Goal: Task Accomplishment & Management: Complete application form

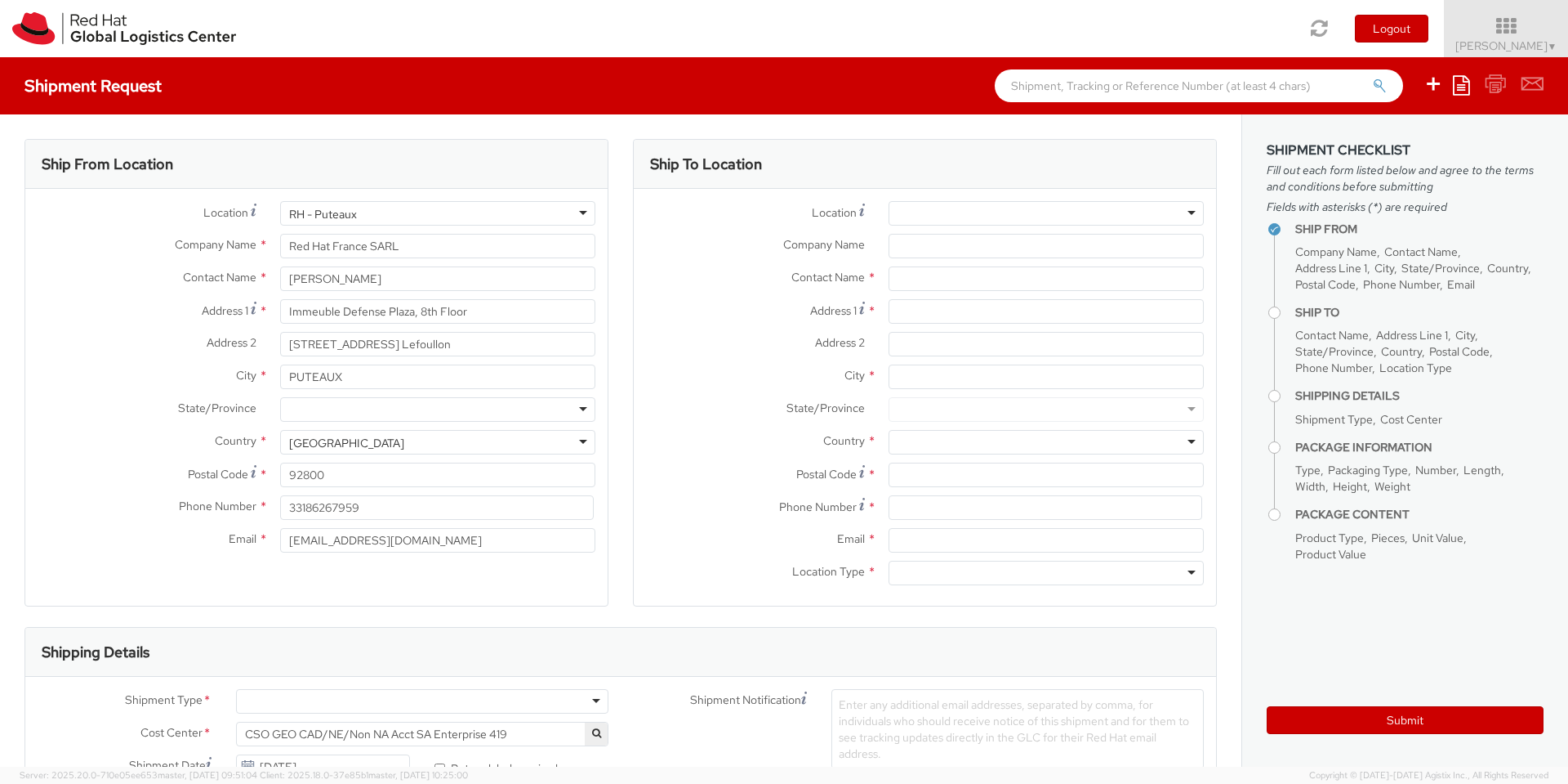
select select
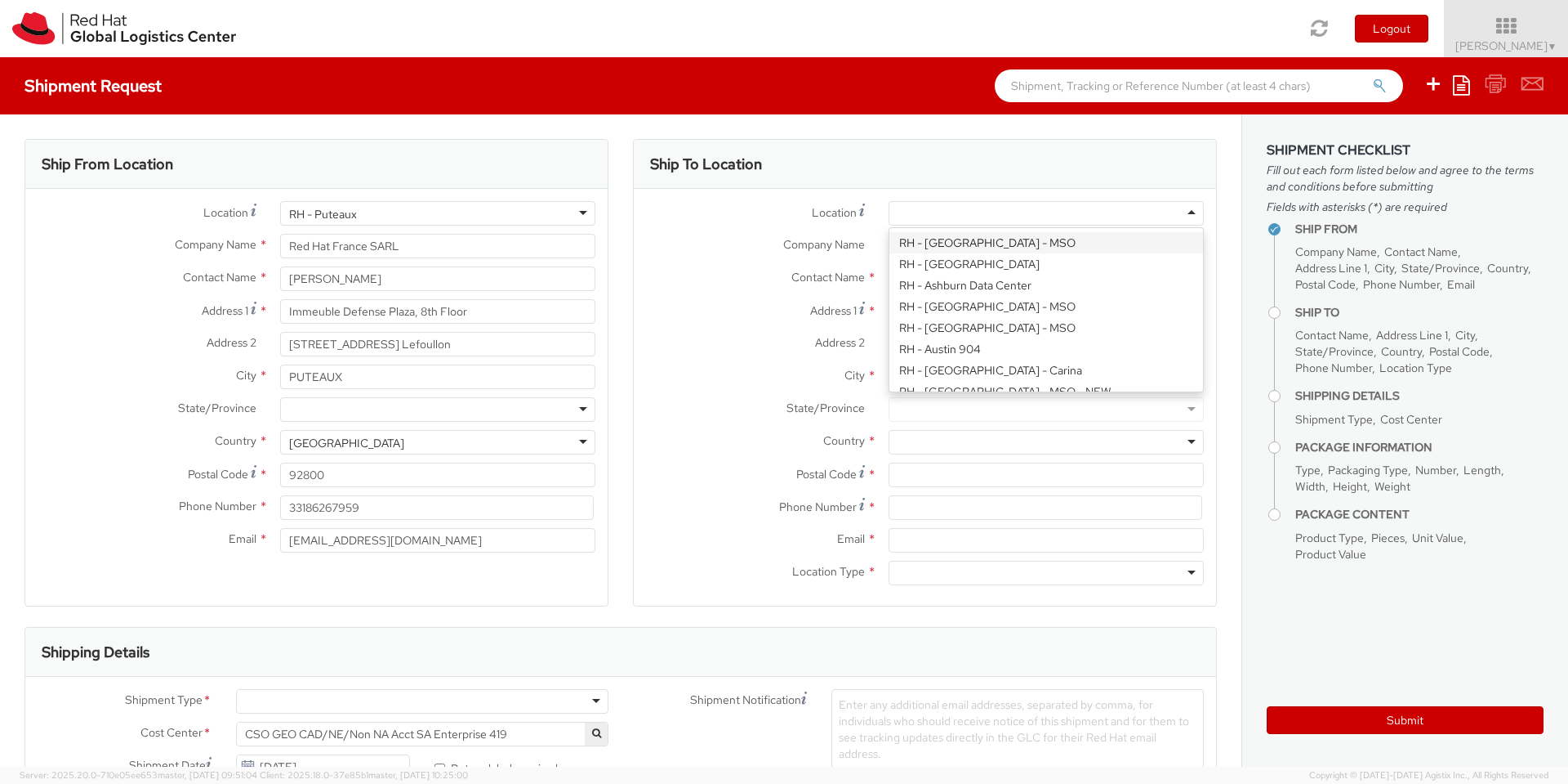
click at [983, 207] on div at bounding box center [1046, 212] width 316 height 24
type input "Red Hat Czech s.r.o."
type input "Purkynova 665/115"
type input "[GEOGRAPHIC_DATA]"
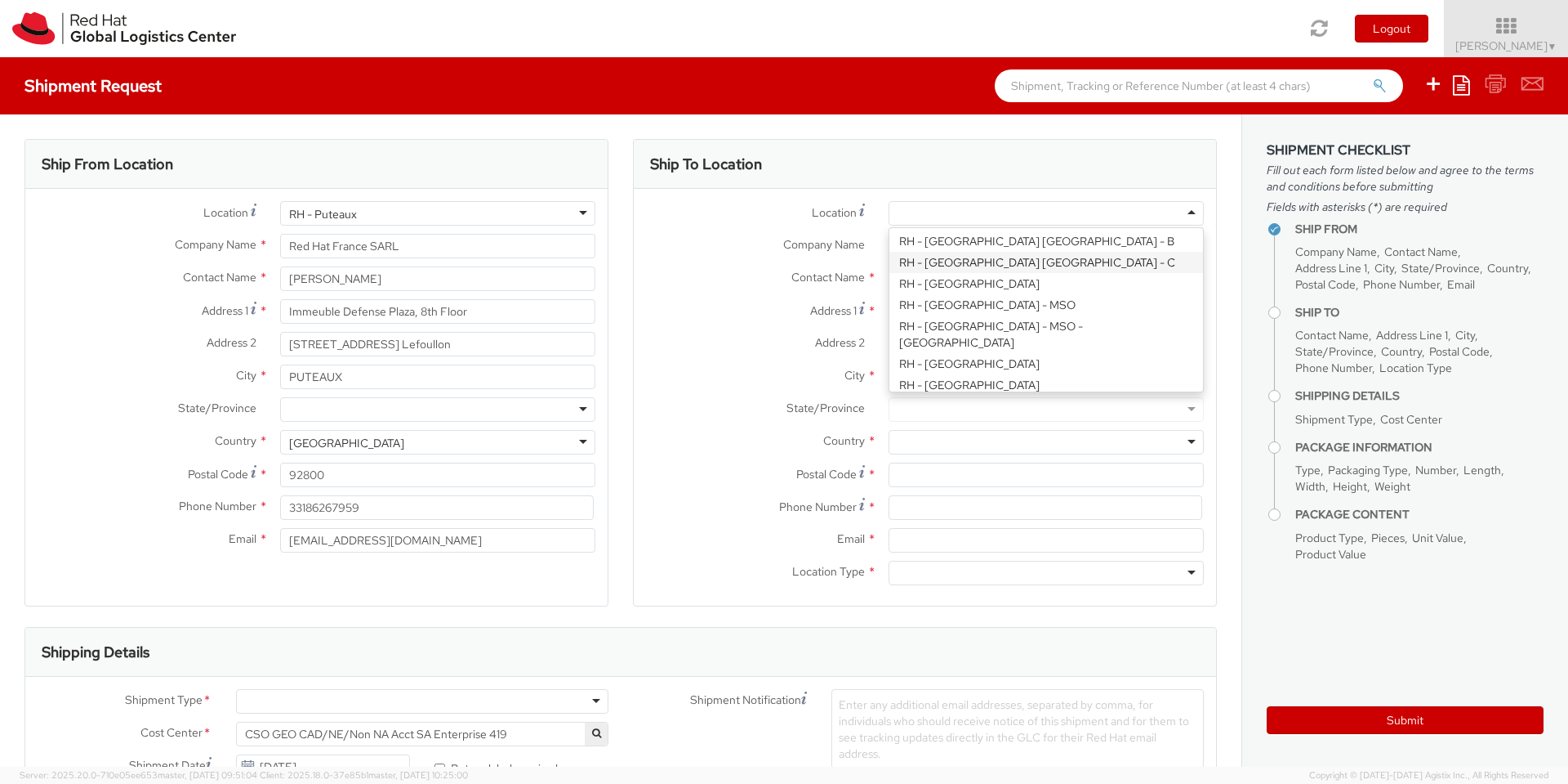
type input "621 00"
type input "420 532 294 555"
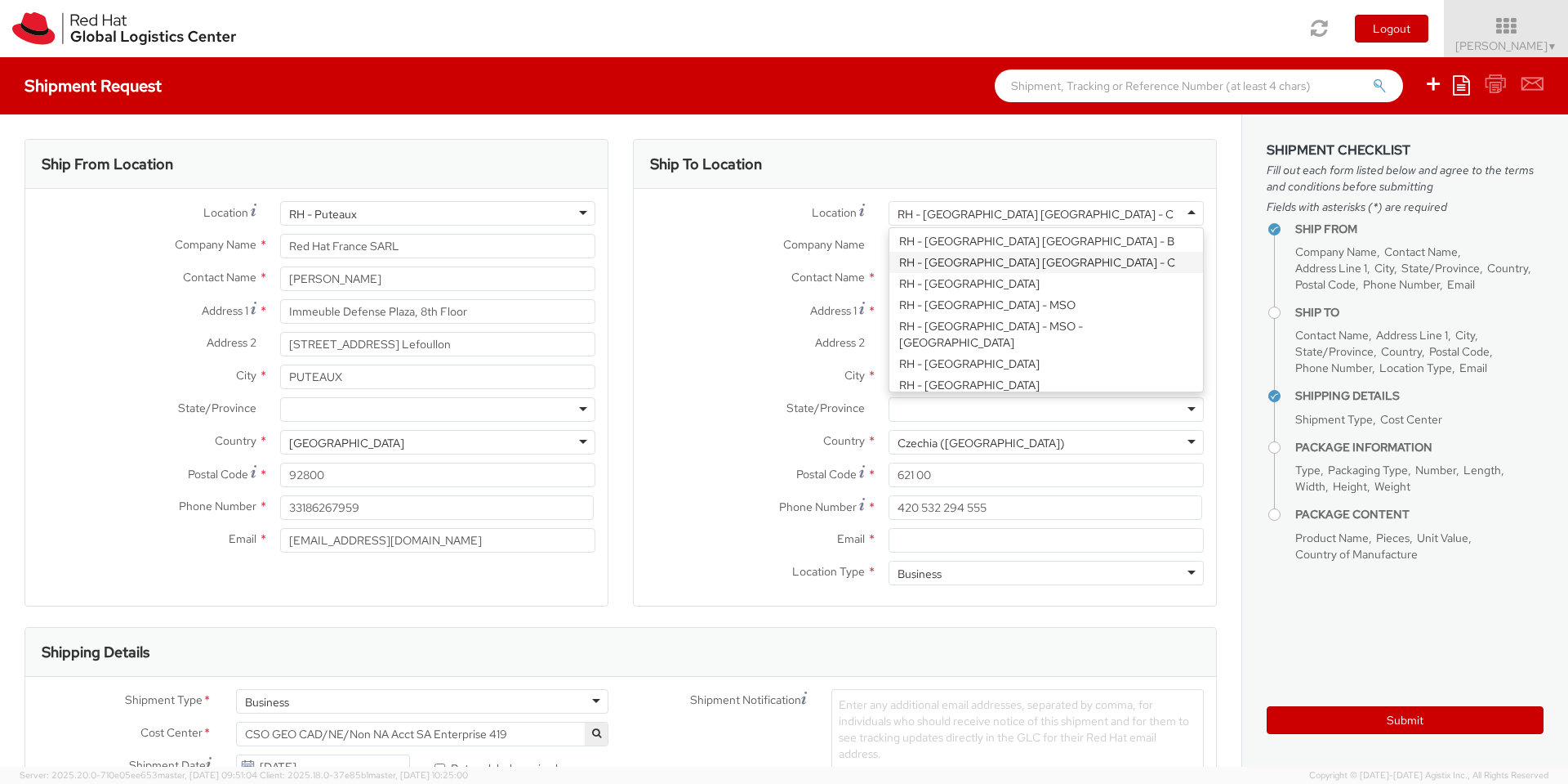
click at [1103, 210] on div "RH - Brno - Tech Park Brno - C" at bounding box center [1046, 212] width 316 height 24
type input "Purkynova 647/111"
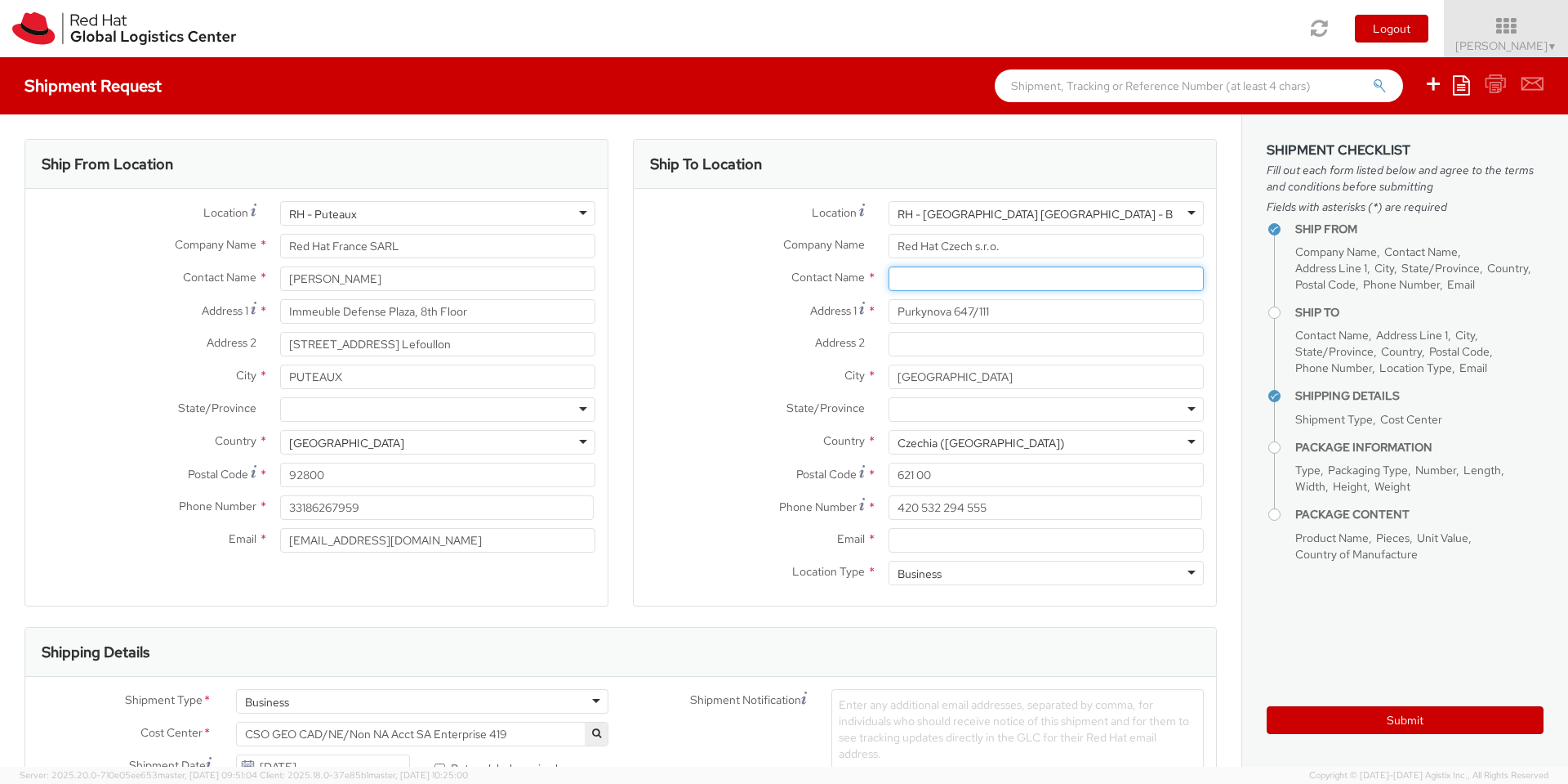
click at [996, 287] on input "text" at bounding box center [1046, 278] width 316 height 24
paste input "Red Hat IT - Endpoint Systems"
type input "Red Hat IT - Endpoint Systems"
click at [976, 247] on input "Red Hat Czech s.r.o." at bounding box center [1046, 245] width 316 height 24
click at [1096, 297] on div "Contact Name * Red Hat IT - Endpoint Systems searching..." at bounding box center [924, 282] width 582 height 32
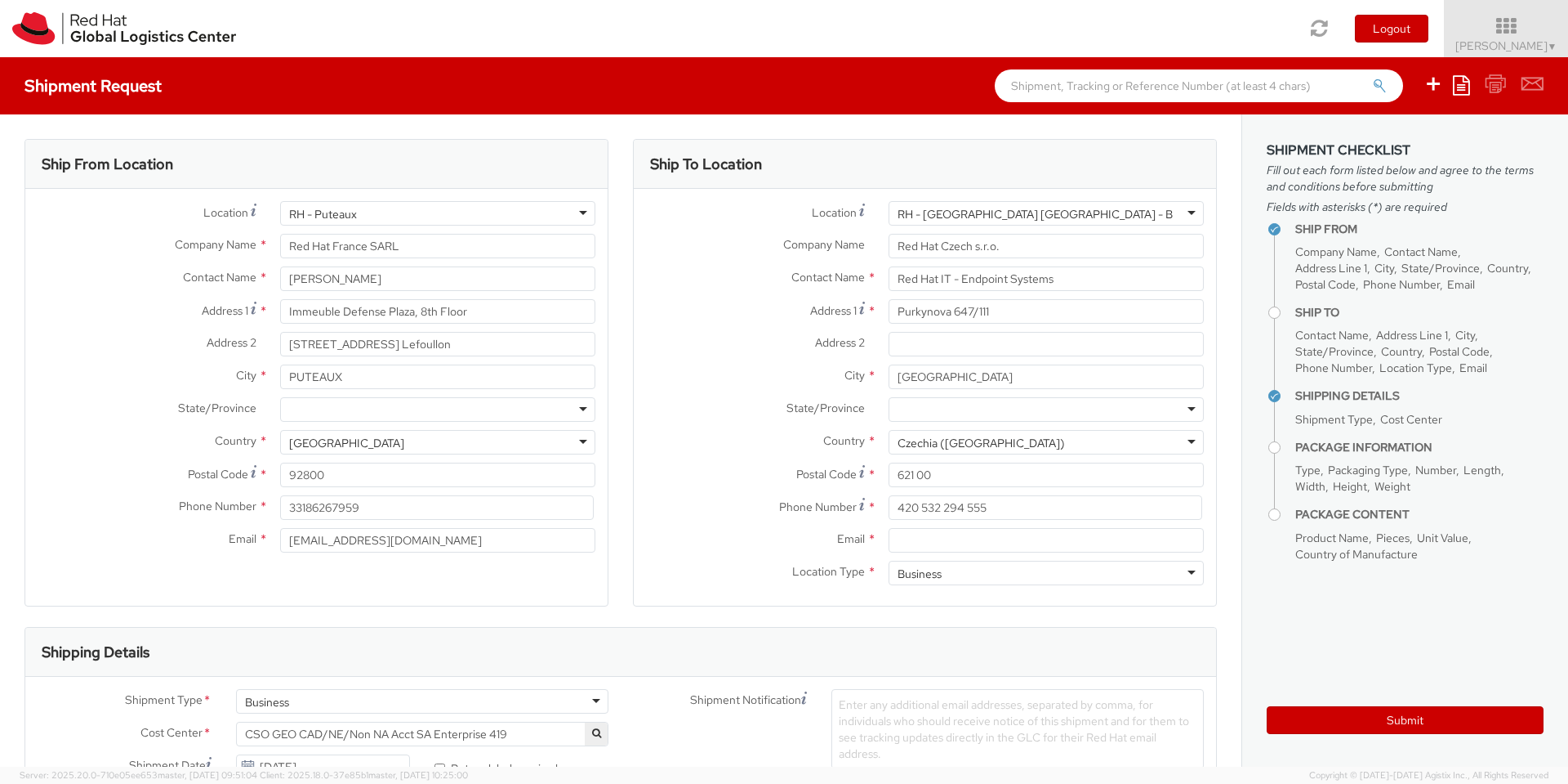
click at [1183, 203] on div "RH - Brno - Tech Park Brno - B" at bounding box center [1046, 212] width 316 height 24
click at [1106, 236] on div "Location * RH - Brno - Tech Park Brno - B RH - Brno - Tech Park Brno - B RH - A…" at bounding box center [924, 397] width 582 height 392
click at [1094, 244] on input "Red Hat Czech s.r.o." at bounding box center [1046, 245] width 316 height 24
click at [1080, 287] on input "Red Hat IT - Endpoint Systems" at bounding box center [1046, 278] width 316 height 24
click at [937, 538] on input "Email *" at bounding box center [1046, 540] width 316 height 24
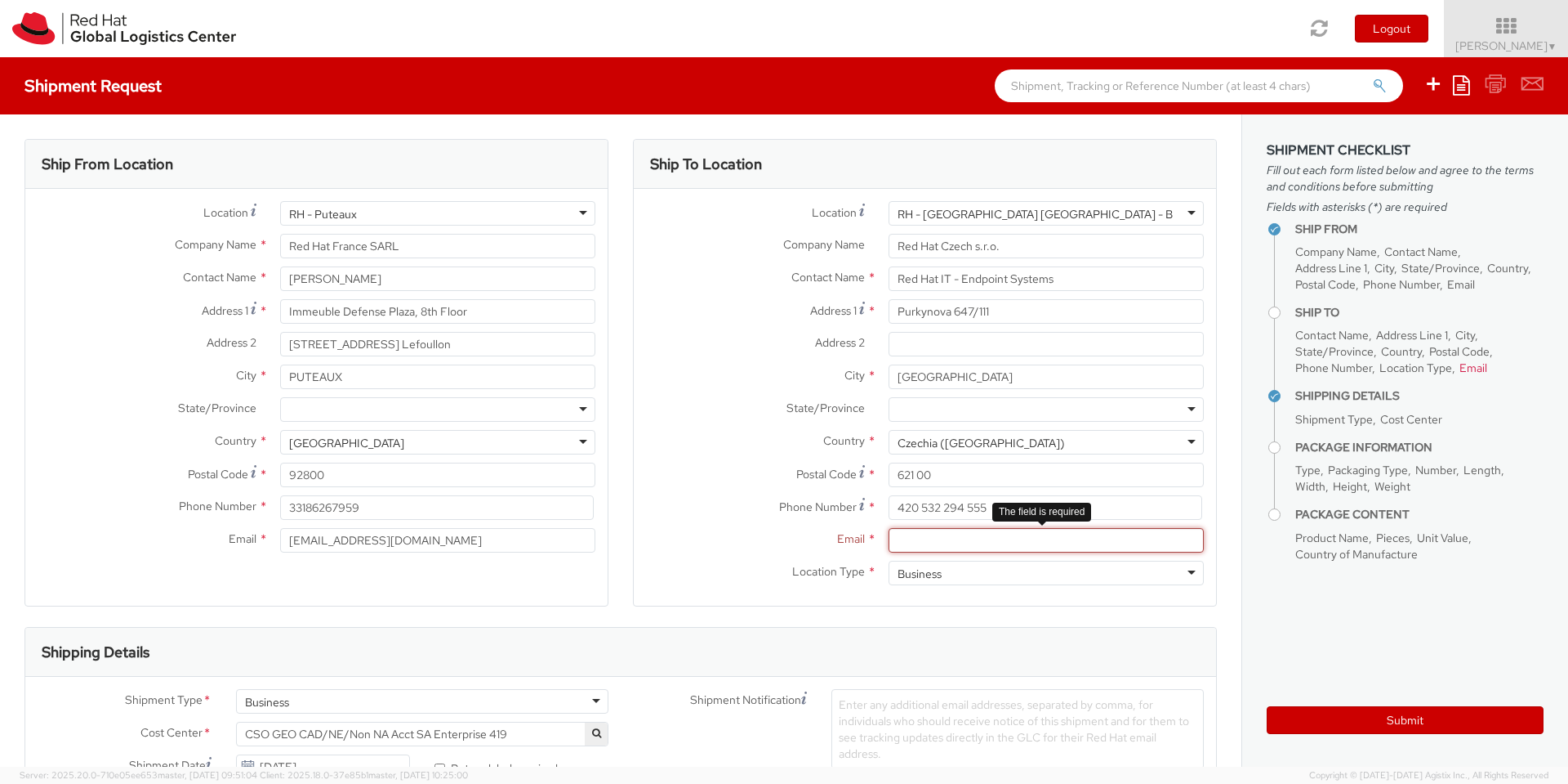
paste input "[EMAIL_ADDRESS][DOMAIN_NAME]"
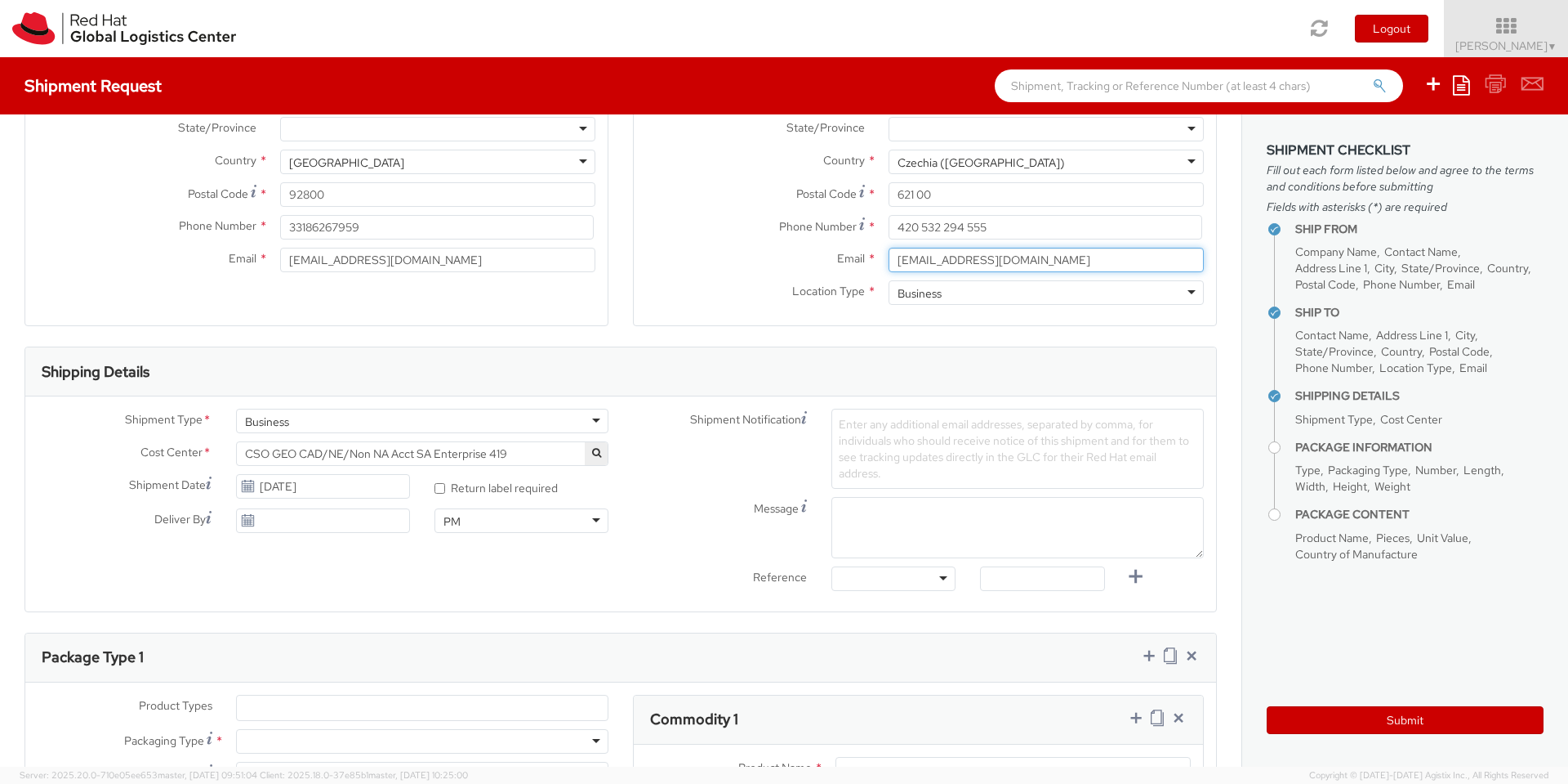
scroll to position [294, 0]
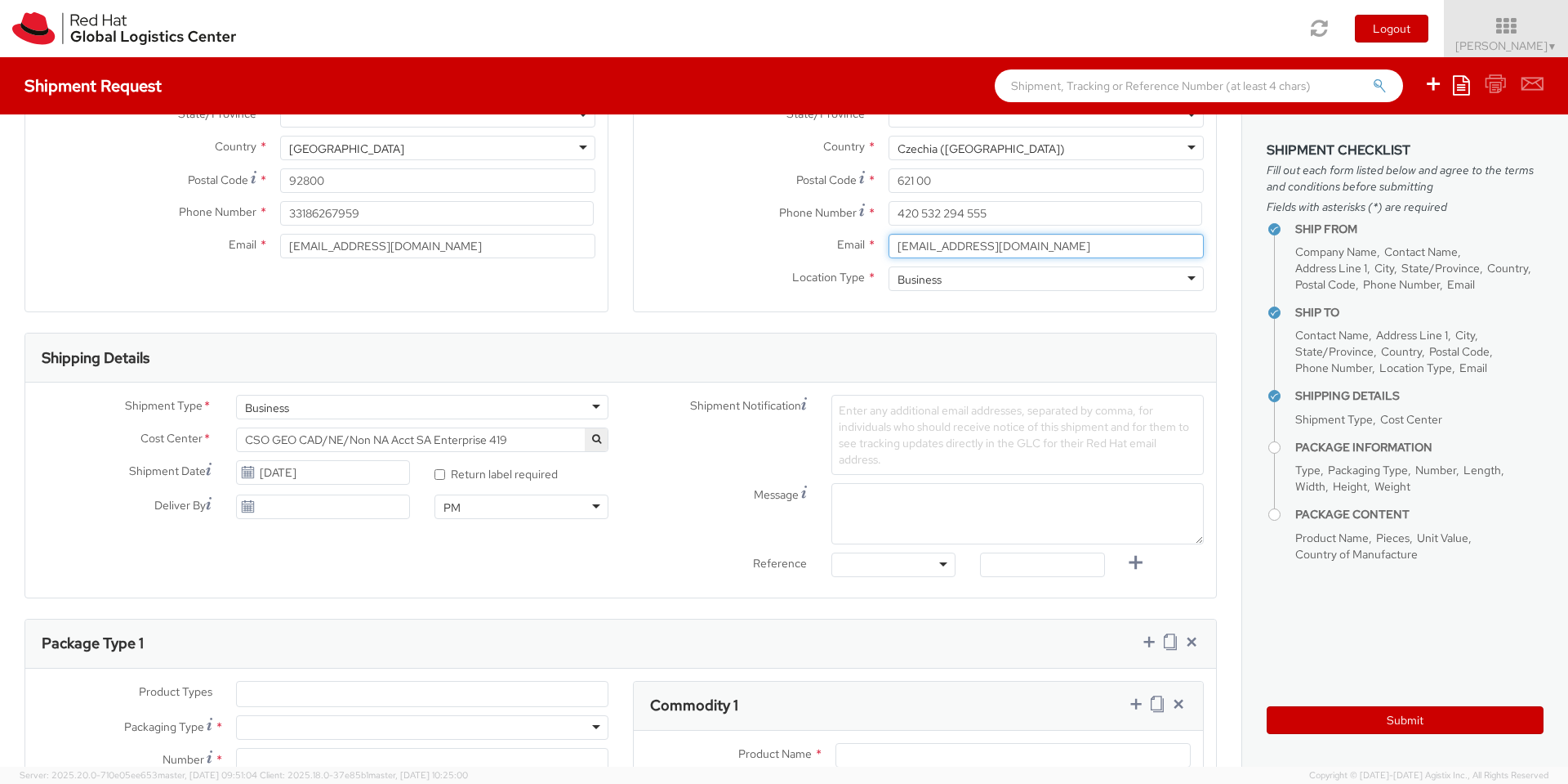
type input "[EMAIL_ADDRESS][DOMAIN_NAME]"
click at [594, 407] on div "Business" at bounding box center [421, 407] width 372 height 24
click at [661, 436] on div "Shipment Notification Enter any additional email addresses, separated by comma,…" at bounding box center [918, 435] width 595 height 80
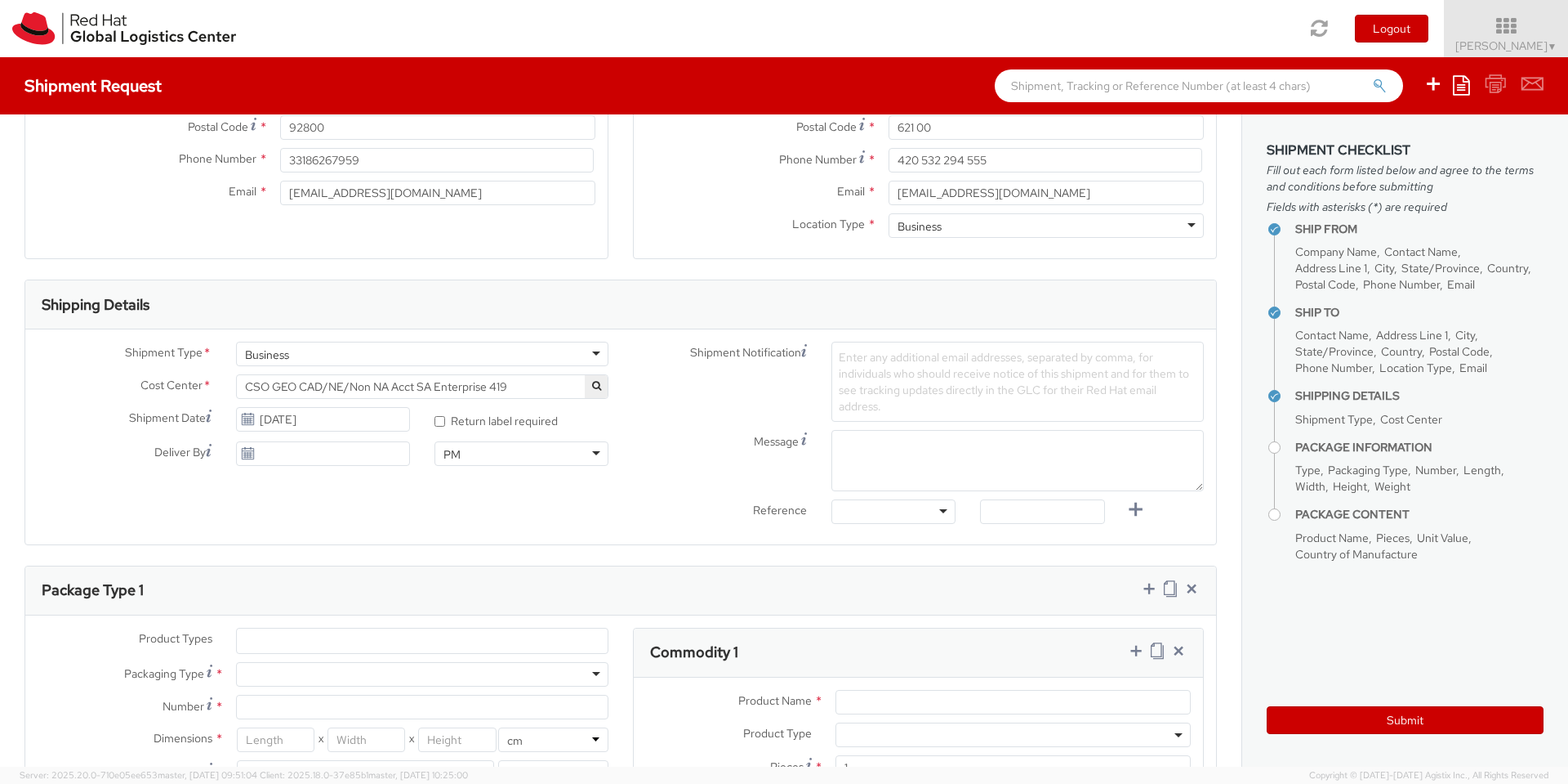
scroll to position [392, 0]
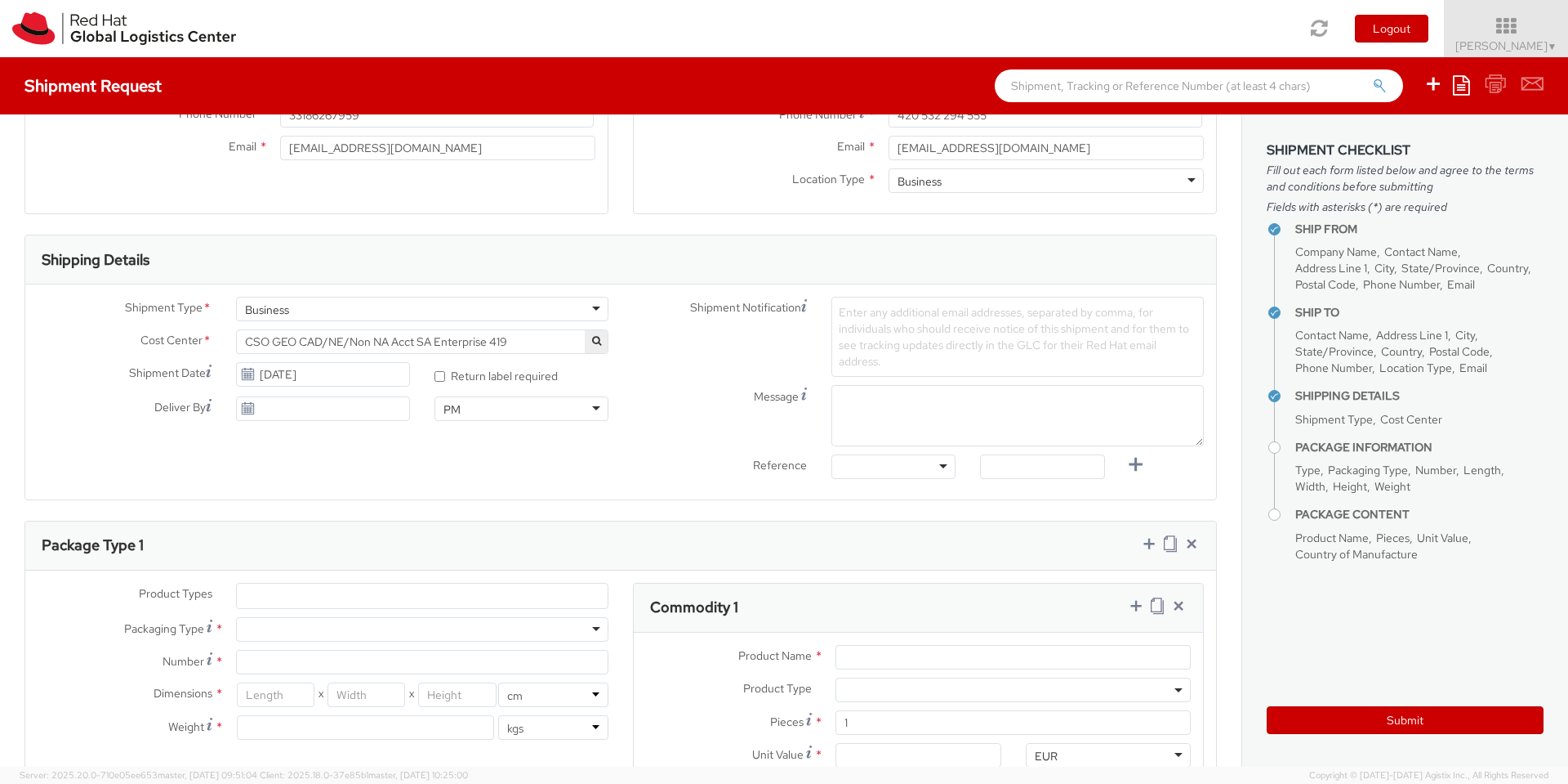
click at [592, 339] on icon "button" at bounding box center [596, 341] width 9 height 10
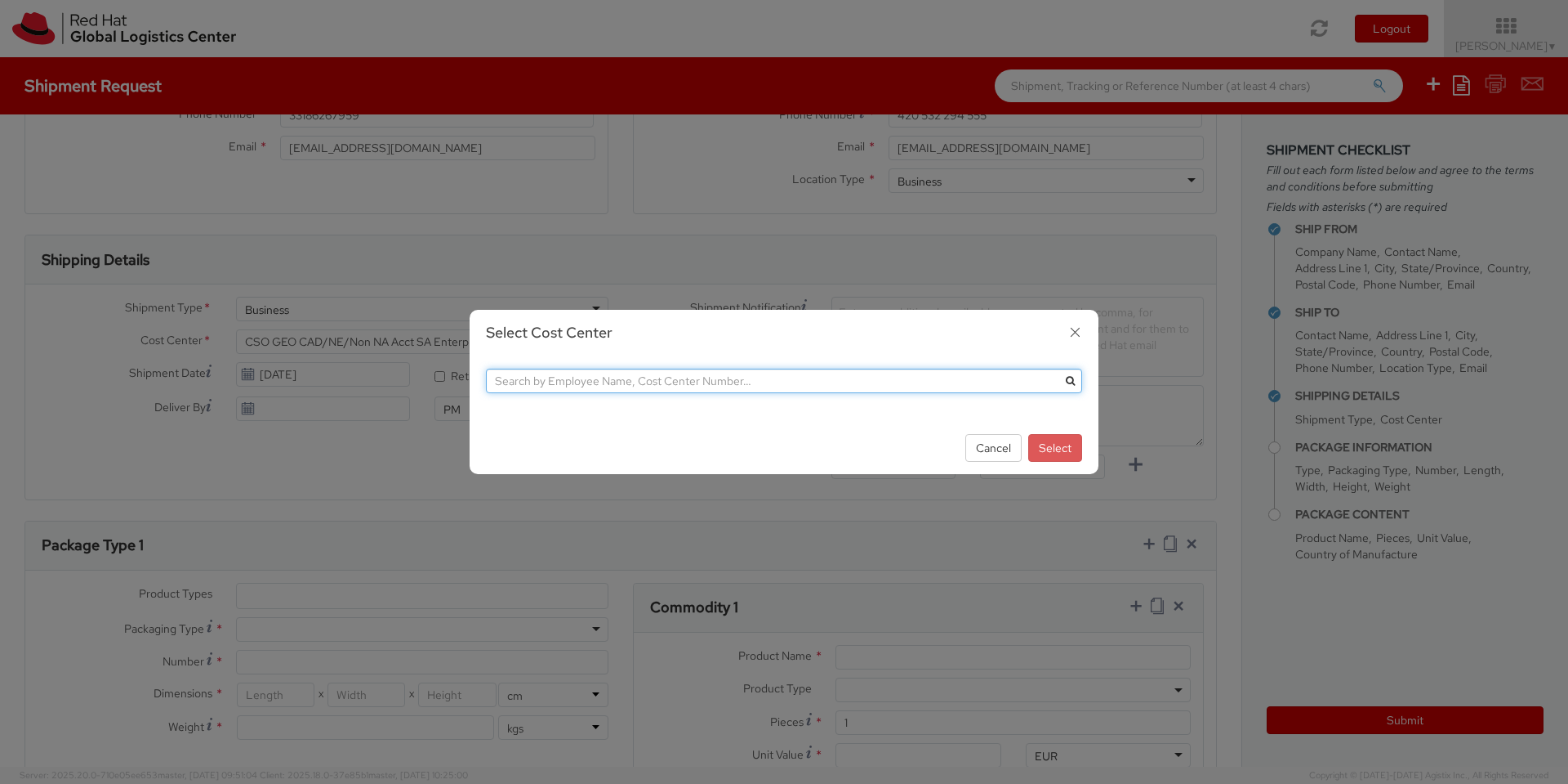
click at [626, 379] on input "text" at bounding box center [784, 380] width 596 height 24
type input "850"
click at [1069, 382] on icon "submit" at bounding box center [1070, 381] width 9 height 10
click at [1067, 381] on icon "submit" at bounding box center [1070, 381] width 9 height 10
click at [714, 382] on input "850" at bounding box center [784, 380] width 596 height 24
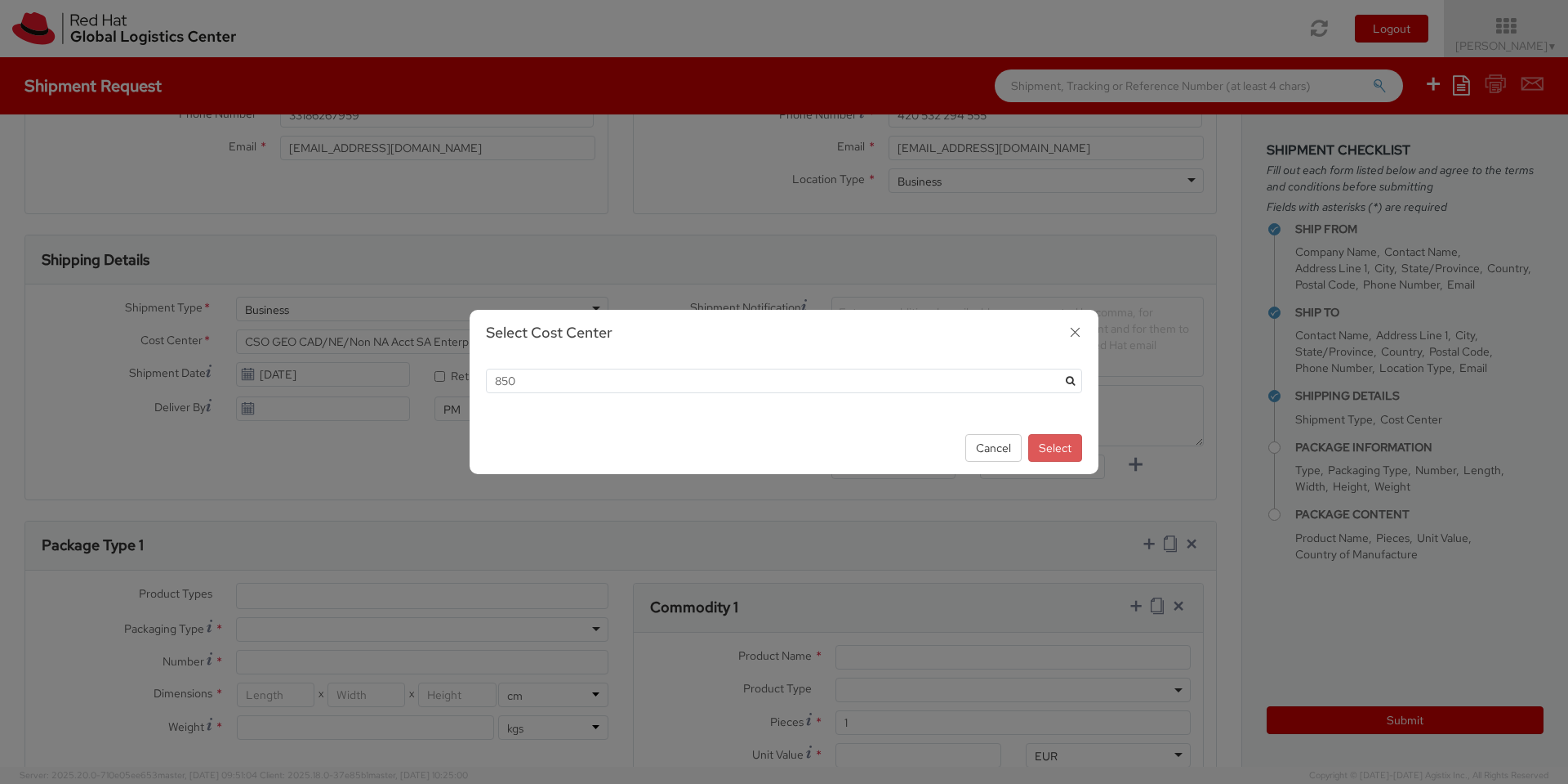
click at [769, 362] on div "850" at bounding box center [784, 389] width 629 height 65
click at [750, 373] on input "850" at bounding box center [784, 380] width 596 height 24
click at [992, 445] on button "Cancel" at bounding box center [993, 447] width 57 height 27
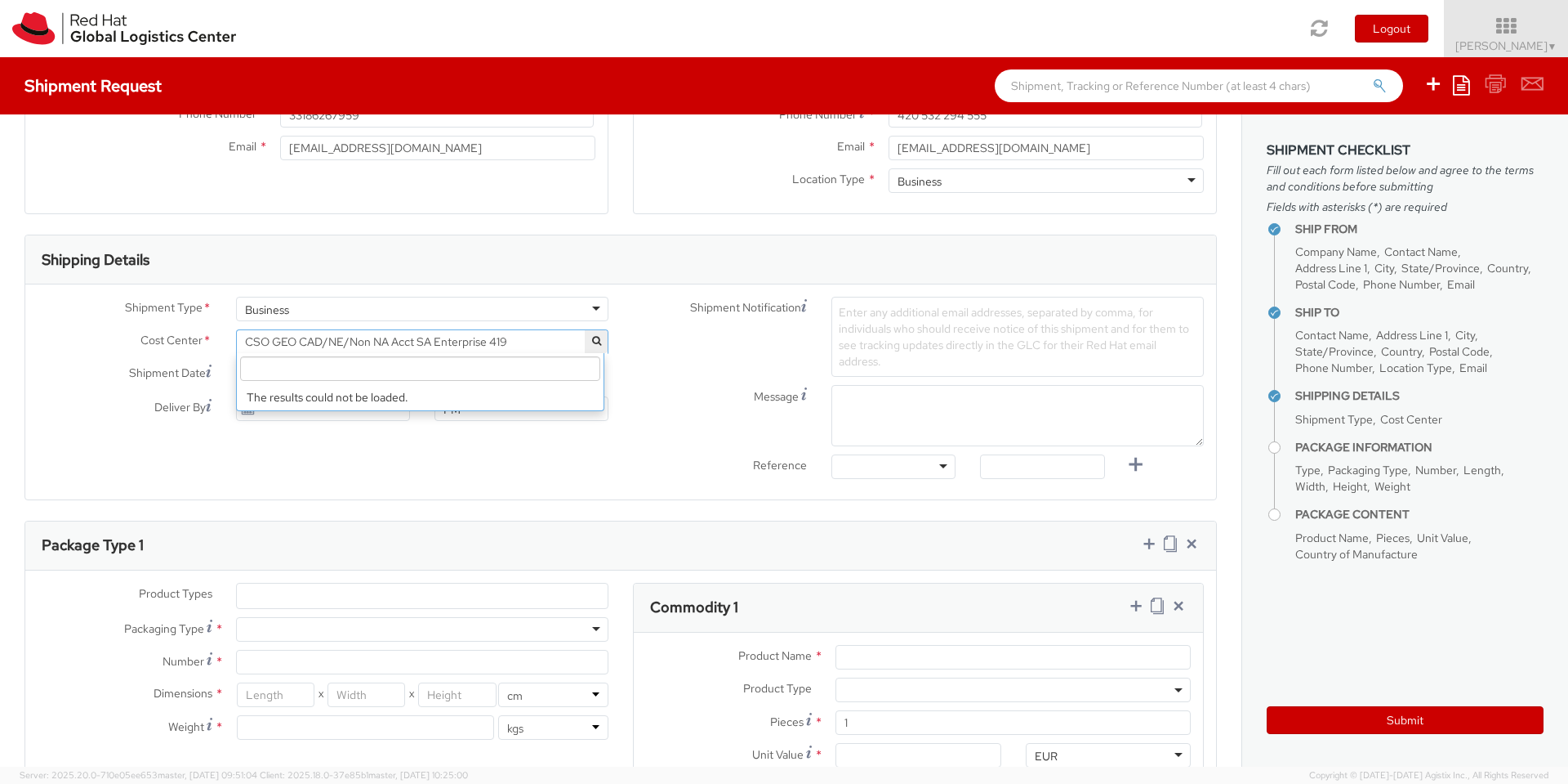
click at [526, 337] on span "CSO GEO CAD/NE/Non NA Acct SA Enterprise 419" at bounding box center [422, 342] width 355 height 15
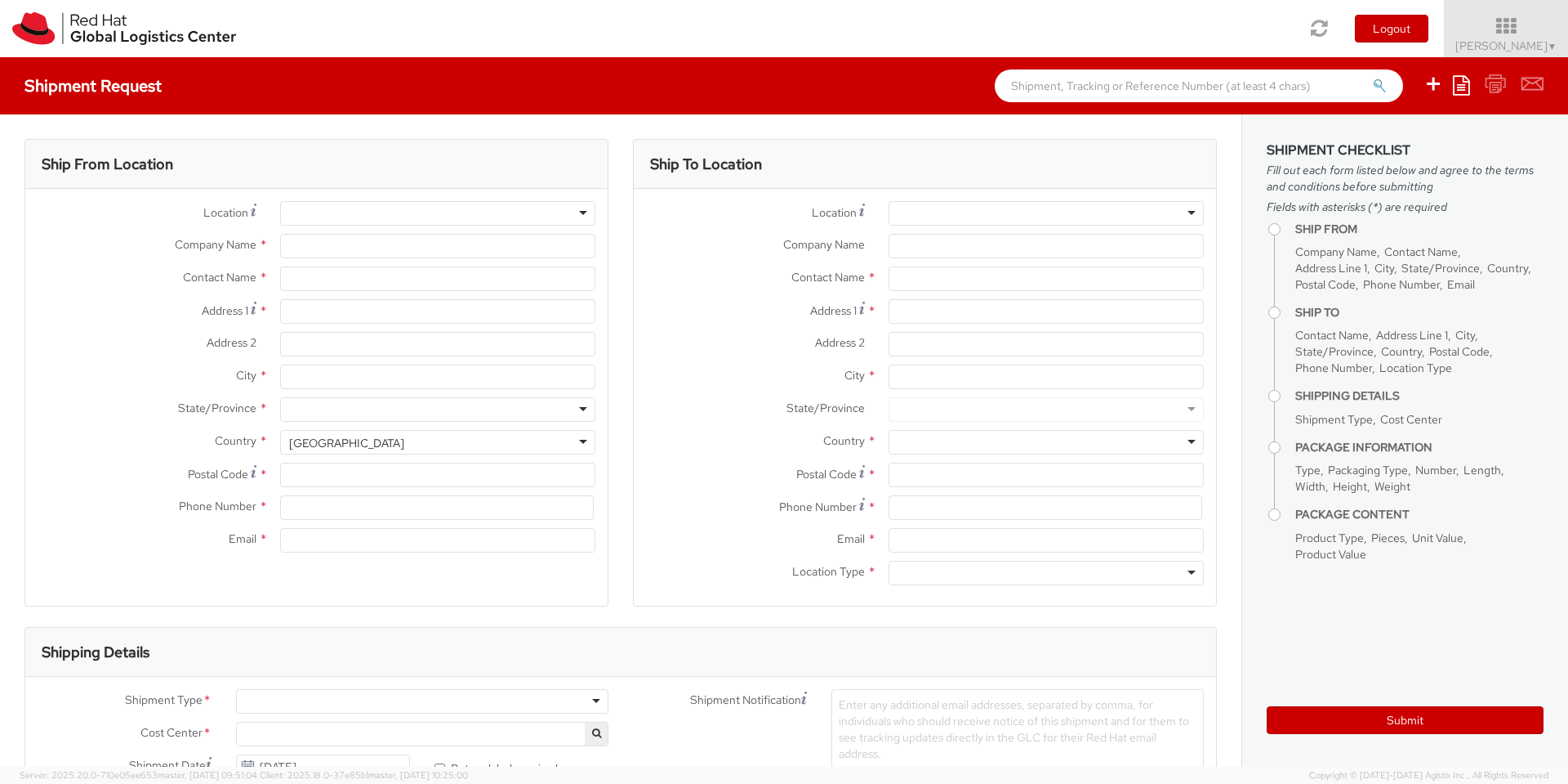
select select "419"
select select
type input "Red Hat France SARL"
type input "[PERSON_NAME]"
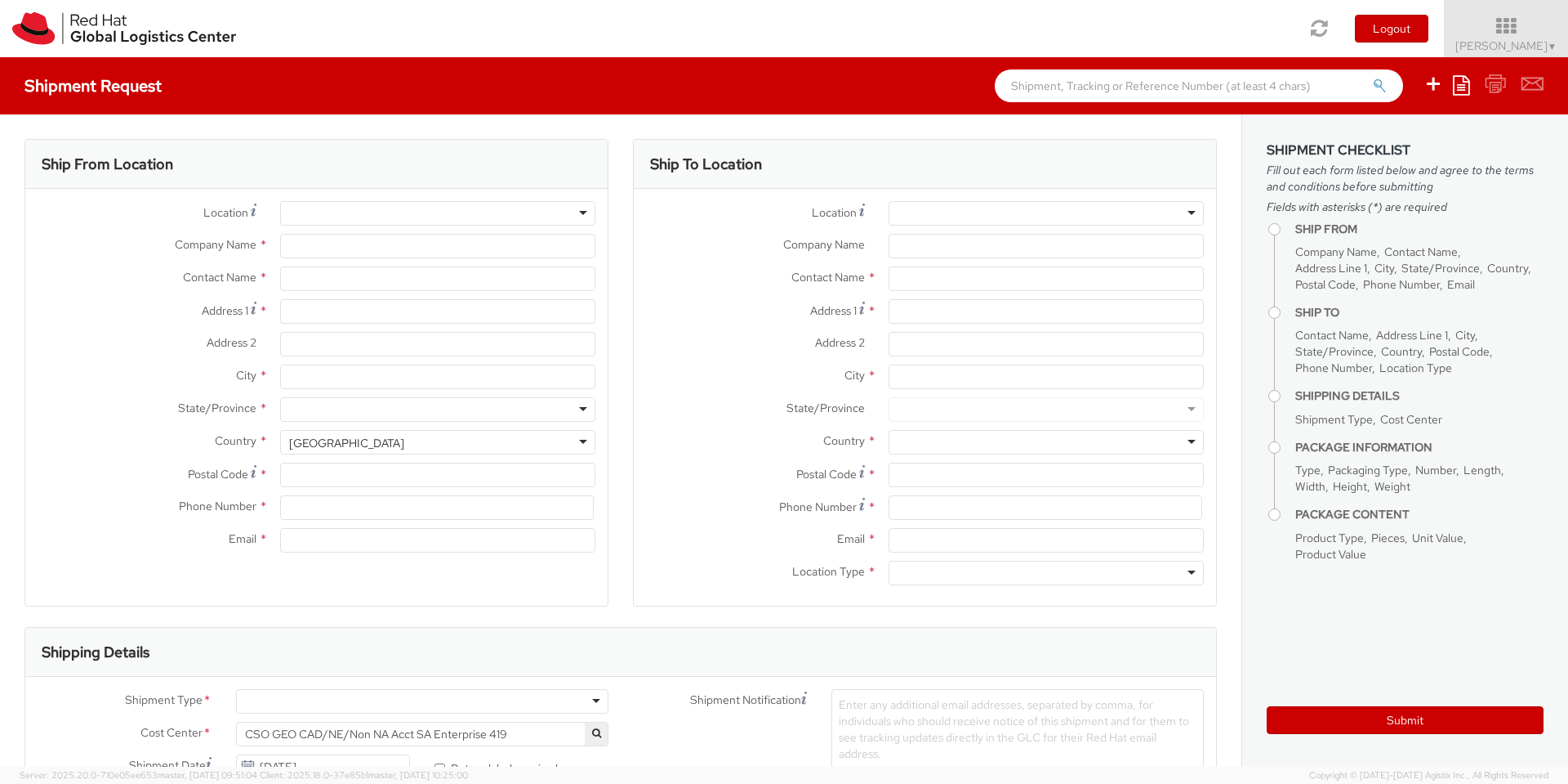
type input "Immeuble Defense Plaza, 8th Floor"
type input "23-25 rue Delarivière Lefoullon"
type input "PUTEAUX"
type input "92800"
type input "33186267959"
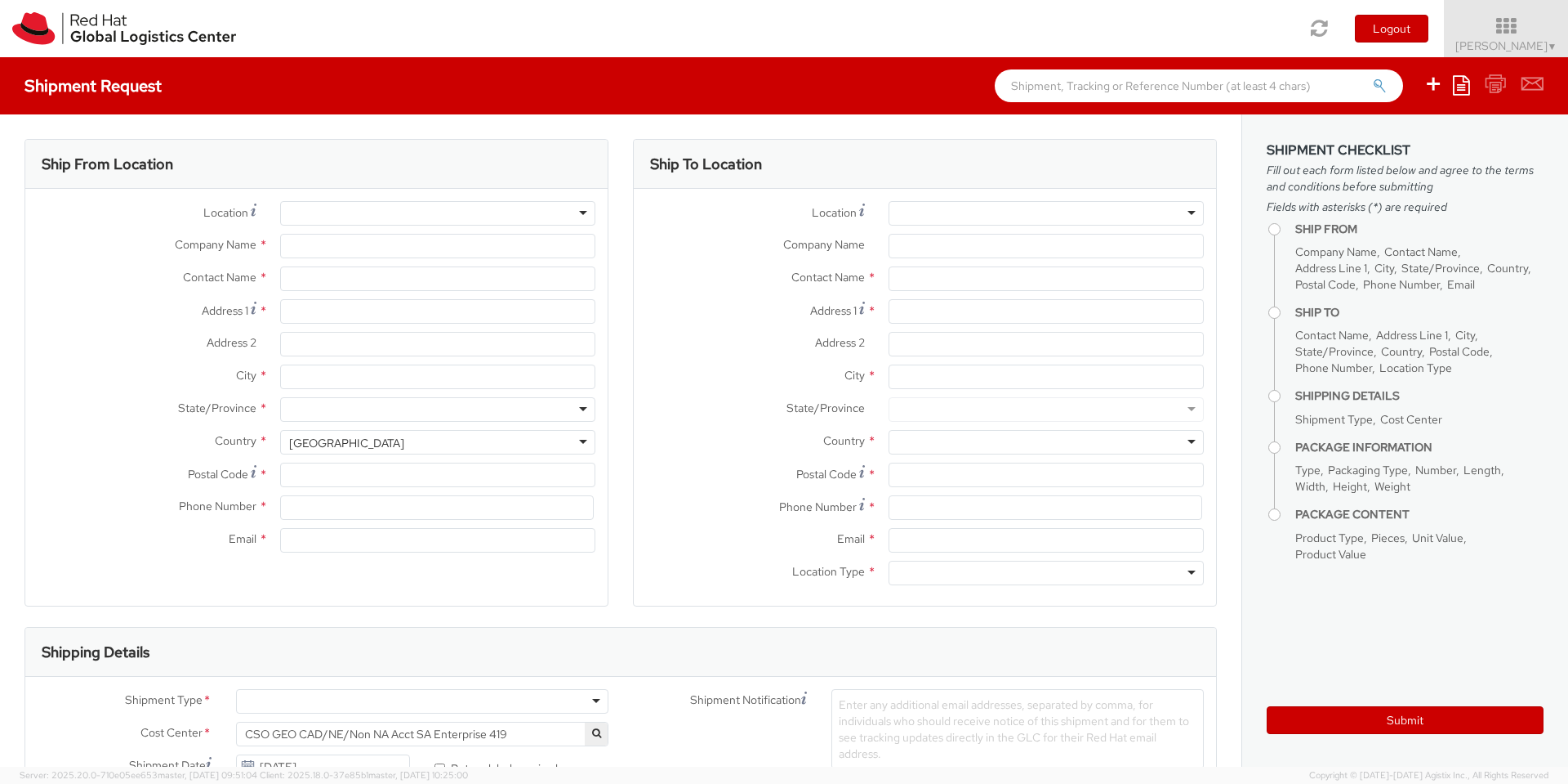
type input "[EMAIL_ADDRESS][DOMAIN_NAME]"
select select "CM"
select select "KGS"
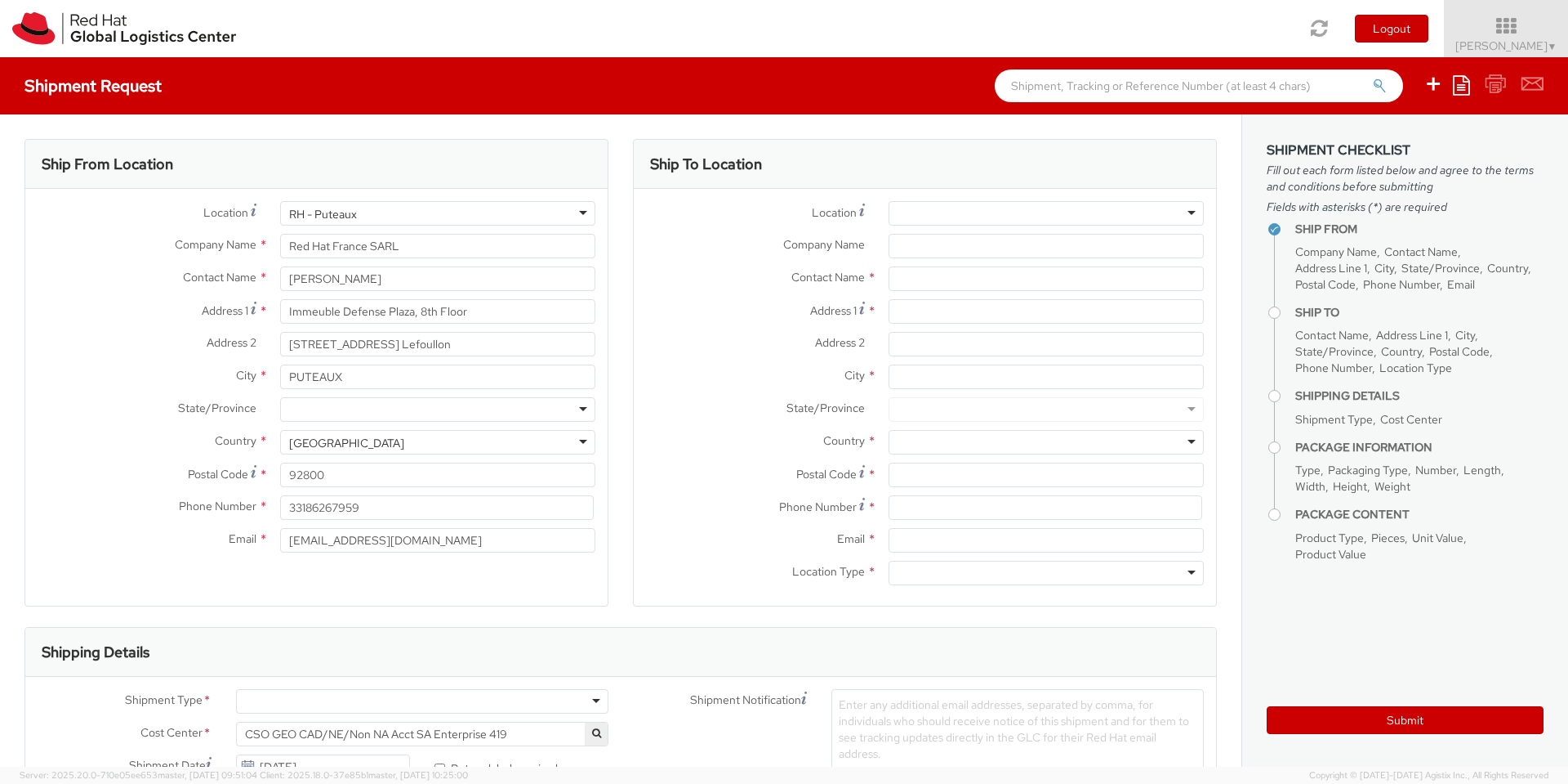
click at [389, 209] on div "RH - Puteaux" at bounding box center [437, 212] width 316 height 24
click at [409, 148] on div "Ship From Location" at bounding box center [316, 164] width 582 height 49
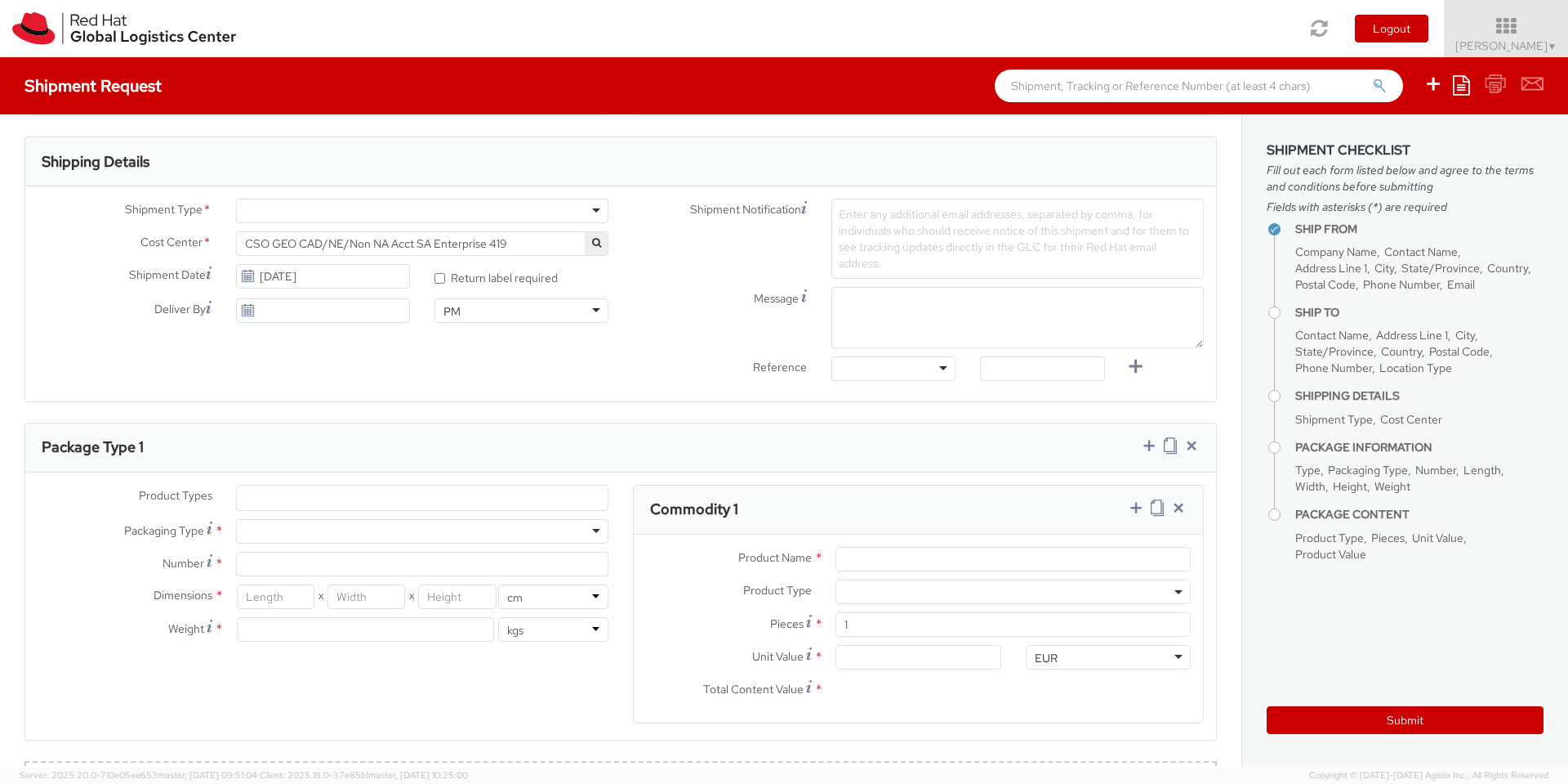
scroll to position [0, 0]
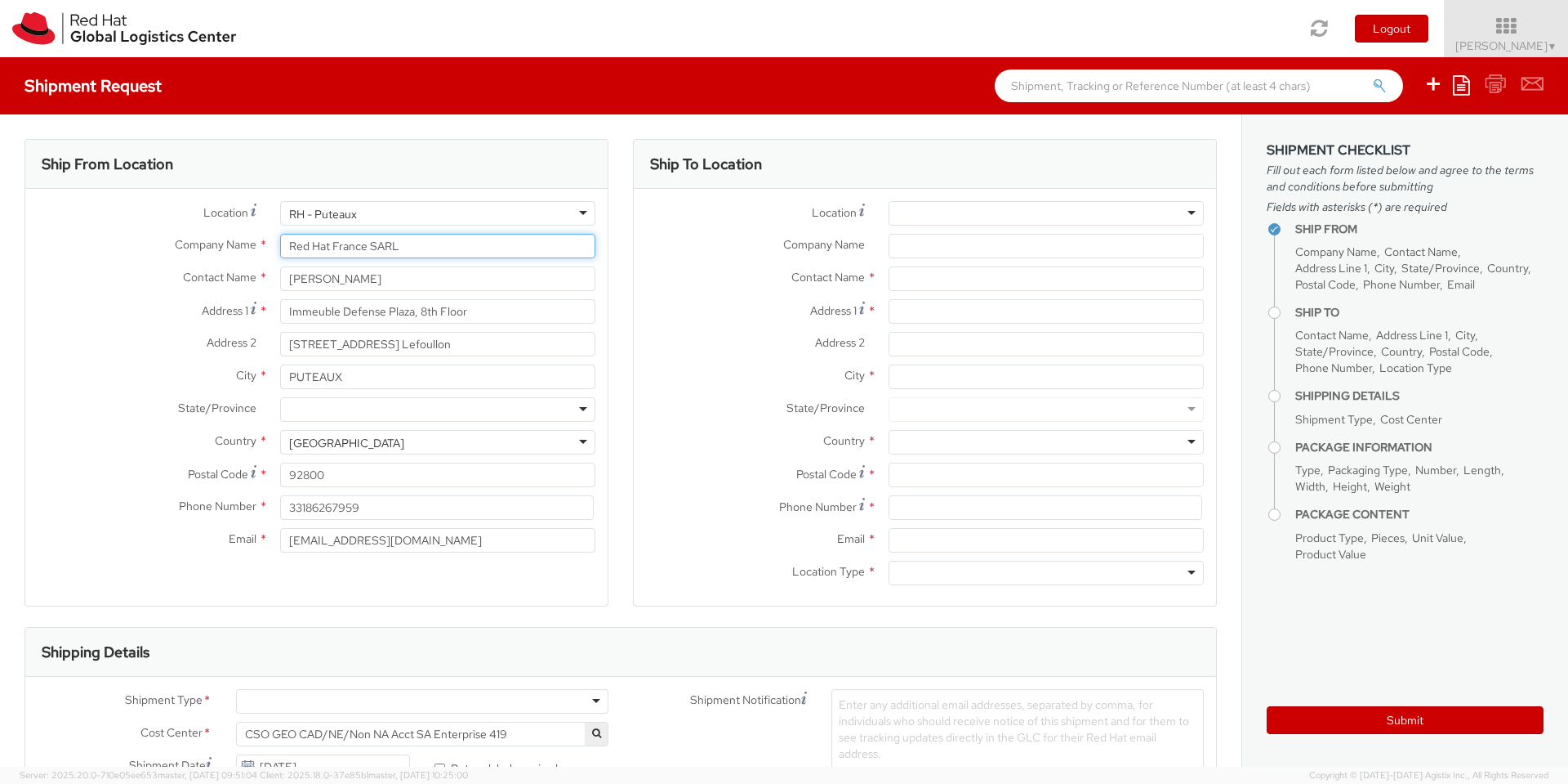
click at [455, 243] on input "Red Hat France SARL" at bounding box center [437, 245] width 316 height 24
type input "[PERSON_NAME]"
click at [74, 306] on label "Address 1 *" at bounding box center [146, 310] width 242 height 22
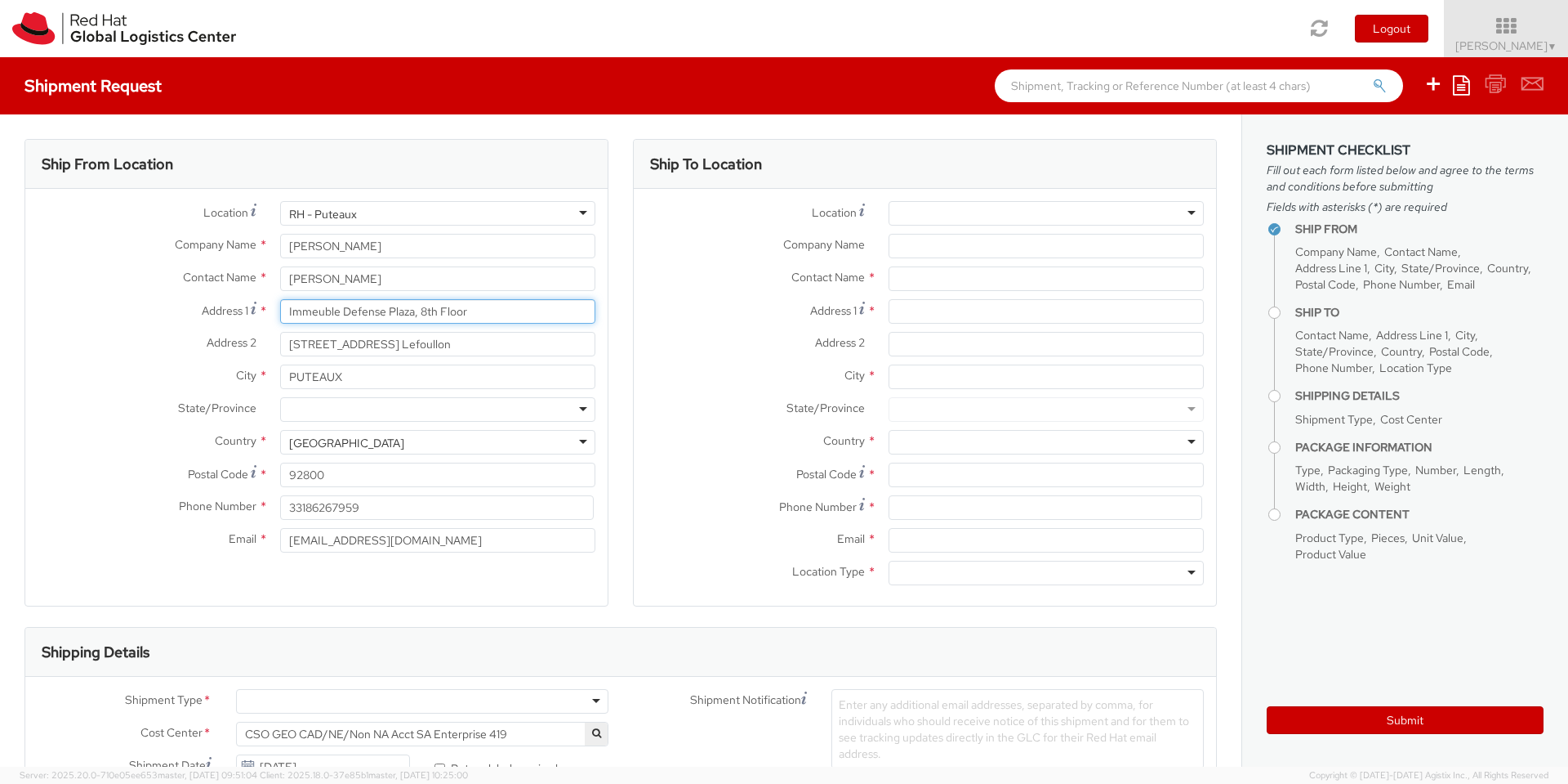
click at [280, 306] on input "Immeuble Defense Plaza, 8th Floor" at bounding box center [437, 311] width 316 height 24
drag, startPoint x: 521, startPoint y: 304, endPoint x: 317, endPoint y: 303, distance: 204.0
click at [317, 303] on input "Immeuble Defense Plaza, 8th Floor" at bounding box center [437, 311] width 316 height 24
click at [538, 311] on input "Immeuble Defense Plaza, 8th Floor" at bounding box center [437, 311] width 316 height 24
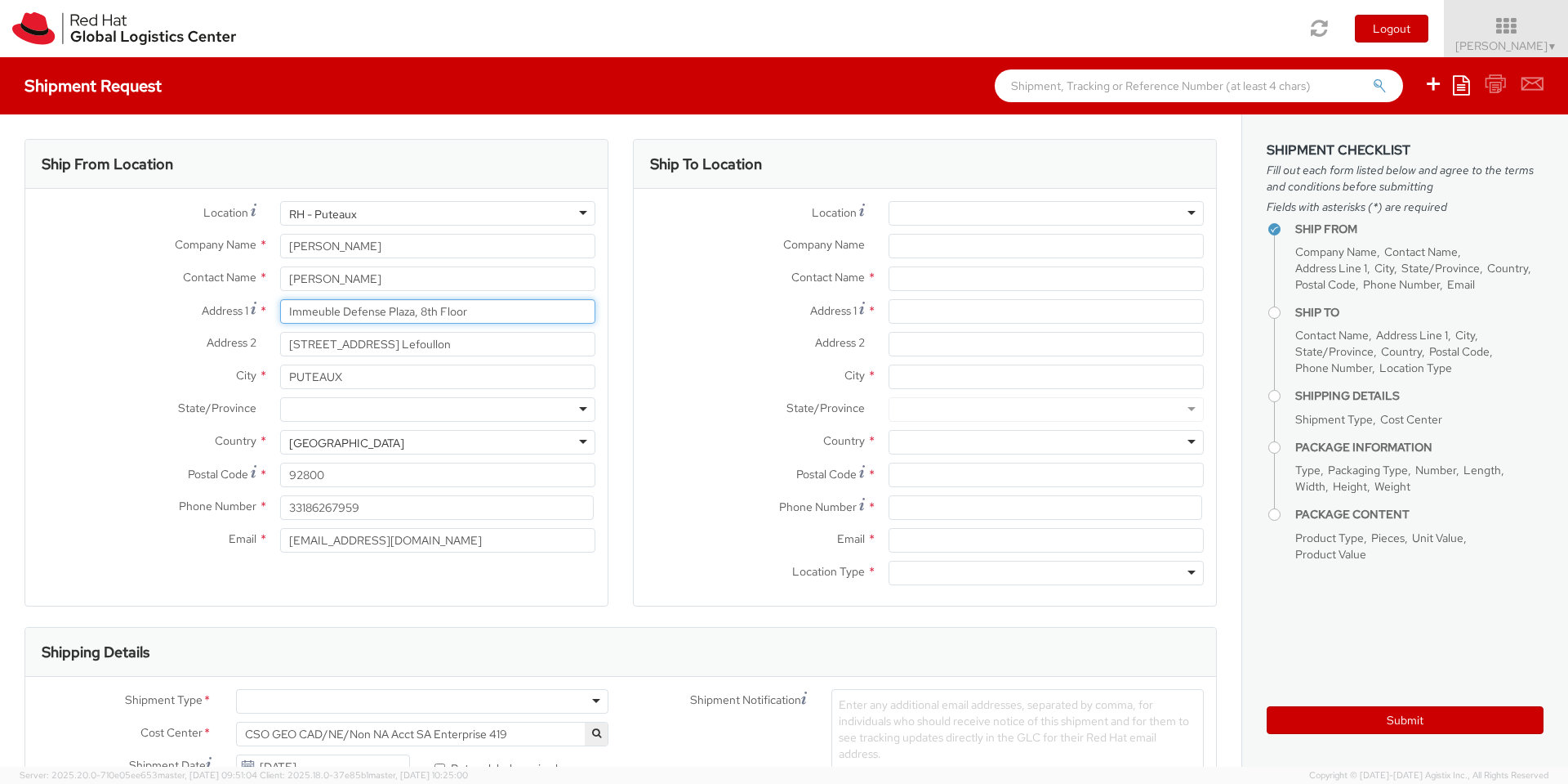
click at [538, 311] on input "Immeuble Defense Plaza, 8th Floor" at bounding box center [437, 311] width 316 height 24
click at [575, 213] on div "RH - Puteaux" at bounding box center [437, 212] width 316 height 24
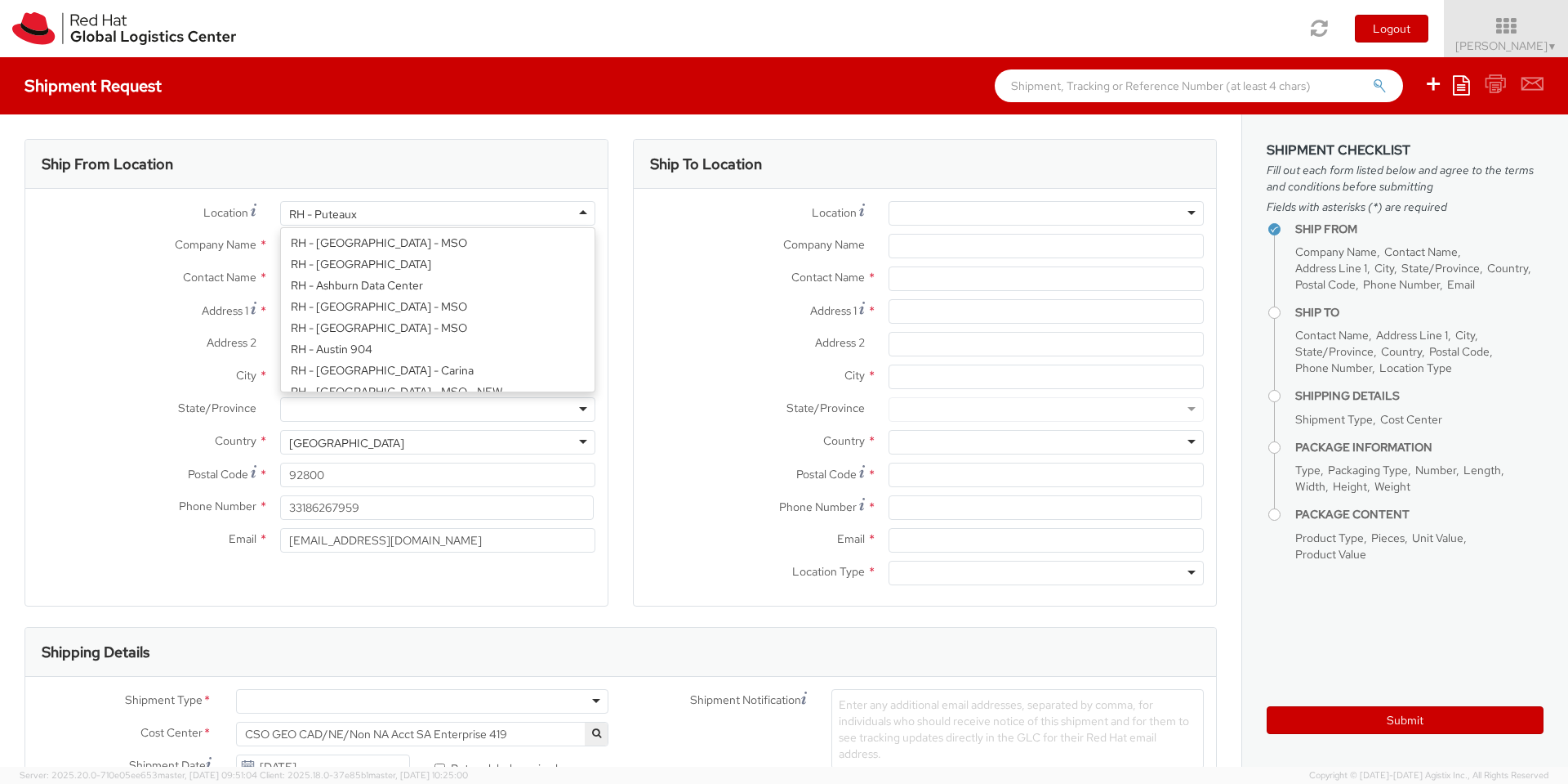
scroll to position [2819, 0]
click at [141, 249] on label "Company Name *" at bounding box center [146, 243] width 242 height 21
click at [280, 249] on input "[PERSON_NAME]" at bounding box center [437, 245] width 316 height 24
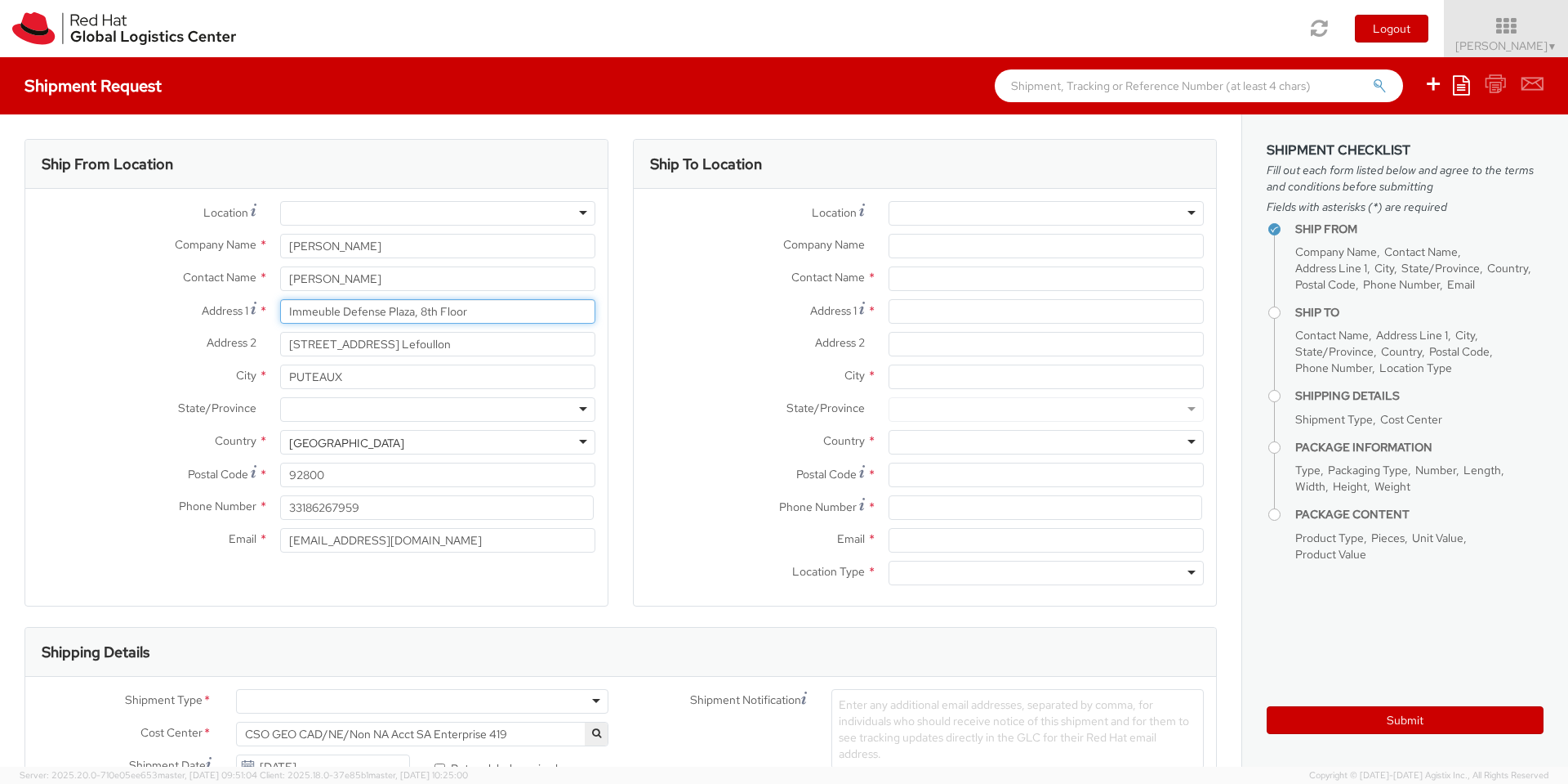
click at [441, 310] on input "Immeuble Defense Plaza, 8th Floor" at bounding box center [437, 311] width 316 height 24
click at [442, 309] on input "Immeuble Defense Plaza, 8th Floor" at bounding box center [437, 311] width 316 height 24
click at [365, 319] on input "Immeuble Defense Plaza, 8th Floor" at bounding box center [437, 311] width 316 height 24
click at [366, 316] on input "Immeuble Defense Plaza, 8th Floor" at bounding box center [437, 311] width 316 height 24
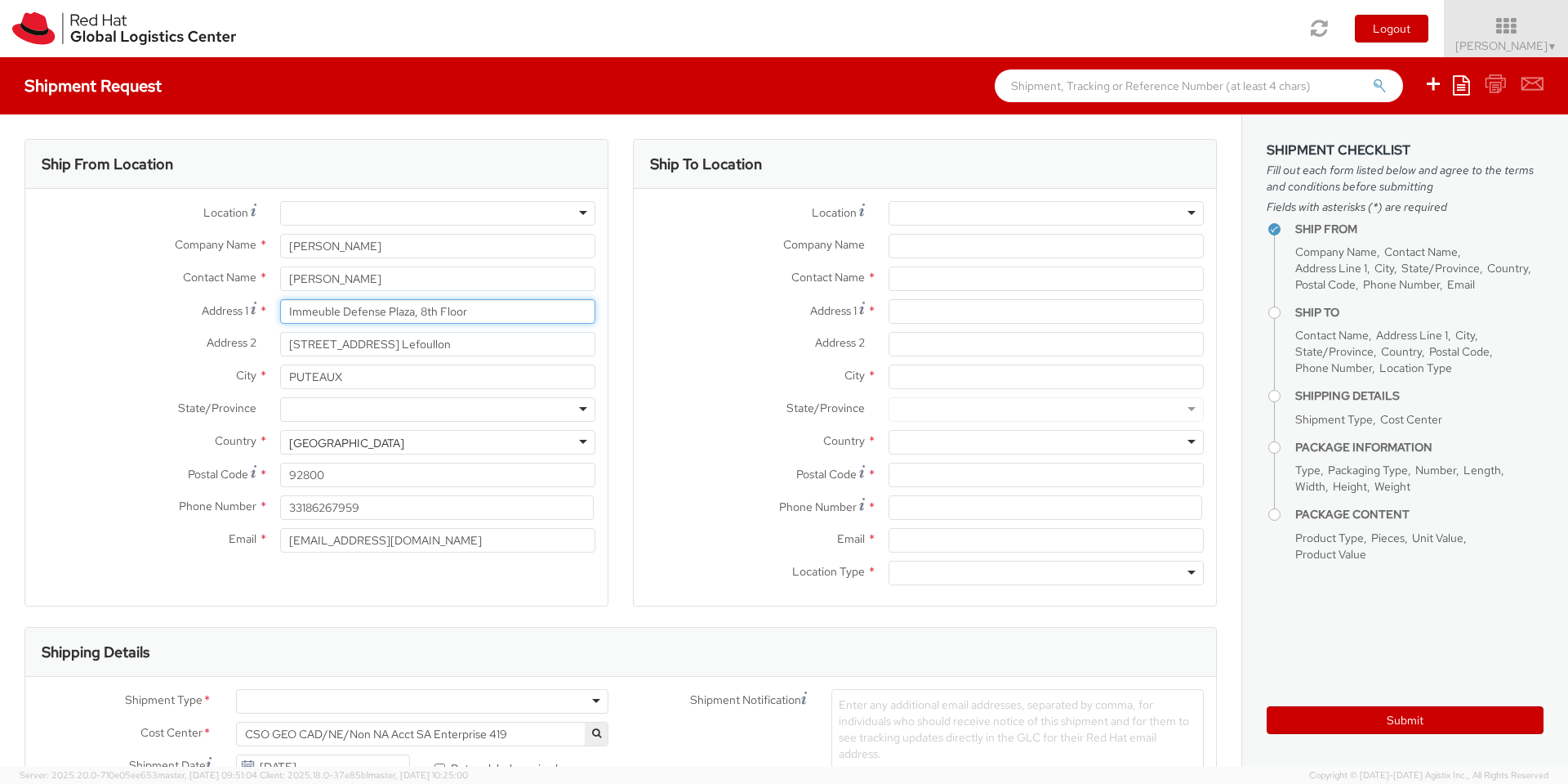
click at [366, 316] on input "Immeuble Defense Plaza, 8th Floor" at bounding box center [437, 311] width 316 height 24
type input "[STREET_ADDRESS][PERSON_NAME]"
type input "C41"
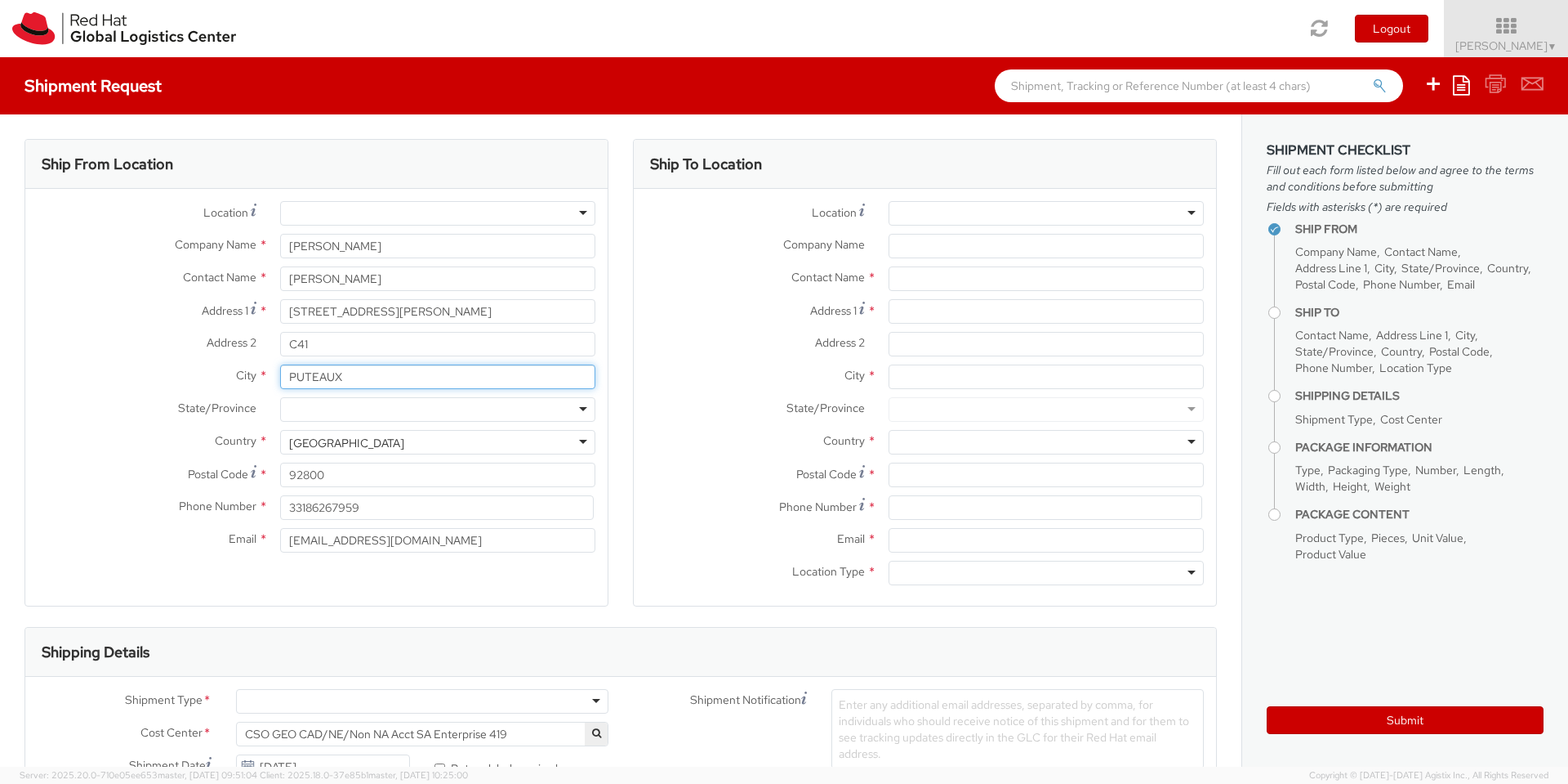
type input "MARGNY-LES-COMPIEGNE"
type input "60280"
click at [465, 383] on input "MARGNY-LES-COMPIEGNE" at bounding box center [437, 376] width 316 height 24
click at [396, 412] on div at bounding box center [437, 409] width 316 height 24
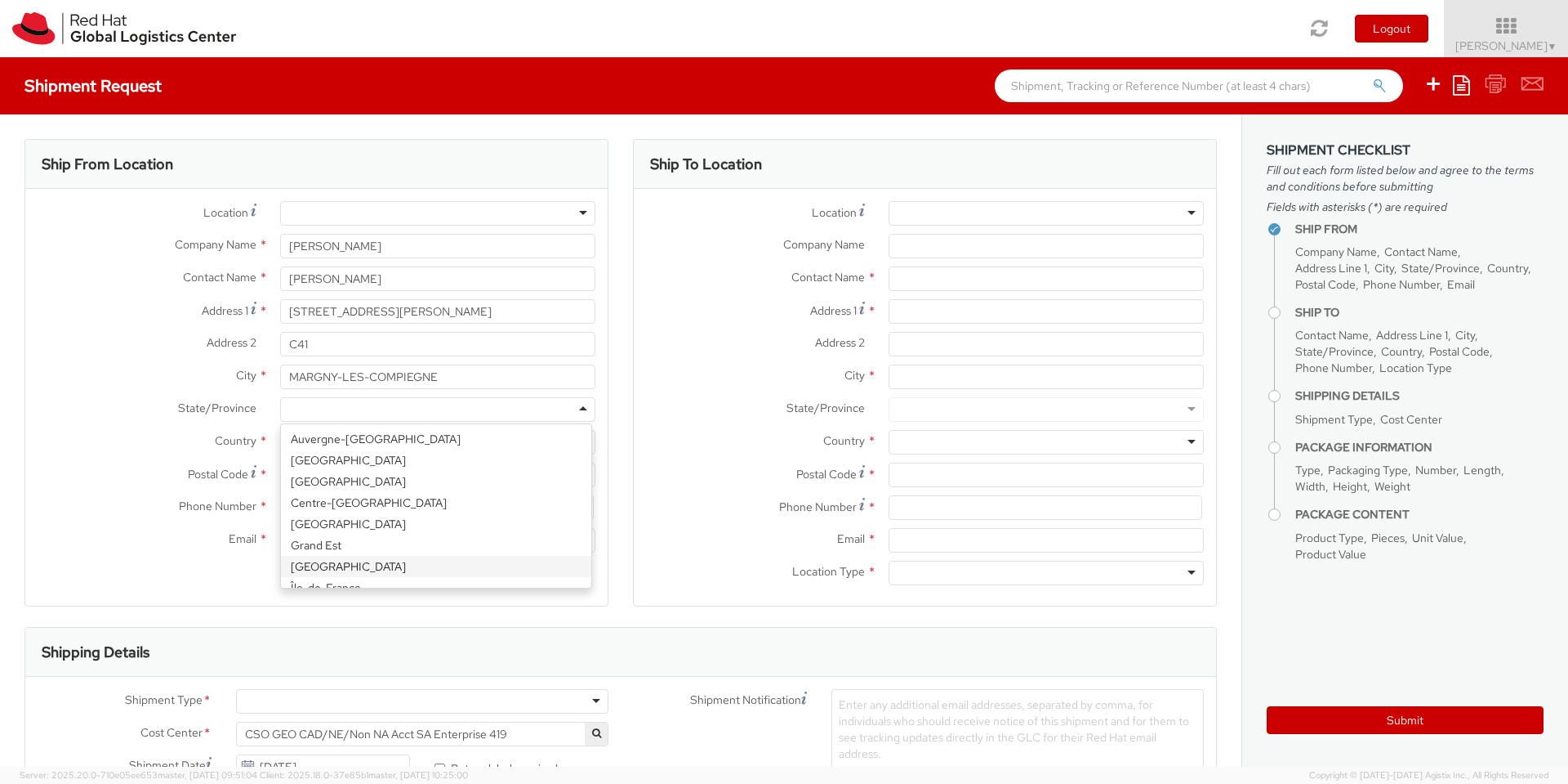
scroll to position [0, 0]
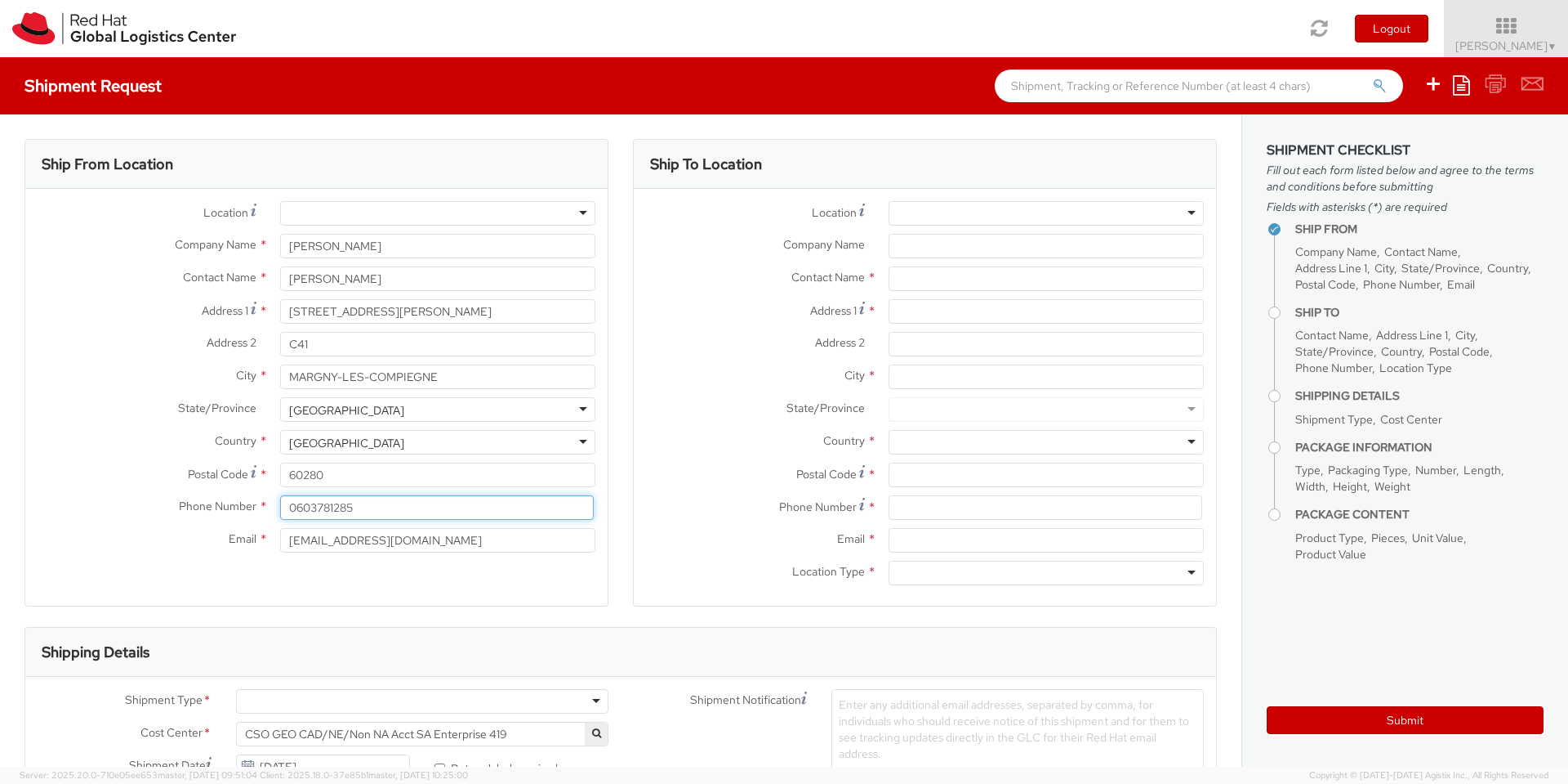
click at [296, 505] on input "0603781285" at bounding box center [436, 507] width 314 height 24
type input "[PHONE_NUMBER]"
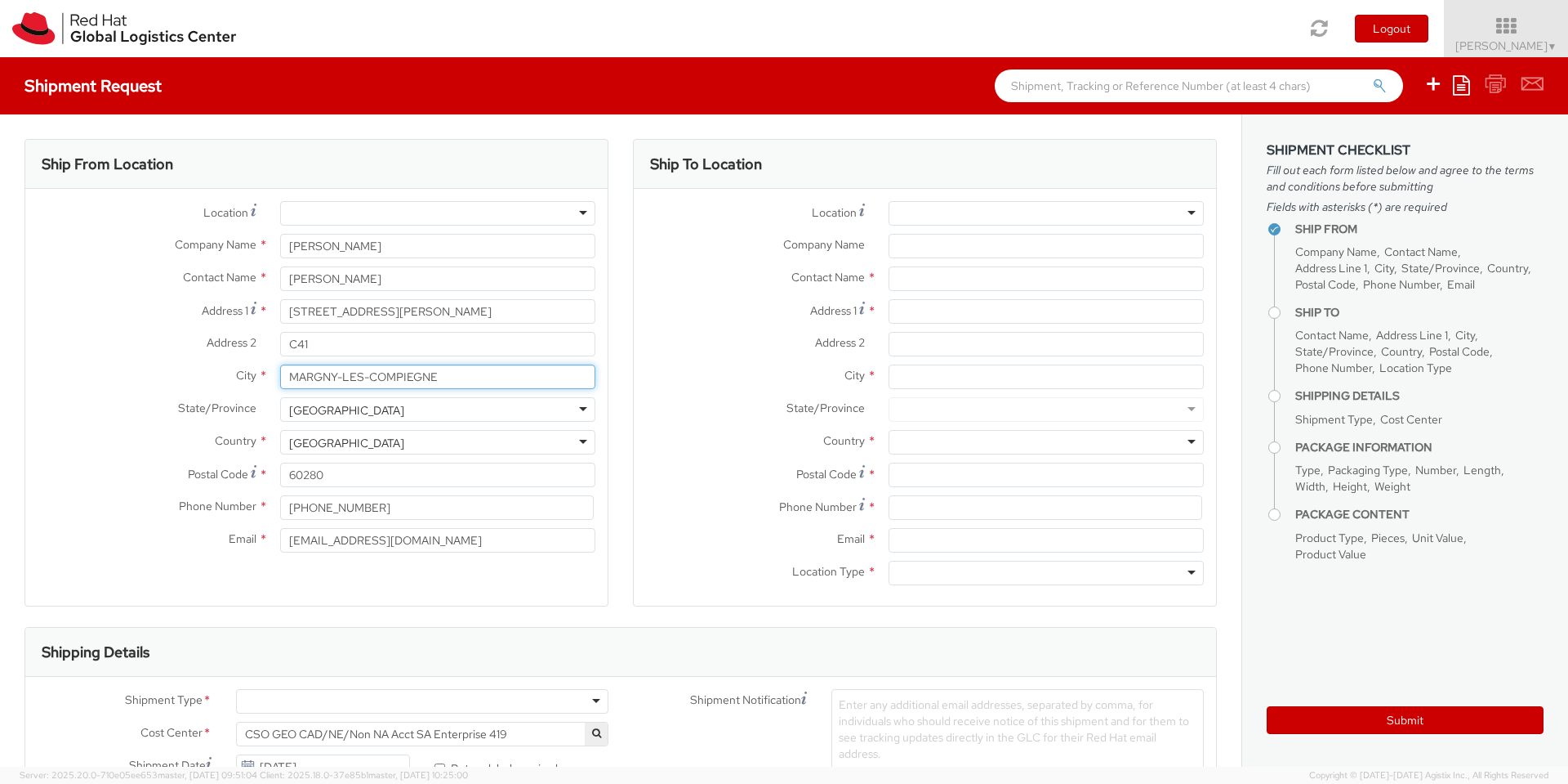
click at [470, 381] on input "MARGNY-LES-COMPIEGNE" at bounding box center [437, 376] width 316 height 24
drag, startPoint x: 470, startPoint y: 381, endPoint x: 246, endPoint y: 362, distance: 224.8
click at [246, 362] on div "Location * RH - Amsterdam - MSO RH - Amsterdam Data Center RH - Ashburn Data Ce…" at bounding box center [316, 381] width 582 height 360
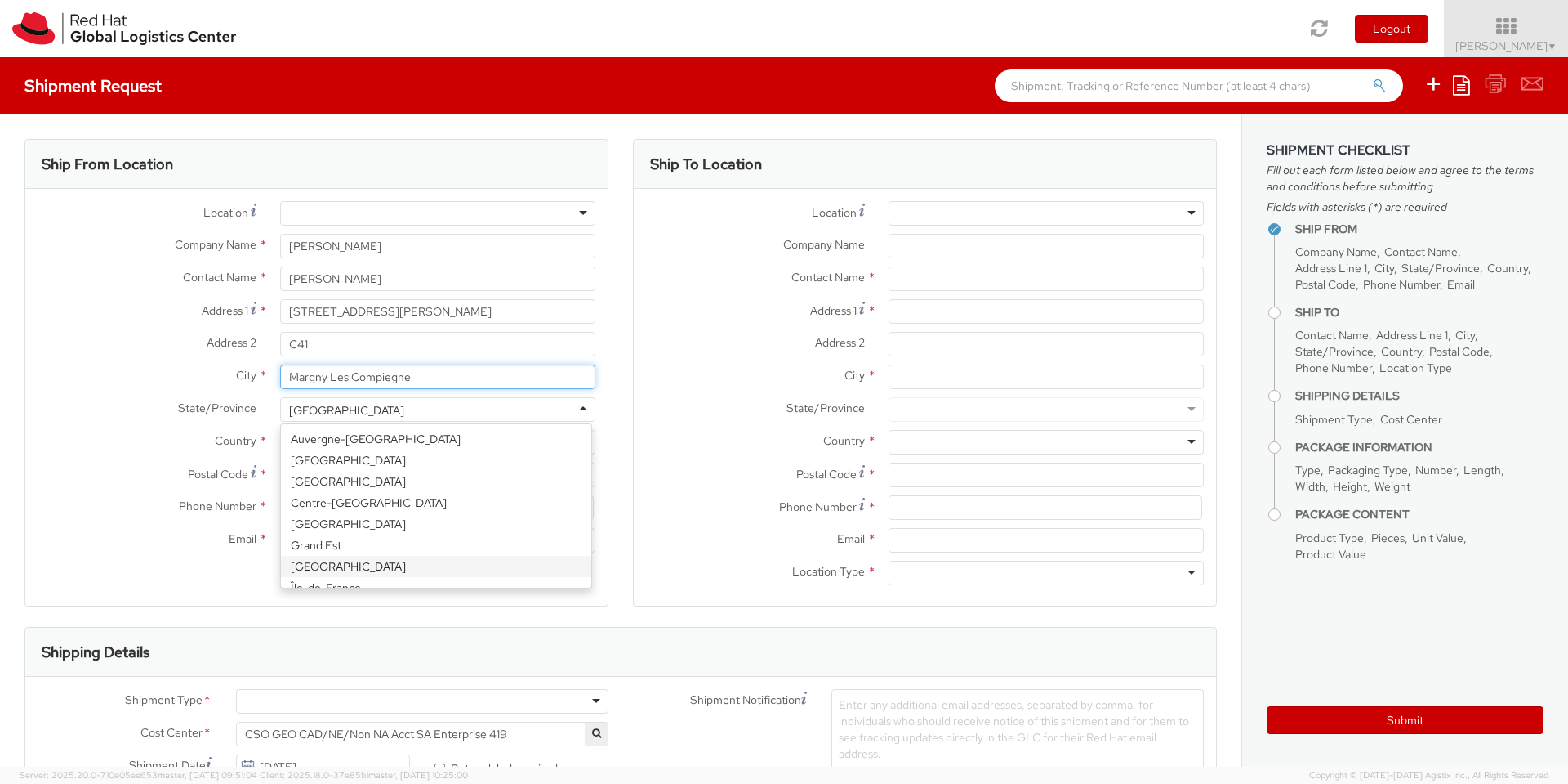
click at [457, 375] on input "Margny Les Compiegne" at bounding box center [437, 376] width 316 height 24
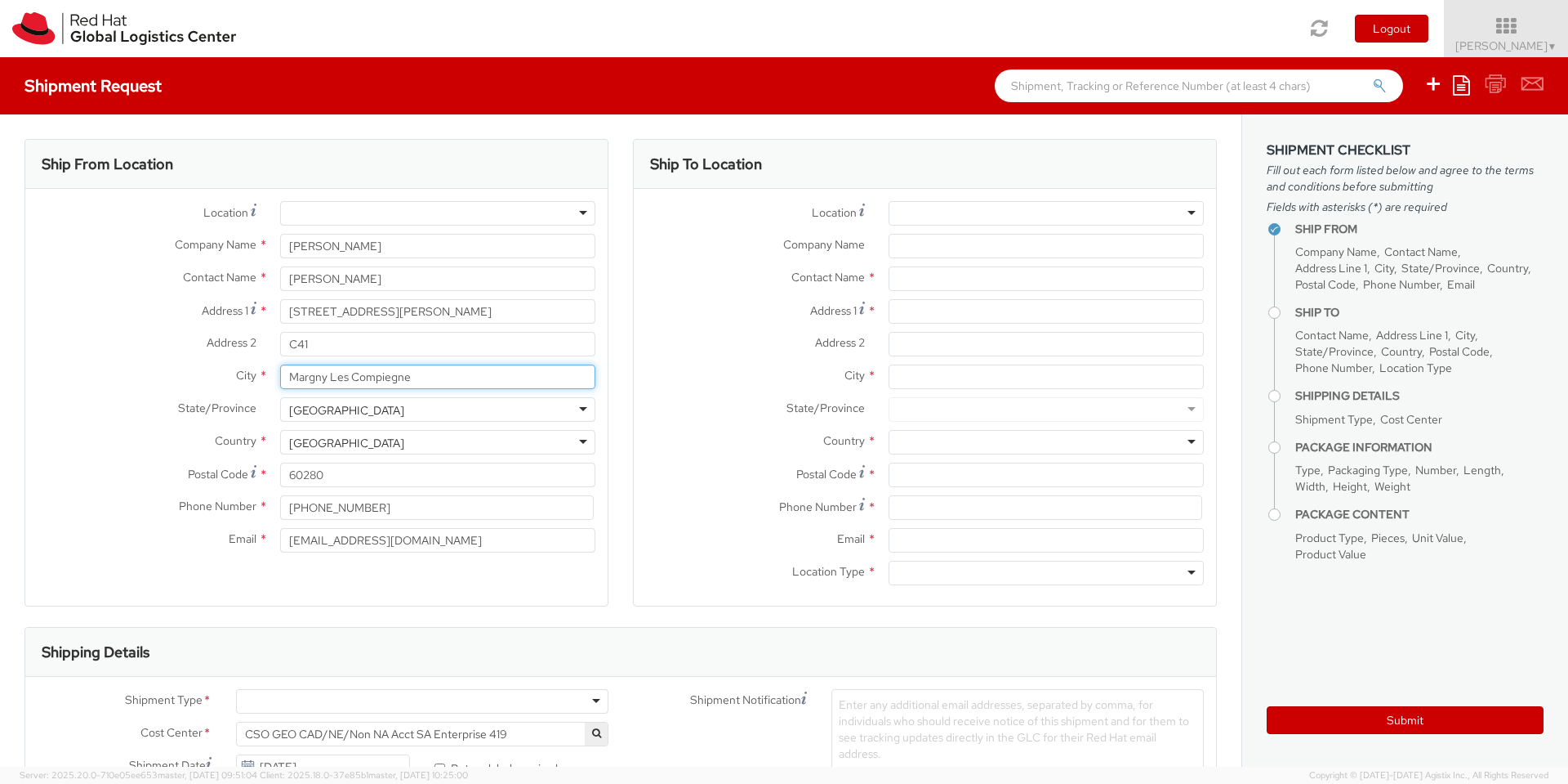
type input "MARGNY-LES-COMPIEGNE"
click at [975, 212] on div at bounding box center [1046, 212] width 316 height 24
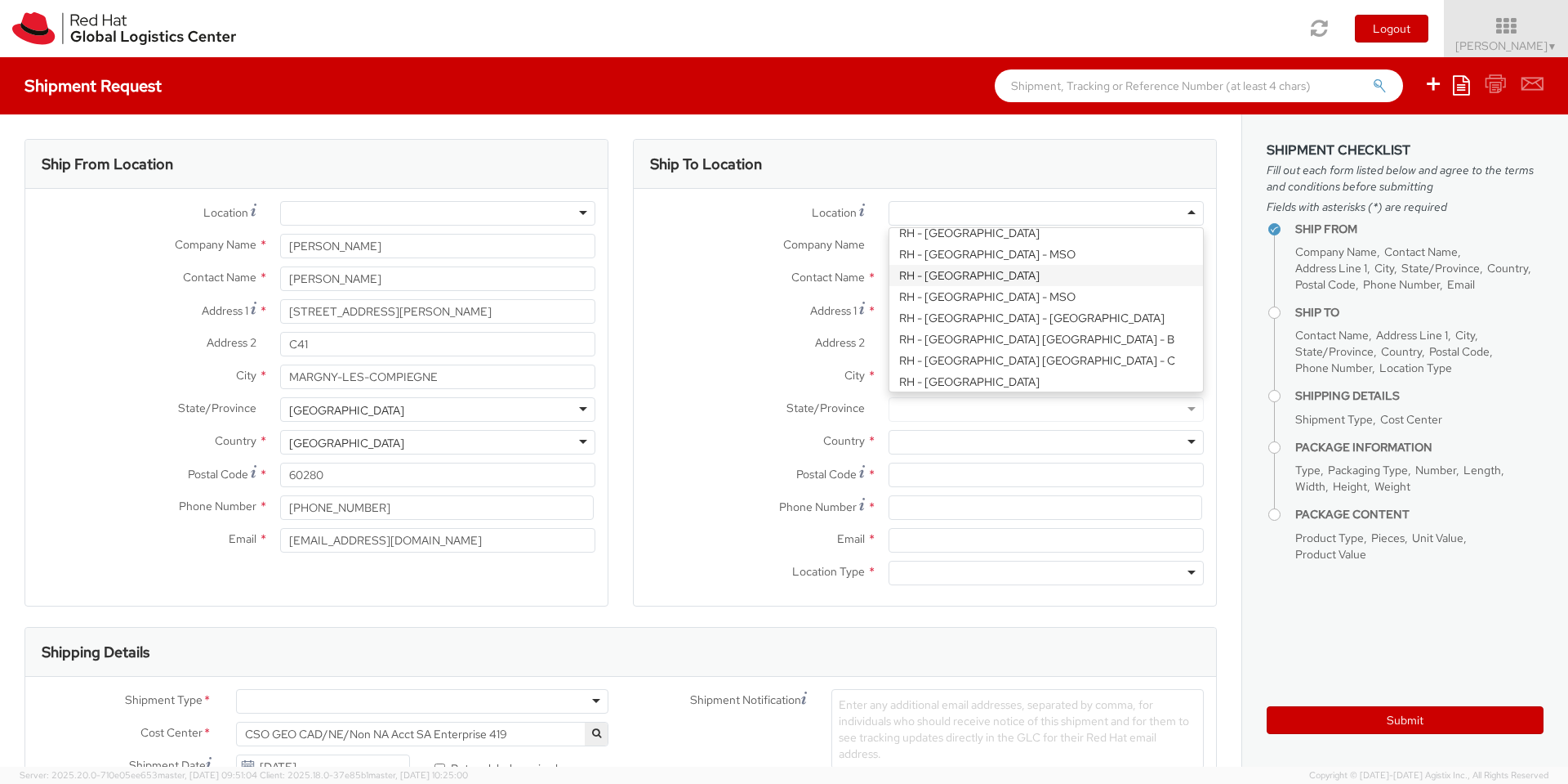
scroll to position [490, 0]
type input "Red Hat Czech s.r.o."
type input "Purkynova 647/111"
type input "[GEOGRAPHIC_DATA]"
type input "621 00"
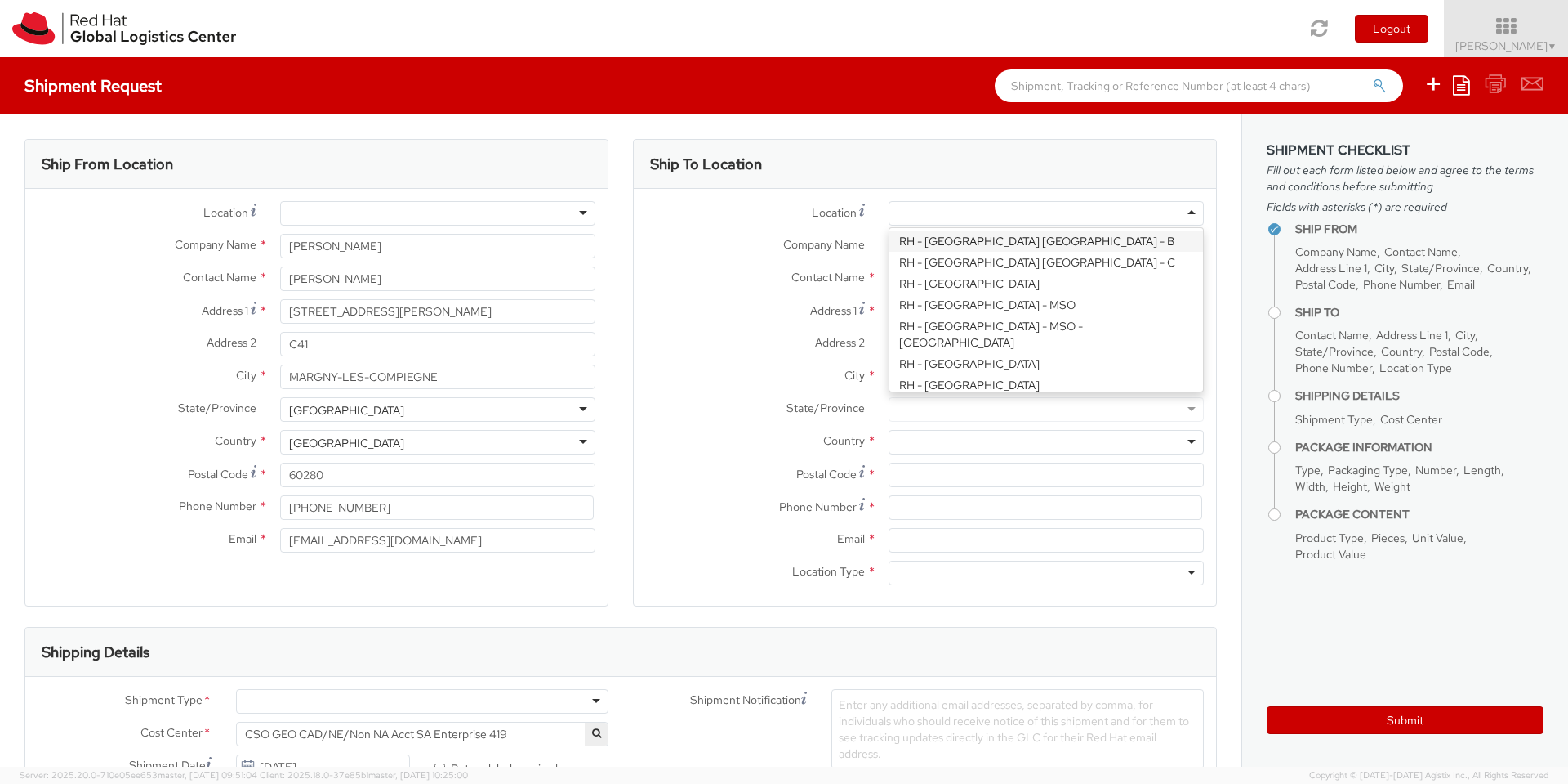
type input "420 532 294 555"
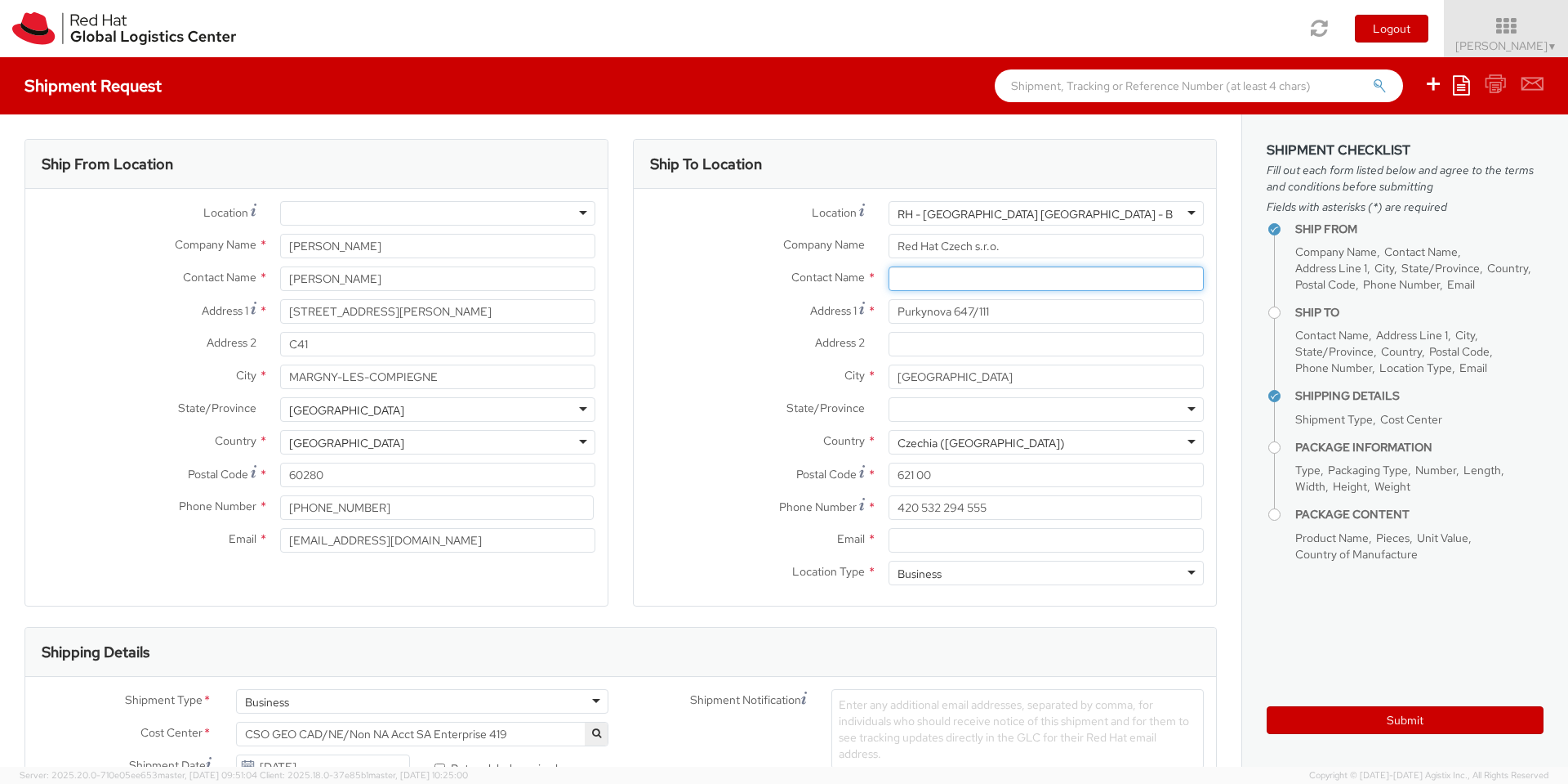
click at [995, 276] on input "text" at bounding box center [1046, 278] width 316 height 24
click at [714, 267] on label "Contact Name *" at bounding box center [754, 277] width 242 height 21
paste input "Red Hat IT - Endpoint Systems"
type input "Red Hat IT - Endpoint Systems"
click at [932, 543] on input "Email *" at bounding box center [1046, 540] width 316 height 24
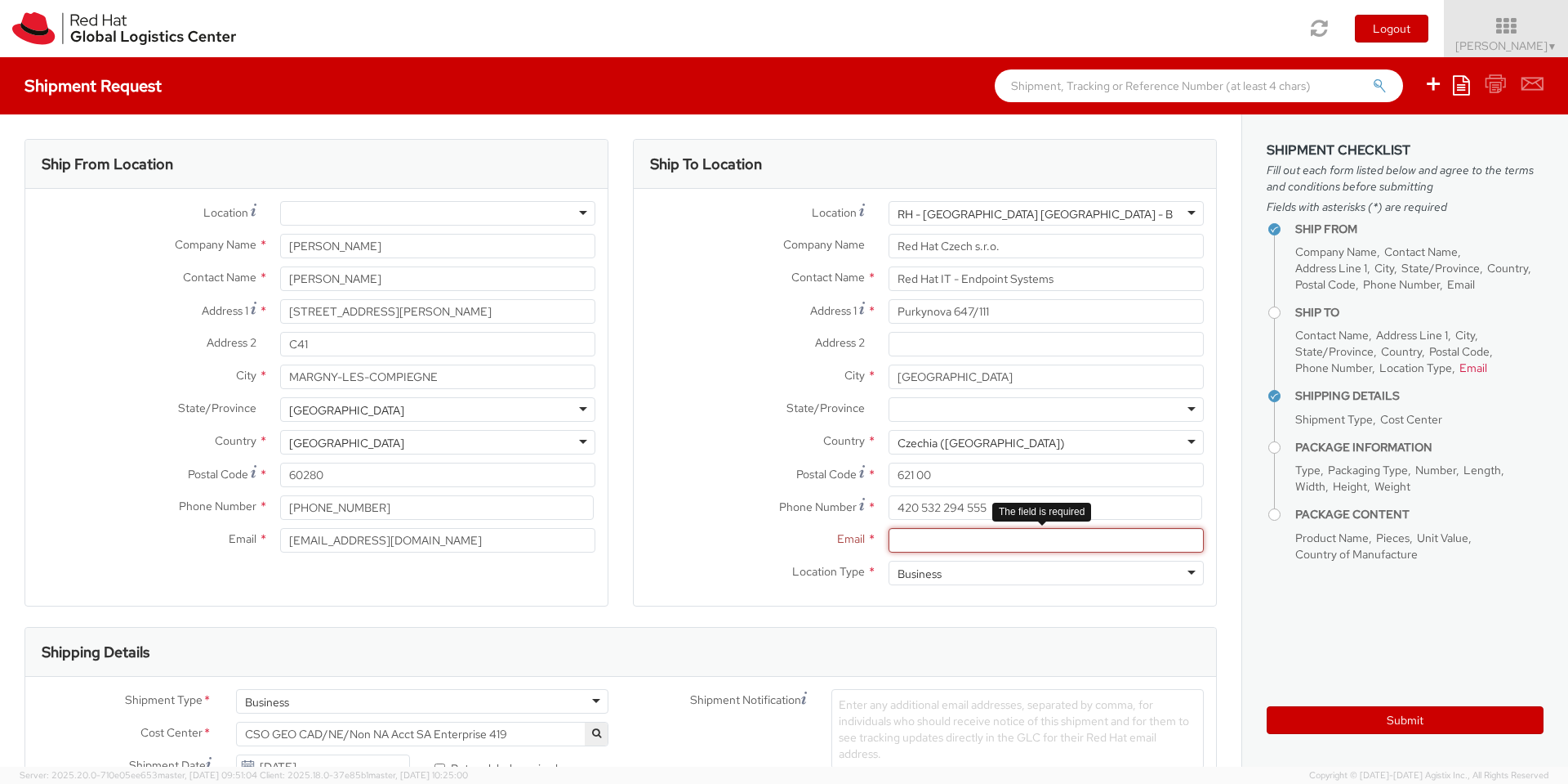
paste input "[EMAIL_ADDRESS][DOMAIN_NAME]"
type input "[EMAIL_ADDRESS][DOMAIN_NAME]"
click at [693, 557] on div "Email * laptop-return@redhat.com" at bounding box center [924, 544] width 582 height 32
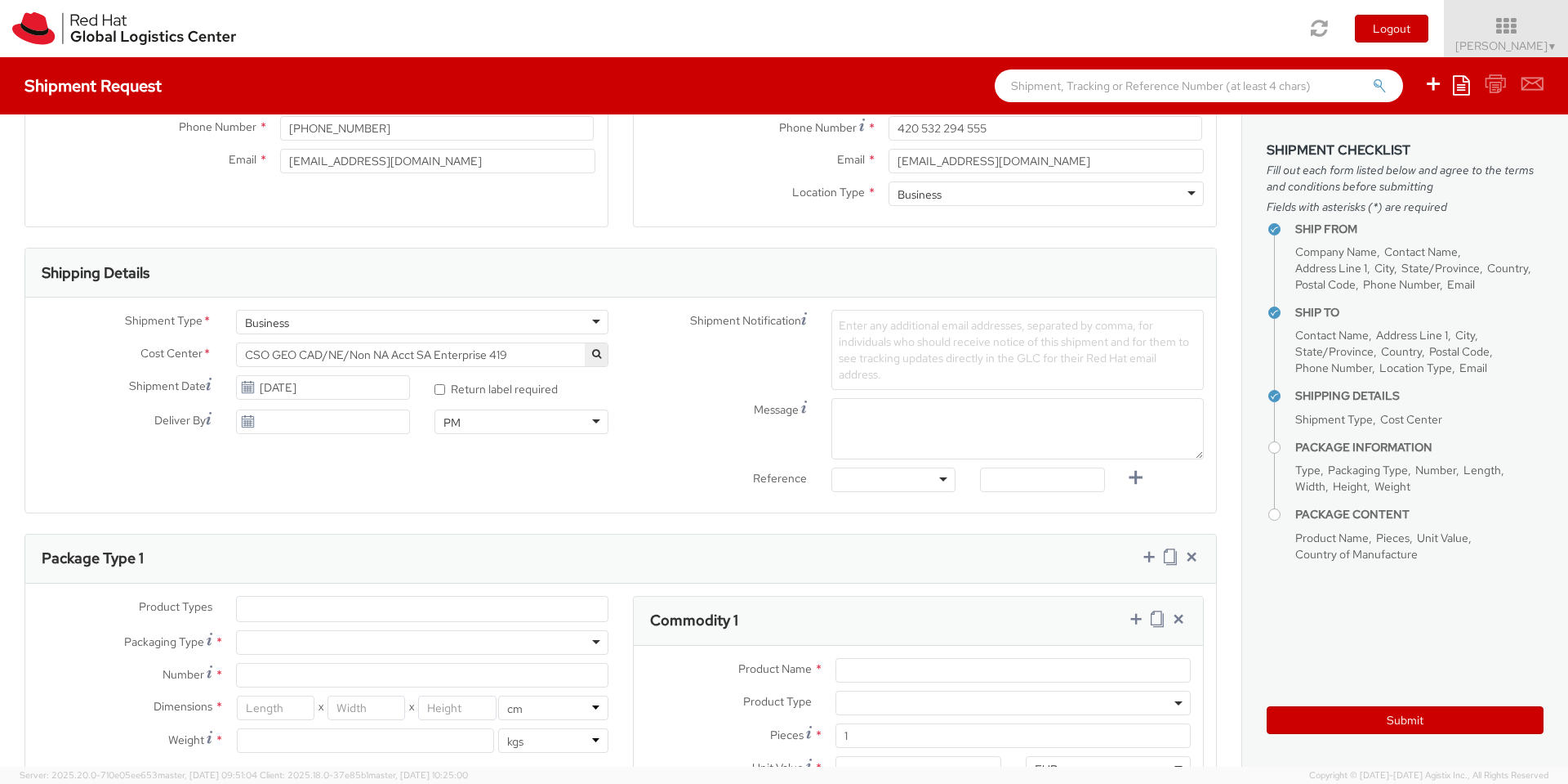
scroll to position [392, 0]
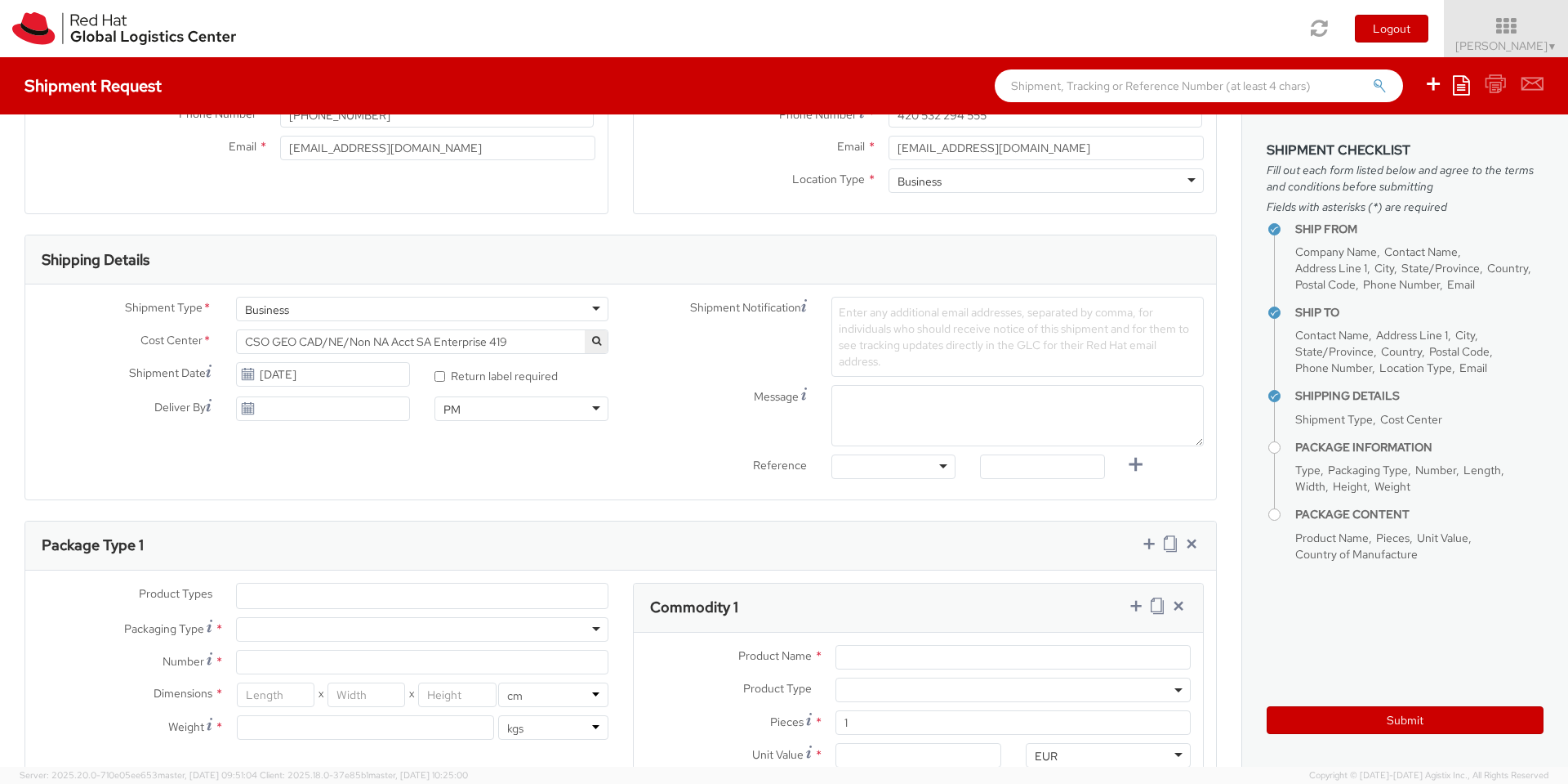
click at [592, 342] on icon "button" at bounding box center [596, 341] width 9 height 10
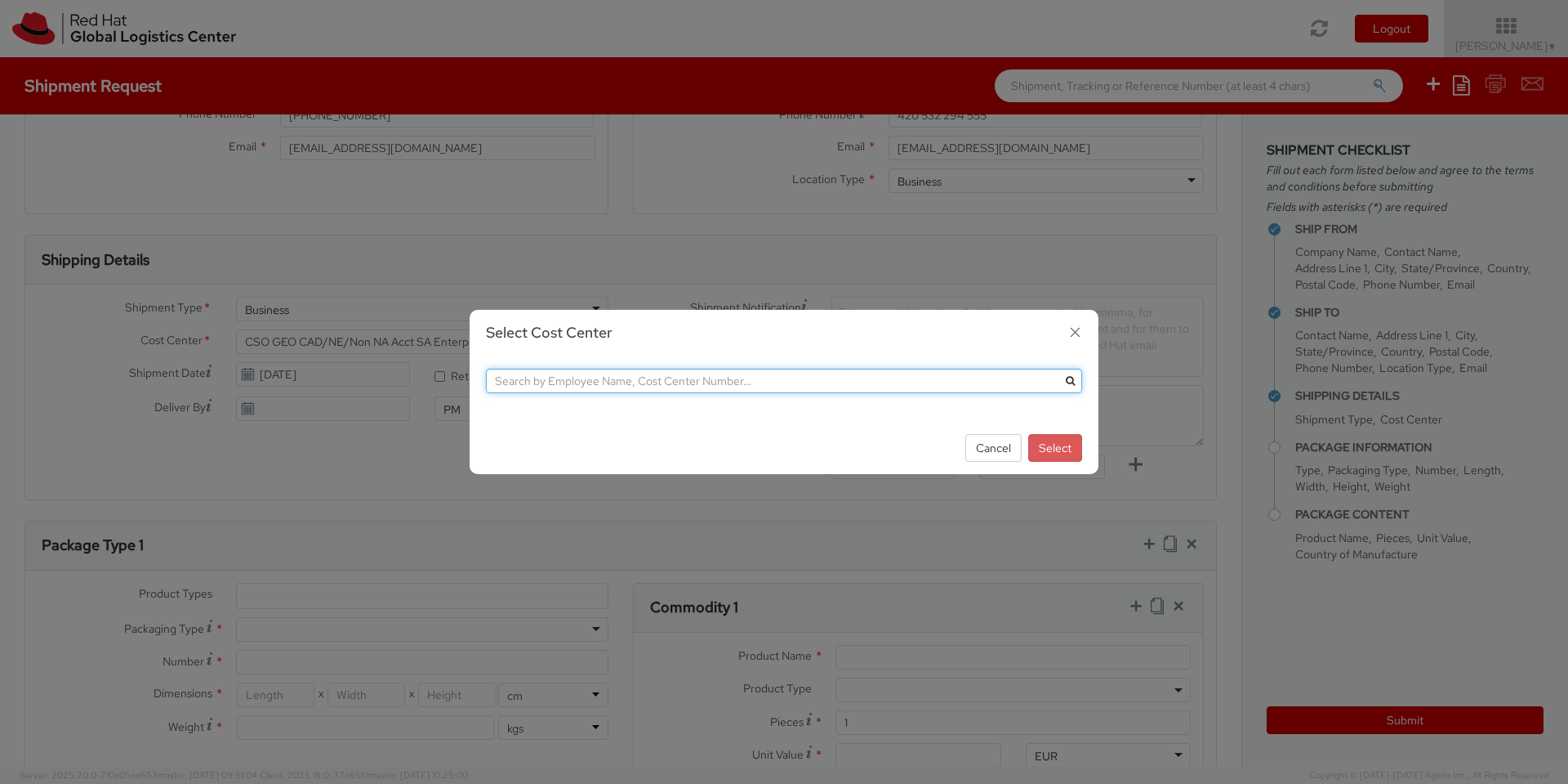
click at [660, 384] on input "text" at bounding box center [784, 380] width 596 height 24
type input "850"
click at [1074, 382] on icon "submit" at bounding box center [1070, 381] width 9 height 10
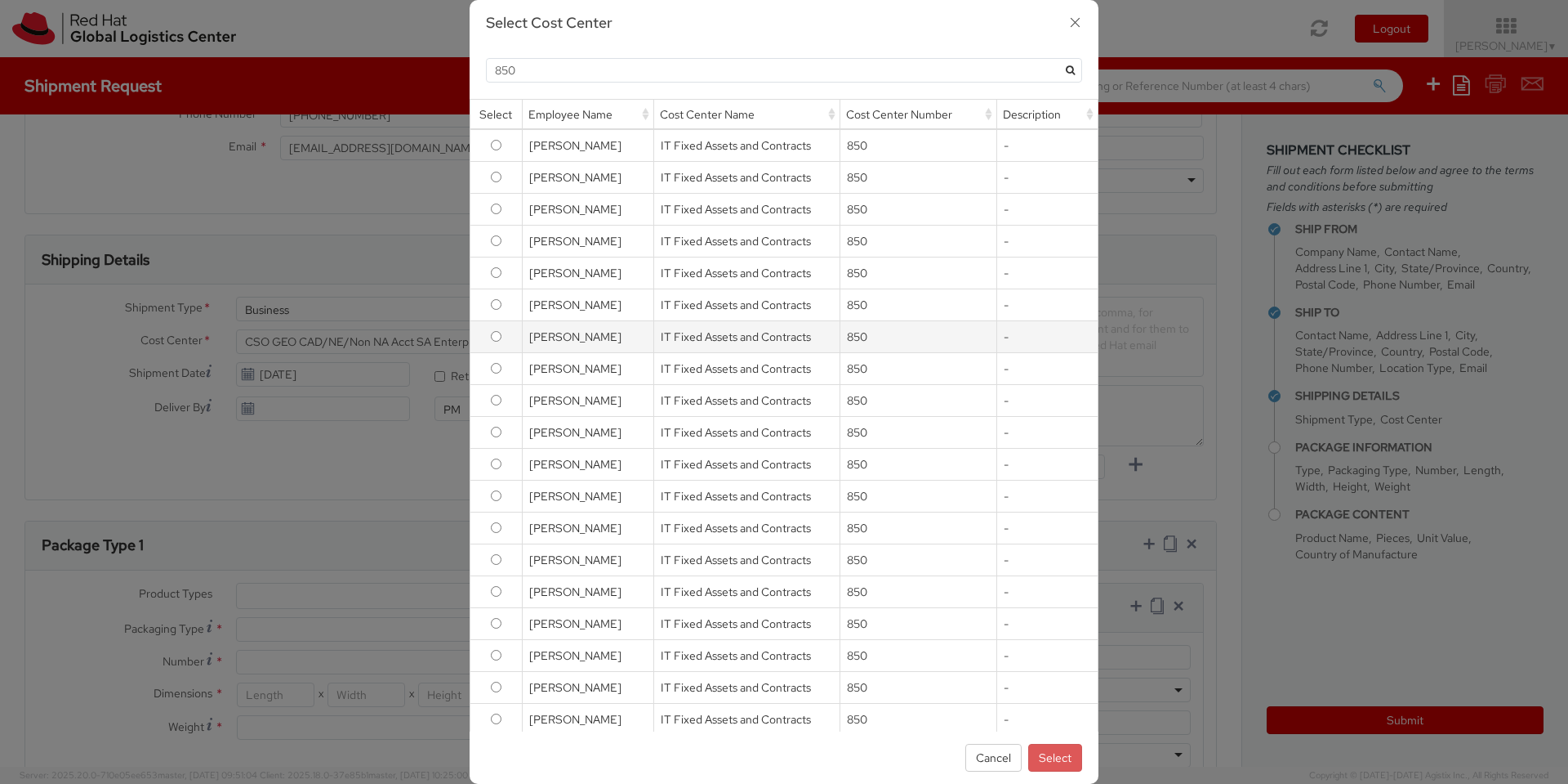
scroll to position [0, 0]
click at [499, 142] on input "radio" at bounding box center [495, 146] width 11 height 11
radio input "true"
click at [1050, 759] on button "Select" at bounding box center [1055, 757] width 54 height 27
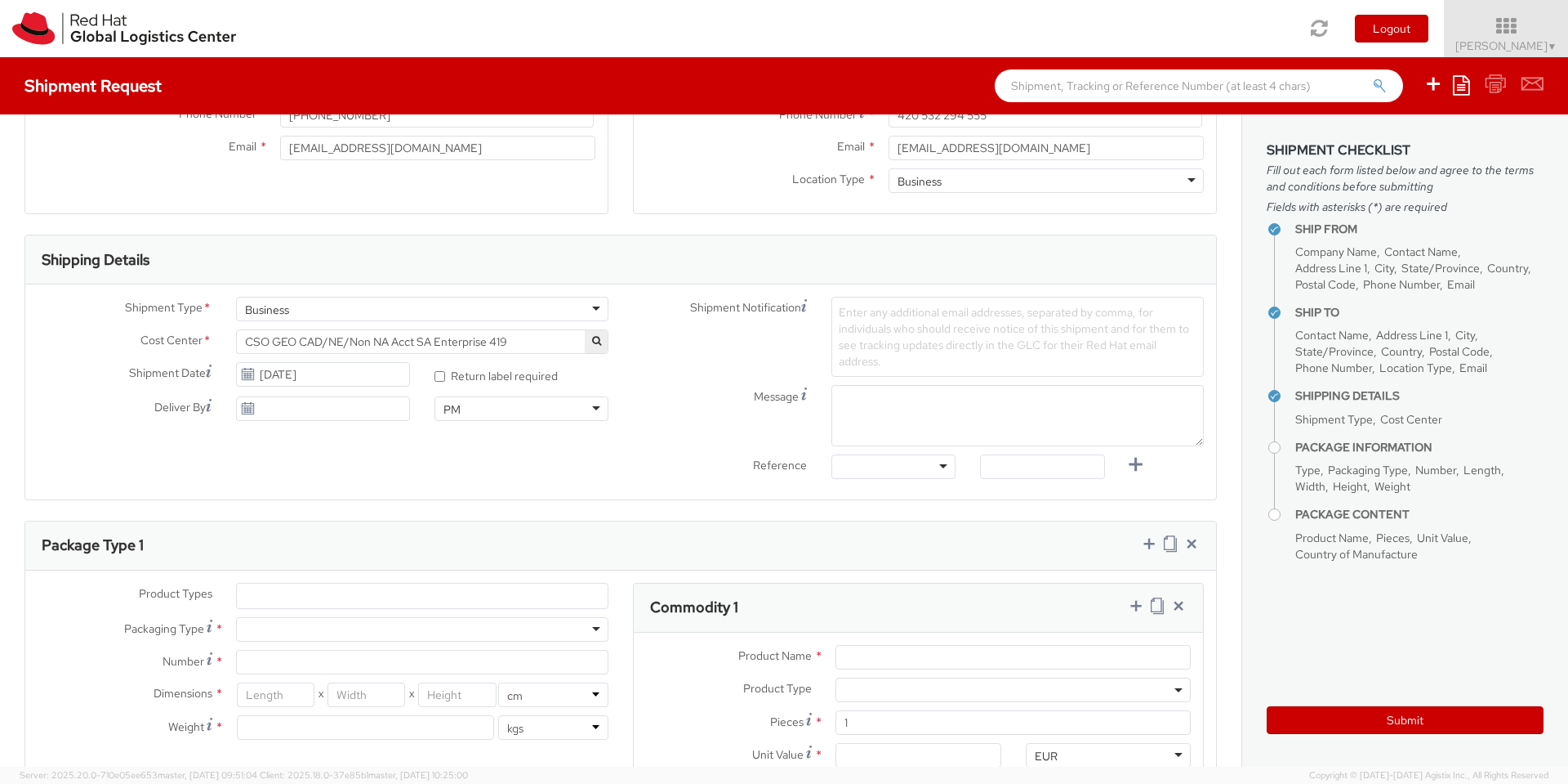
select select "850"
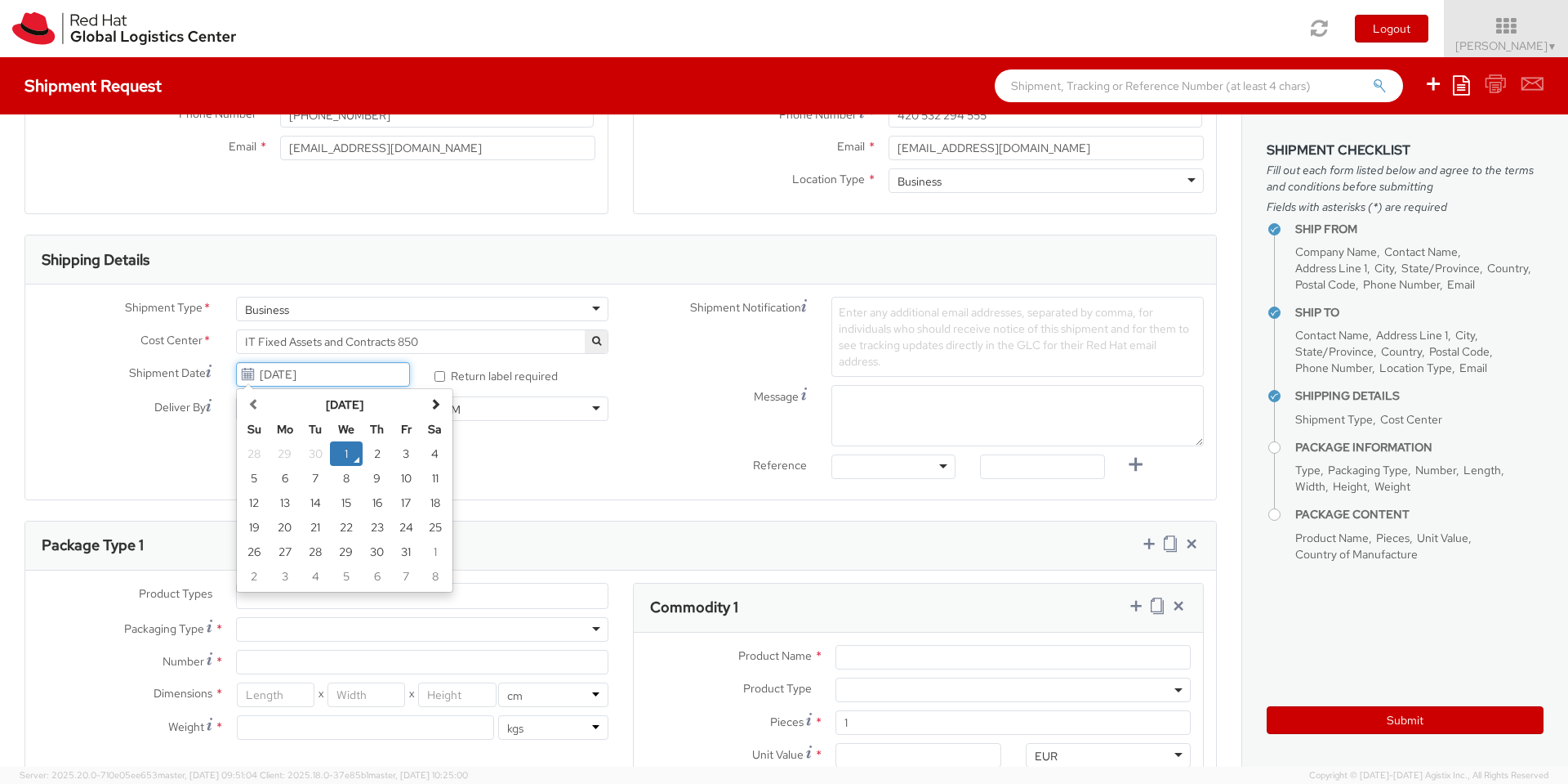
click at [349, 381] on input "10/01/2025" at bounding box center [322, 373] width 174 height 24
click at [282, 475] on td "6" at bounding box center [285, 477] width 32 height 24
type input "10/06/2025"
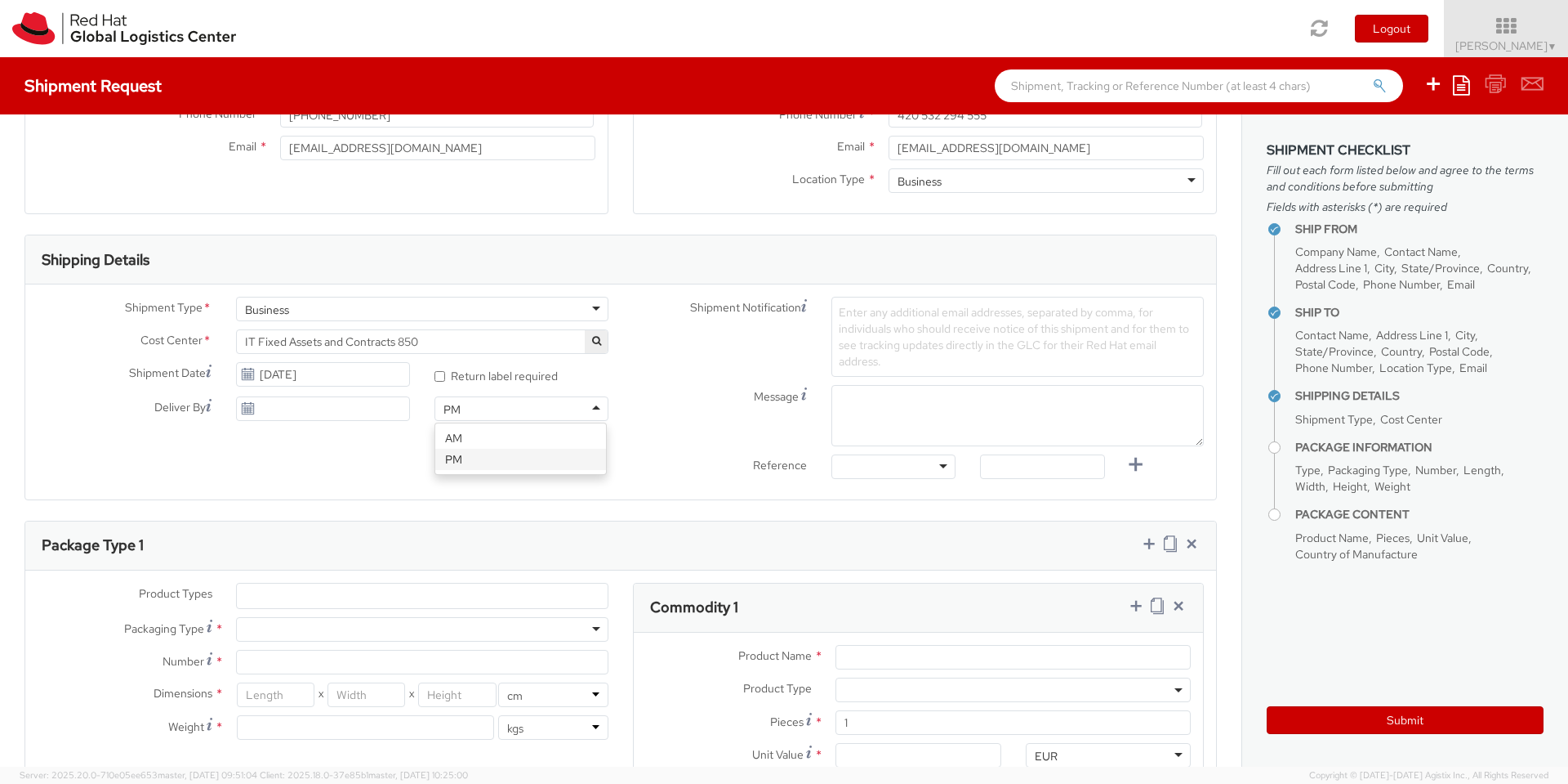
click at [585, 406] on div "PM" at bounding box center [521, 408] width 174 height 24
click at [879, 318] on span "Enter any additional email addresses, separated by comma, for individuals who s…" at bounding box center [1013, 337] width 351 height 63
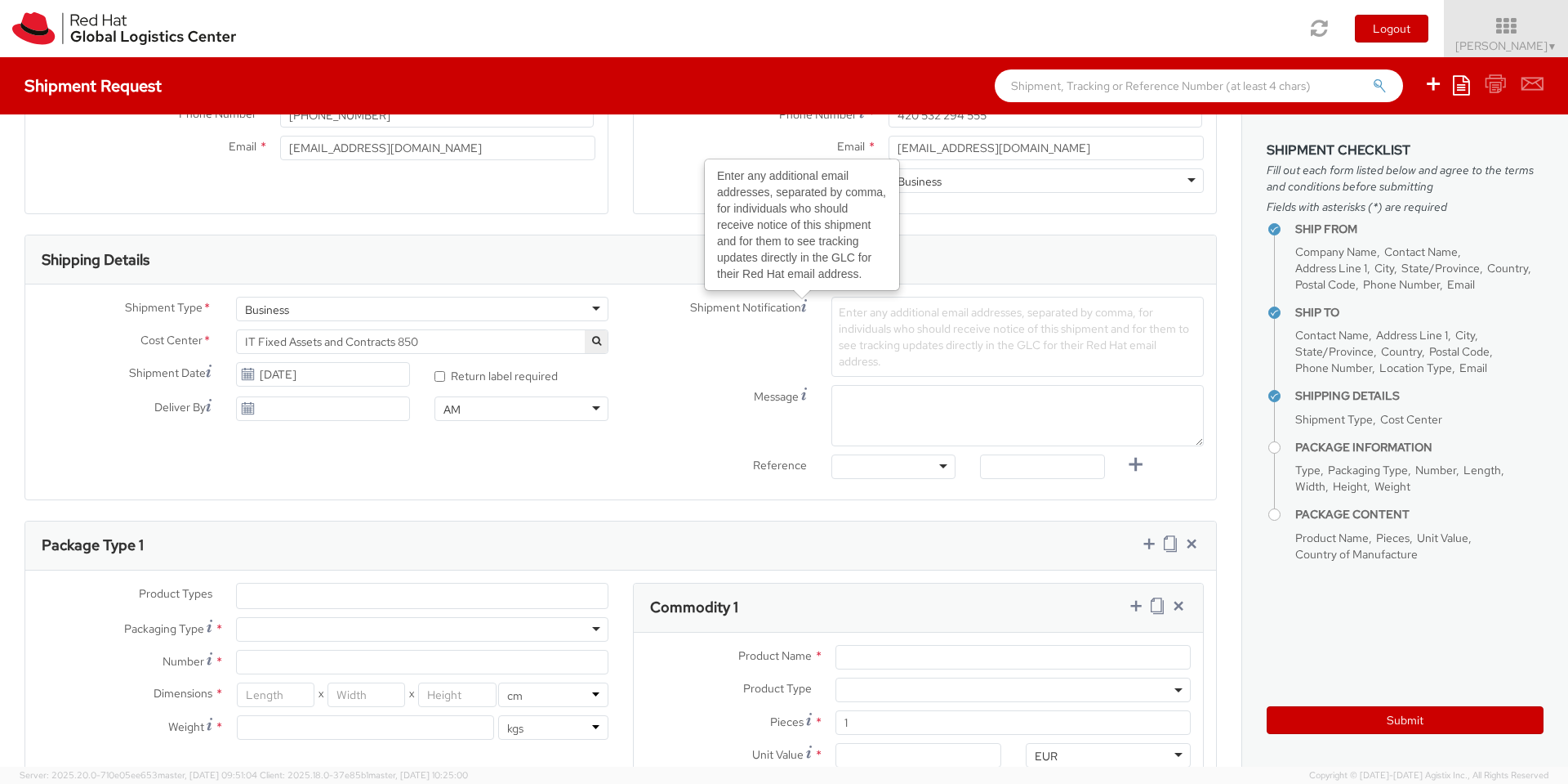
click at [918, 437] on div "Shipment Notification Enter any additional email addresses, separated by comma,…" at bounding box center [918, 392] width 595 height 191
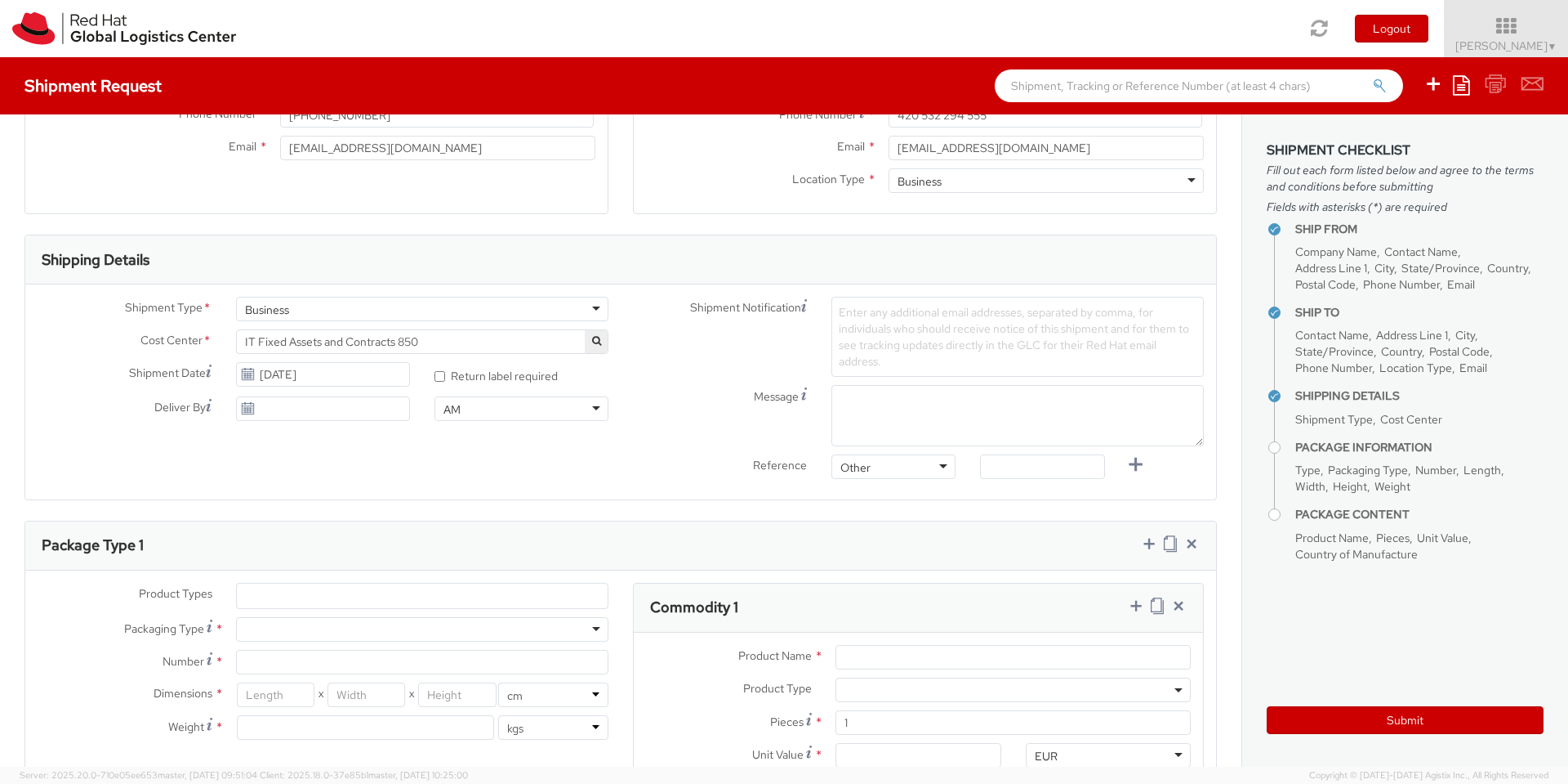
click at [839, 315] on span "Enter any additional email addresses, separated by comma, for individuals who s…" at bounding box center [1013, 337] width 351 height 63
drag, startPoint x: 854, startPoint y: 312, endPoint x: 839, endPoint y: 327, distance: 21.2
click at [839, 327] on span "Enter any additional email addresses, separated by comma, for individuals who s…" at bounding box center [1013, 337] width 351 height 63
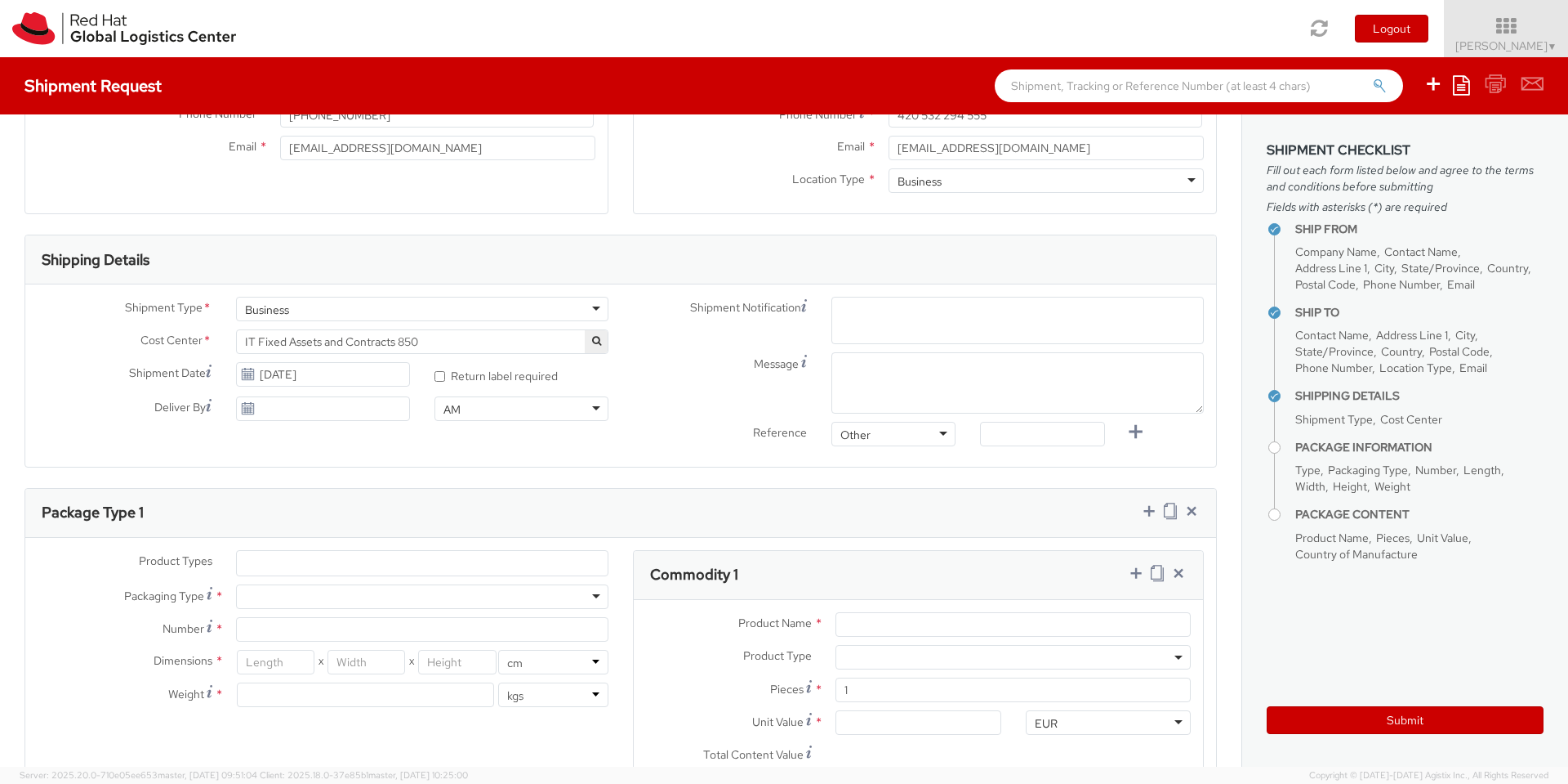
paste input "[EMAIL_ADDRESS][DOMAIN_NAME]"
type input "[EMAIL_ADDRESS][DOMAIN_NAME]"
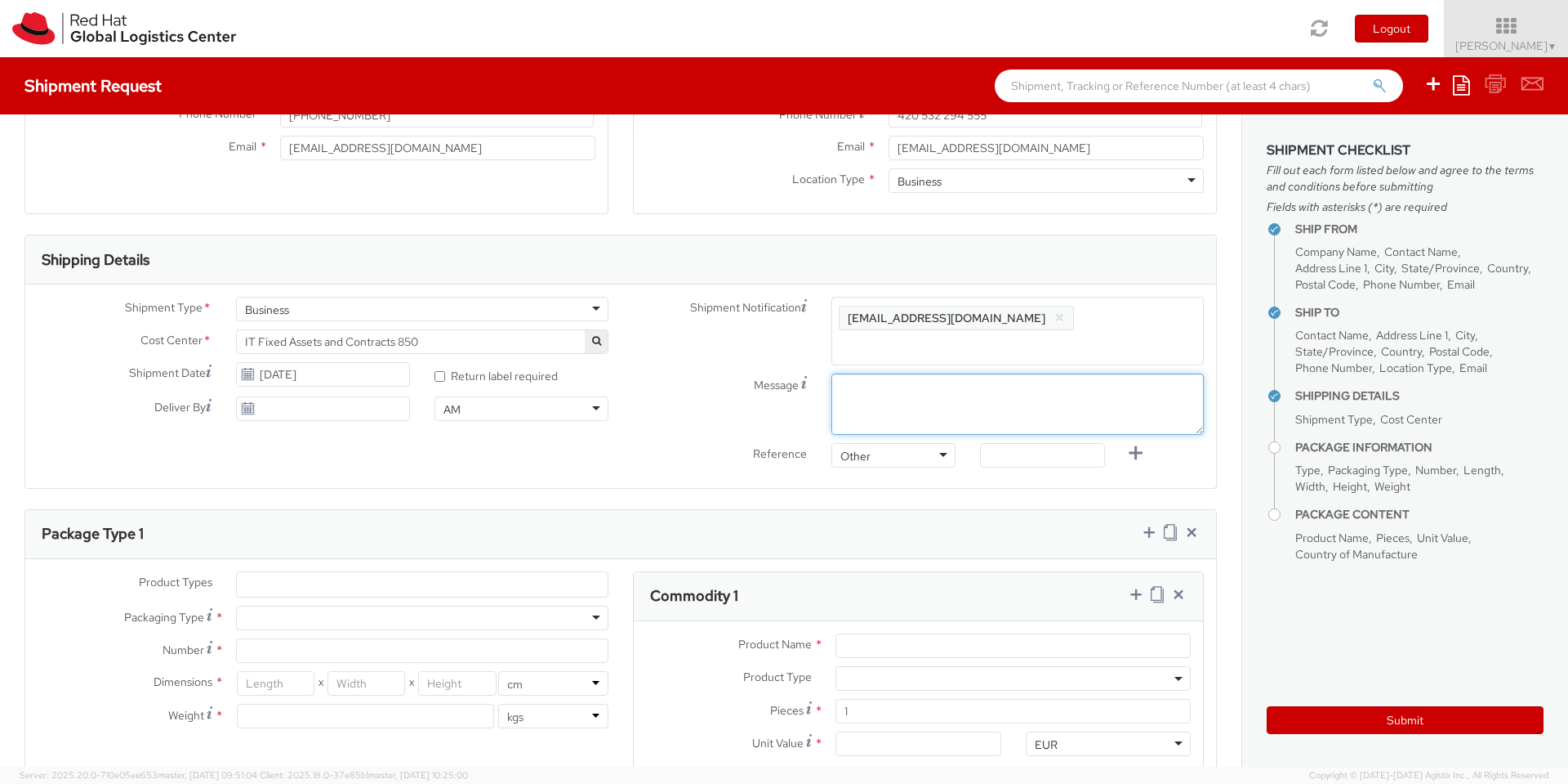
click at [903, 392] on textarea "Message" at bounding box center [1017, 404] width 372 height 62
type textarea "Morning"
click at [700, 394] on div "Message Morning" at bounding box center [918, 404] width 595 height 62
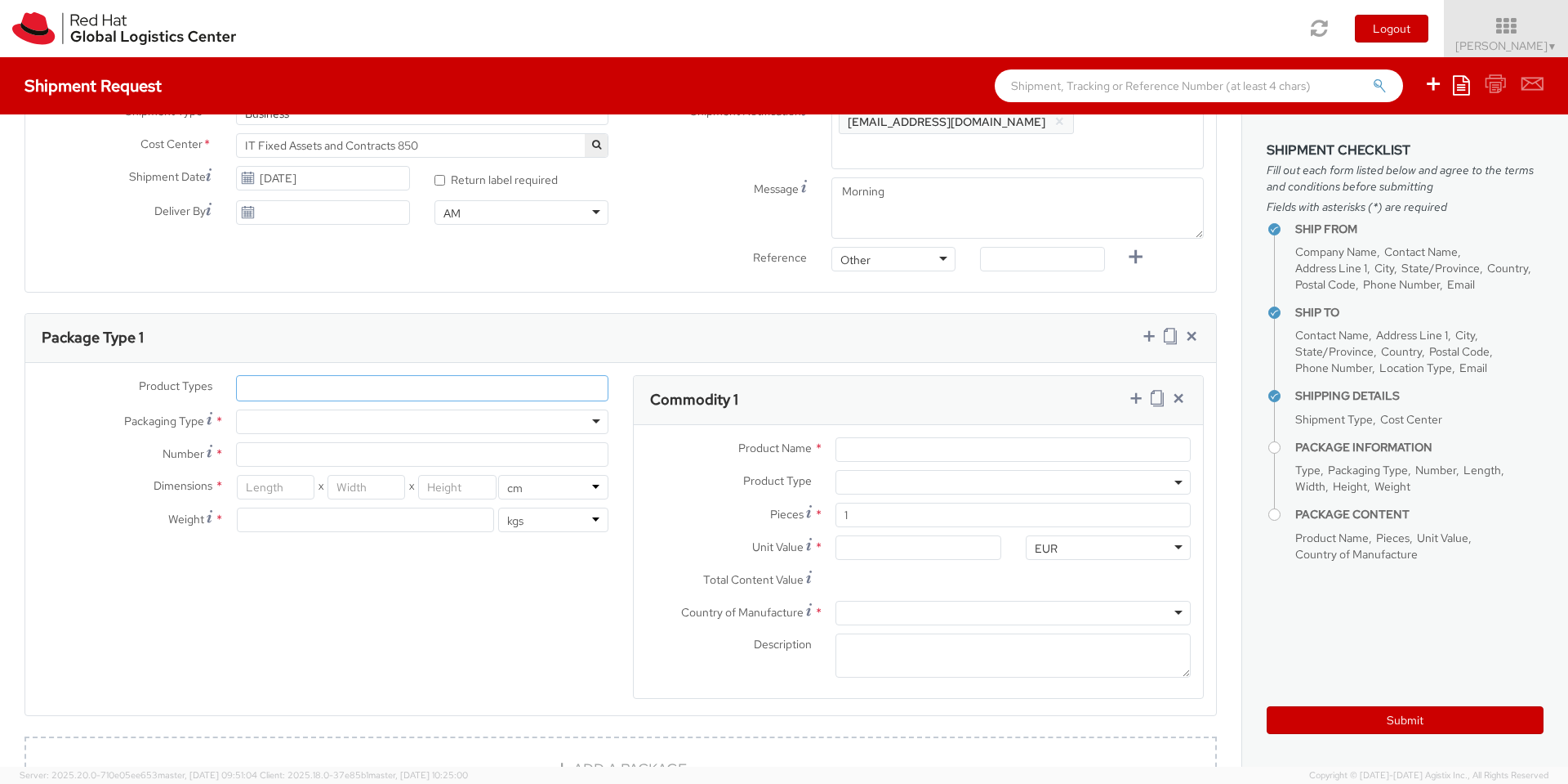
click at [512, 376] on ul at bounding box center [421, 387] width 371 height 24
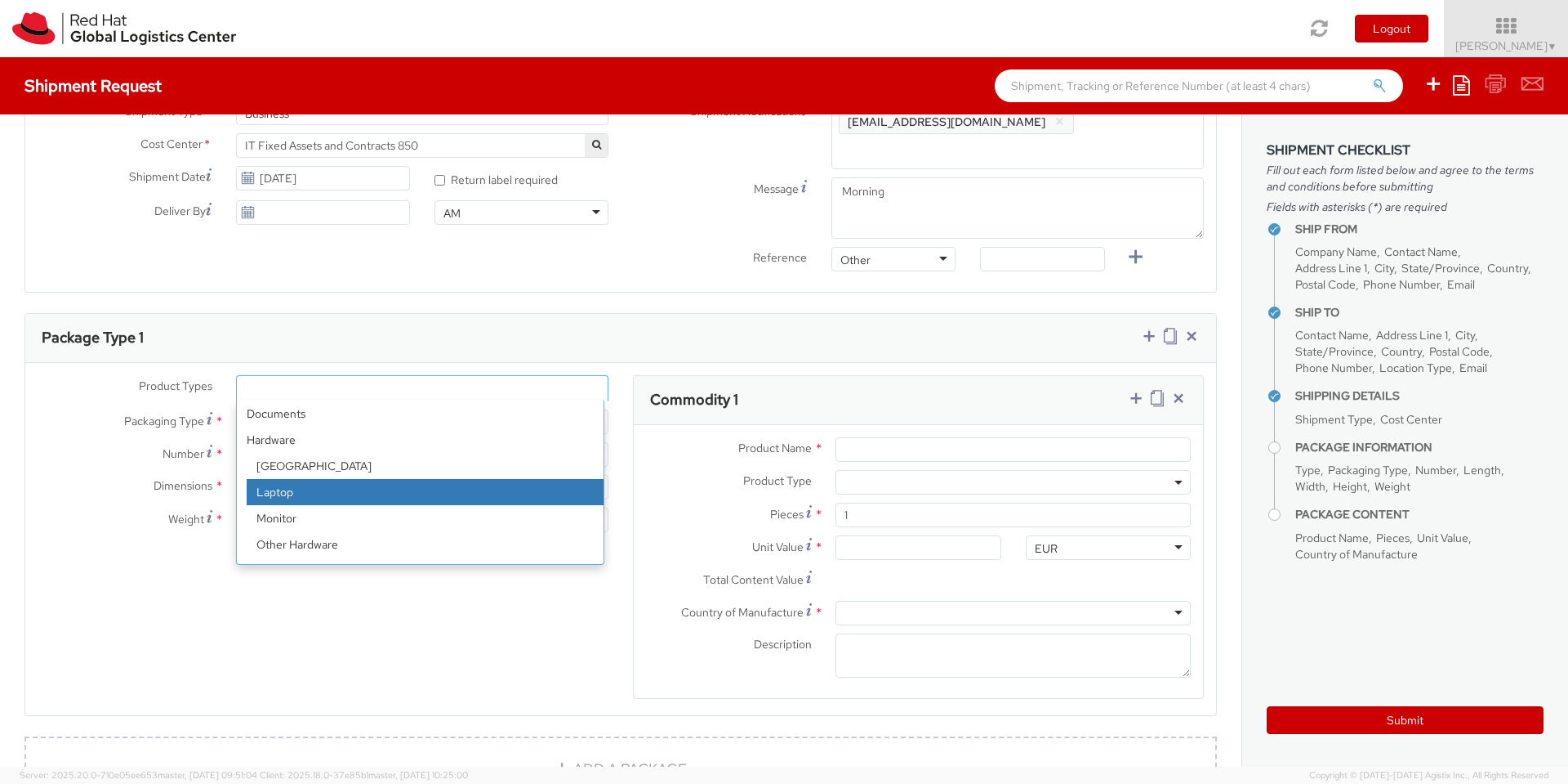
select select "LAPTOP"
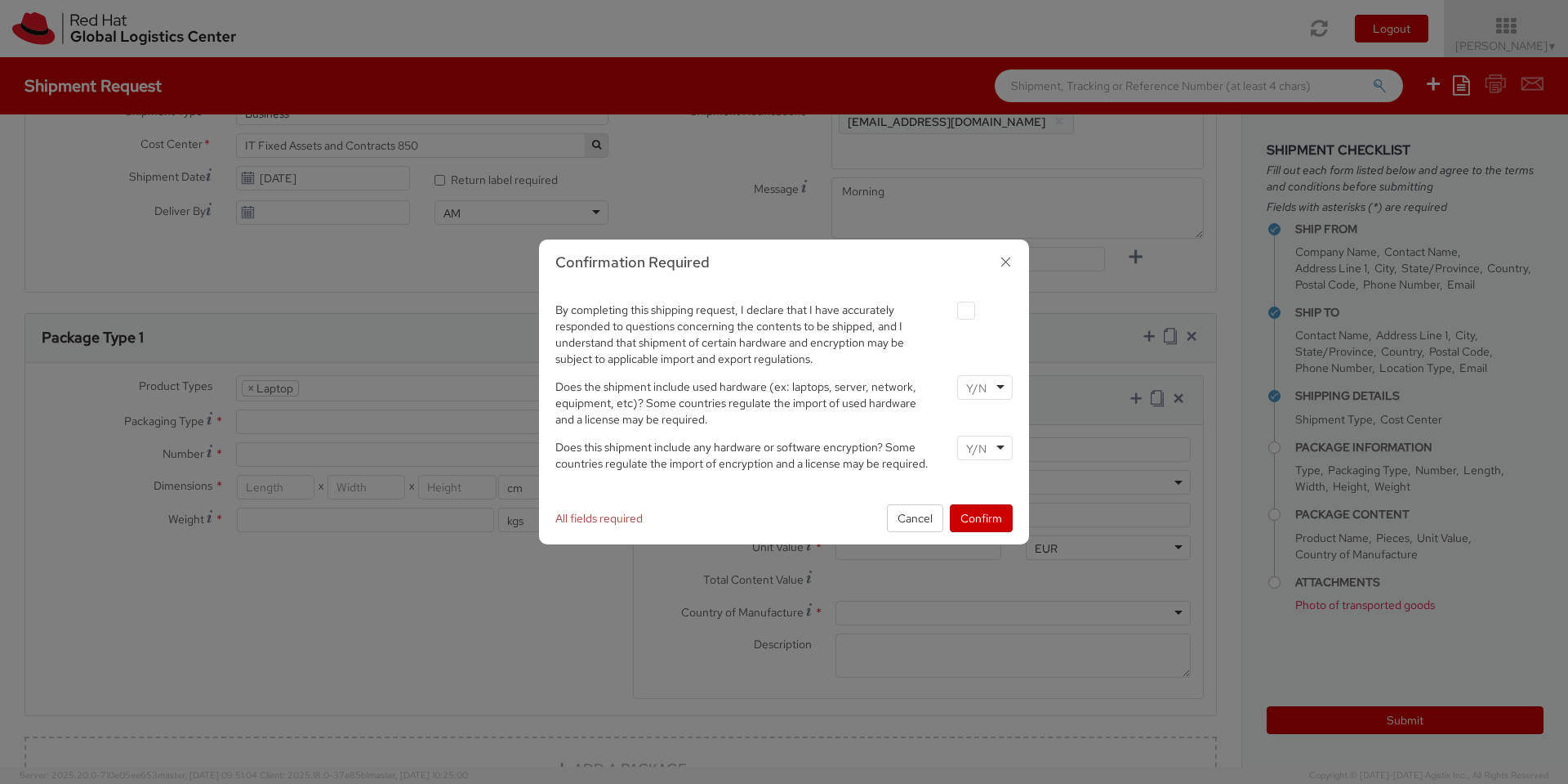
click at [963, 311] on label at bounding box center [966, 311] width 18 height 18
click at [953, 311] on input "checkbox" at bounding box center [947, 311] width 11 height 11
checkbox input "true"
click at [1004, 392] on div at bounding box center [984, 387] width 56 height 24
click at [998, 453] on div at bounding box center [984, 447] width 56 height 24
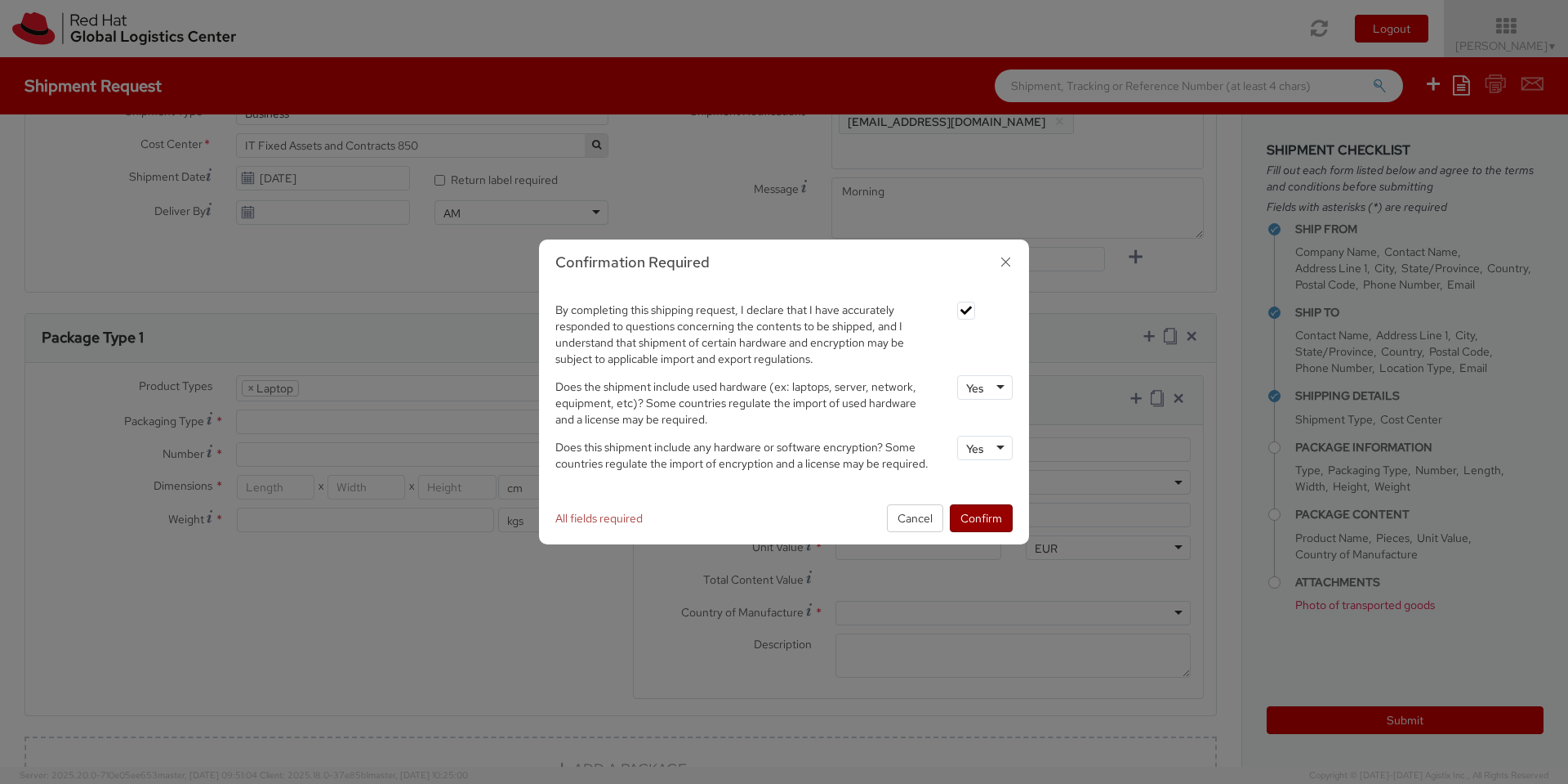
click at [975, 530] on button "Confirm" at bounding box center [982, 517] width 63 height 27
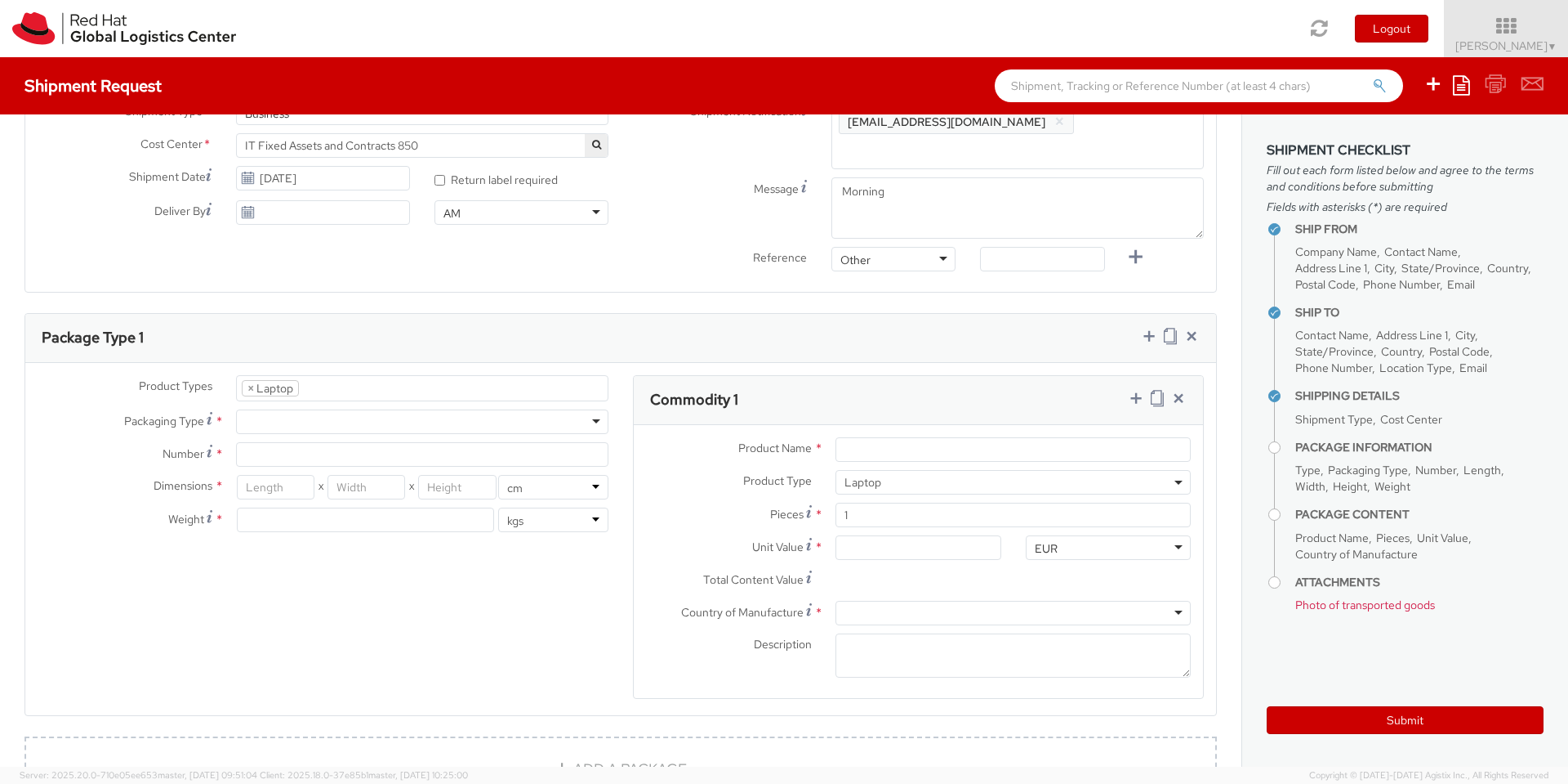
click at [330, 409] on div at bounding box center [421, 421] width 372 height 24
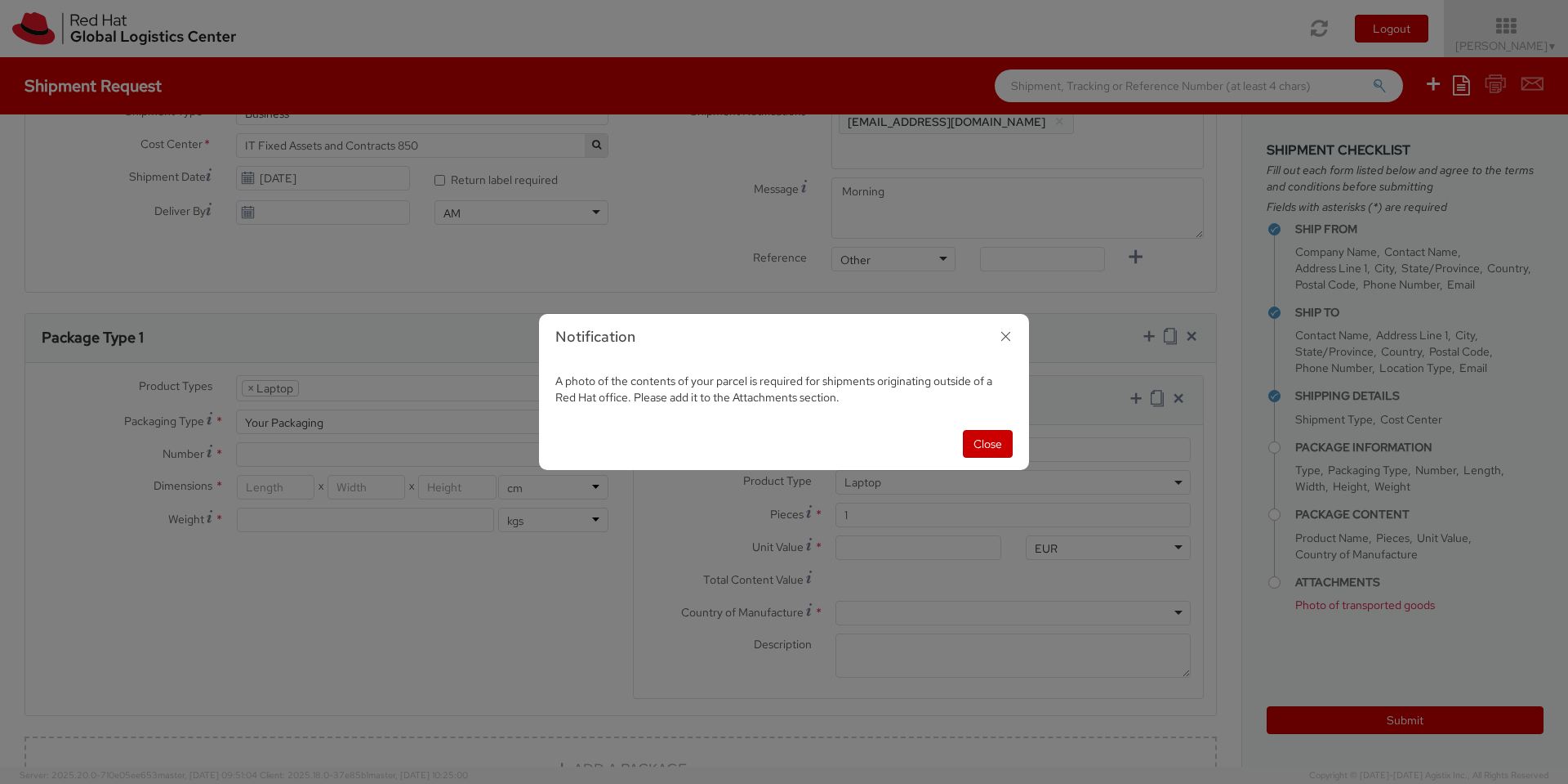
drag, startPoint x: 557, startPoint y: 377, endPoint x: 884, endPoint y: 390, distance: 327.3
click at [884, 390] on div "A photo of the contents of your parcel is required for shipments originating ou…" at bounding box center [784, 389] width 490 height 57
copy span "A photo of the contents of your parcel is required for shipments originating ou…"
click at [913, 441] on div "Close" at bounding box center [784, 443] width 490 height 52
click at [993, 445] on button "Close" at bounding box center [988, 443] width 50 height 27
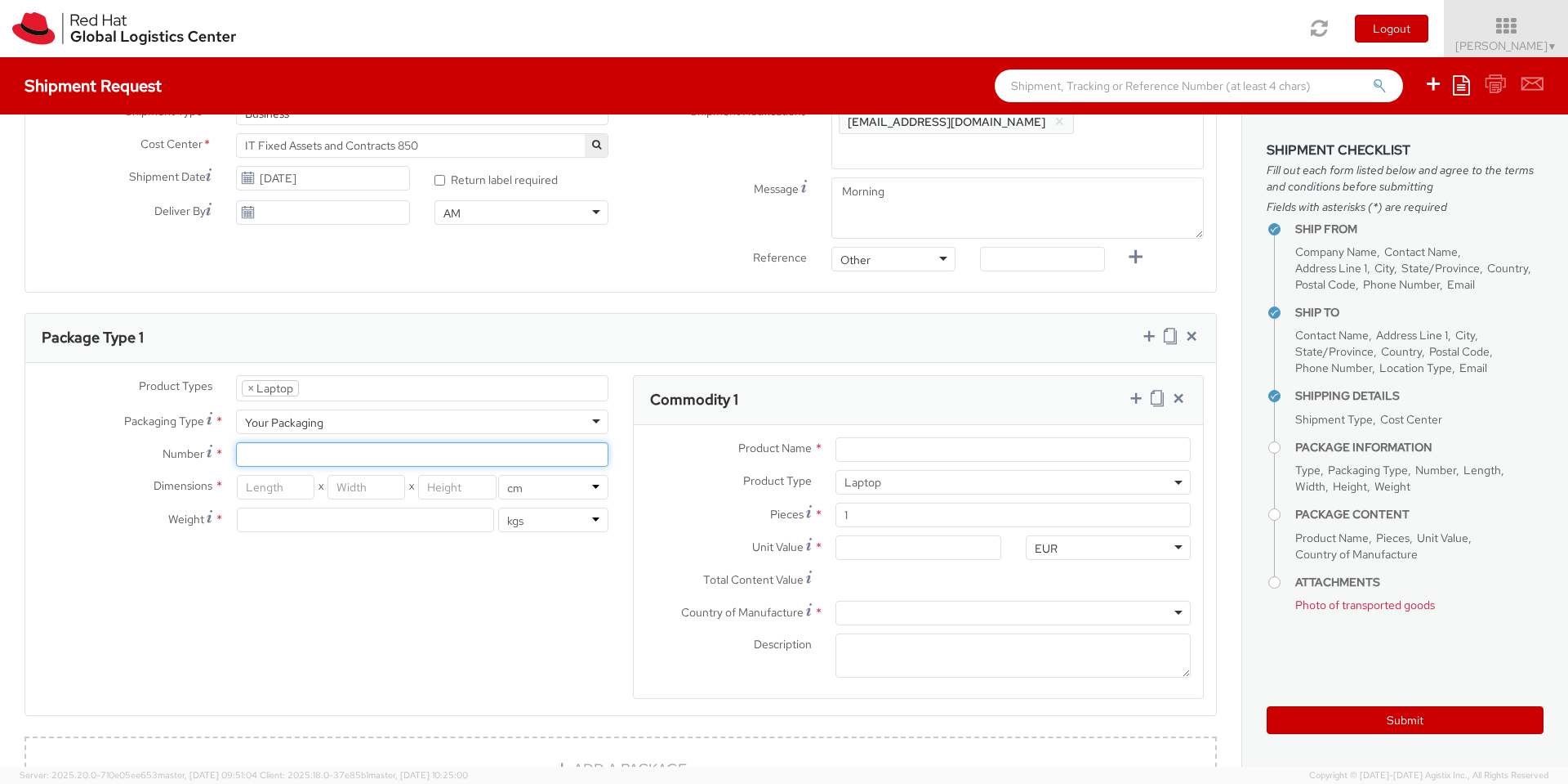
click at [370, 442] on input "Number *" at bounding box center [421, 454] width 372 height 24
type input "1"
click at [272, 475] on input "number" at bounding box center [275, 487] width 77 height 24
type input "49"
click at [365, 475] on input "number" at bounding box center [366, 487] width 77 height 24
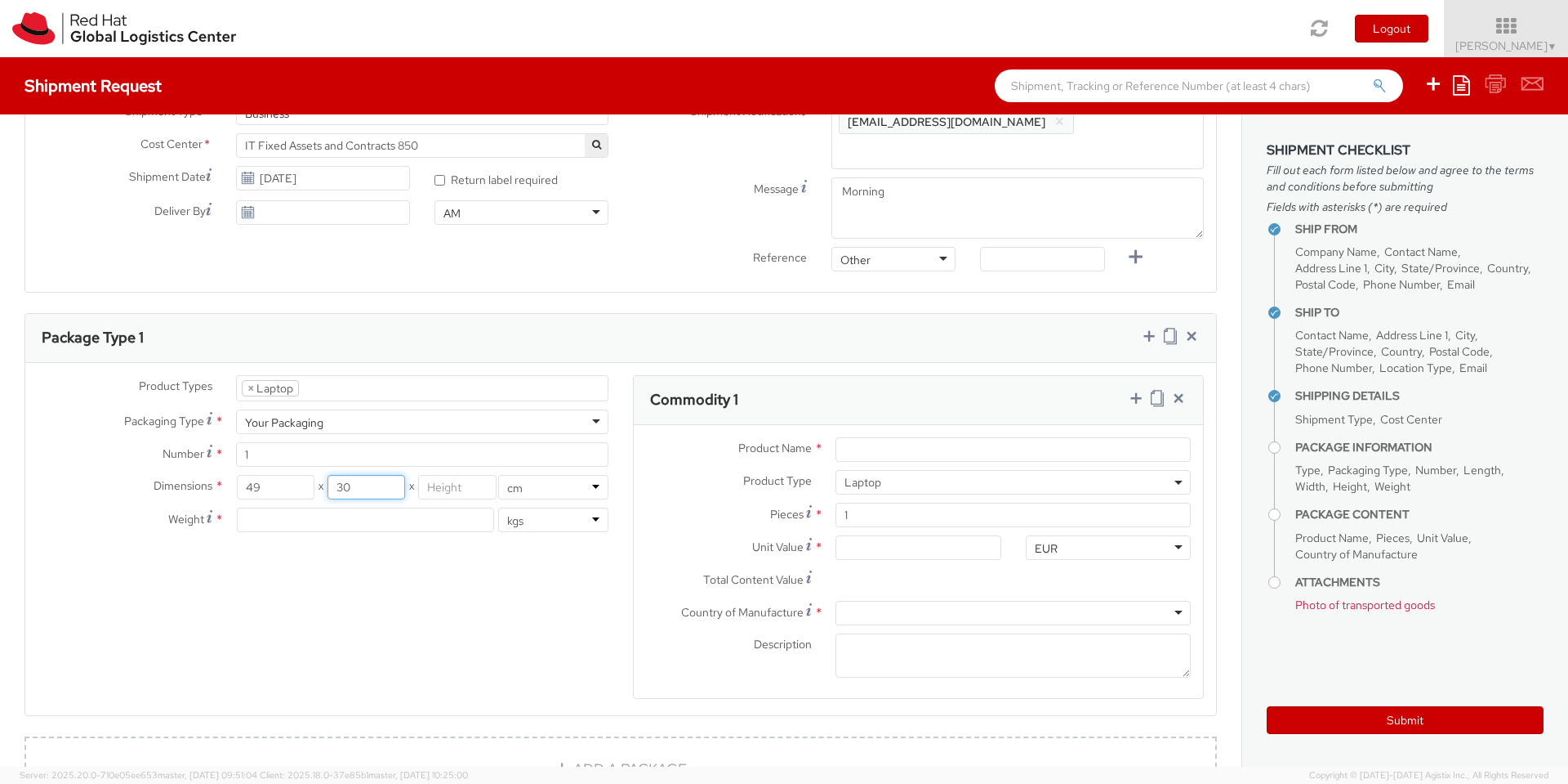
type input "30"
click at [463, 475] on input "number" at bounding box center [456, 487] width 77 height 24
type input "19"
click at [377, 507] on input "number" at bounding box center [365, 519] width 257 height 24
type input "6"
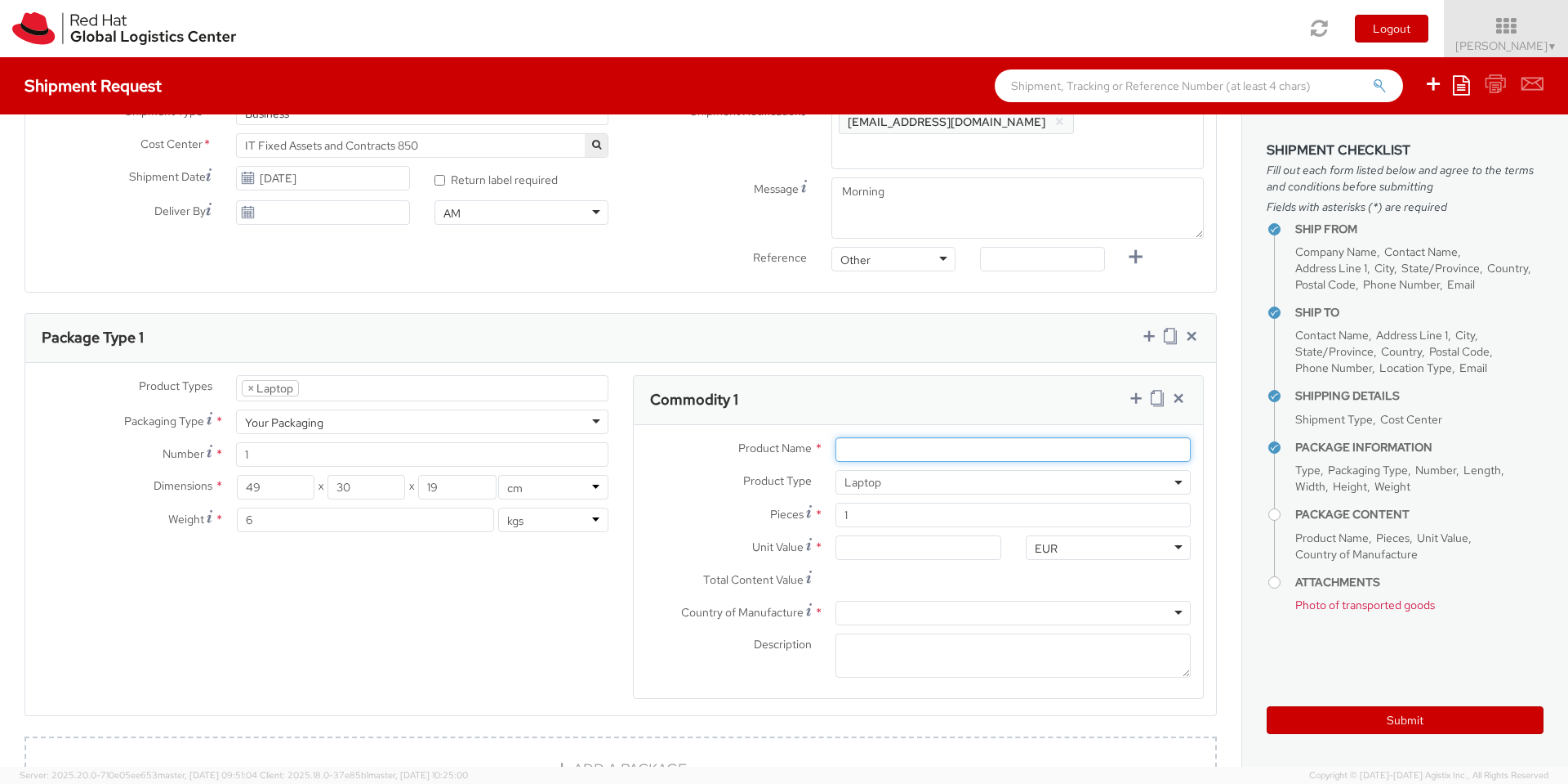
click at [951, 437] on input "Product Name *" at bounding box center [1013, 449] width 356 height 24
type input "Thinkpad P1"
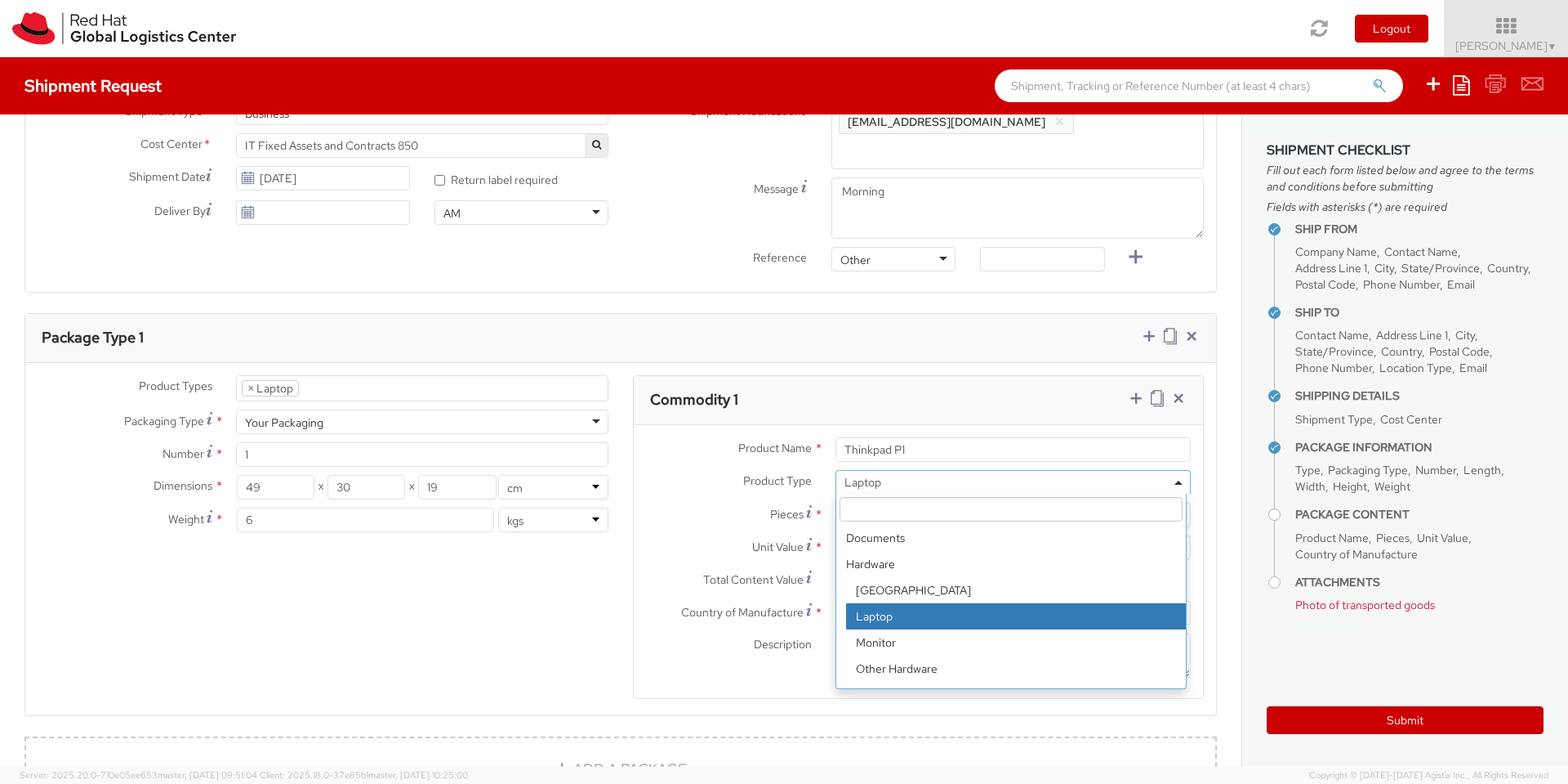
click at [922, 475] on span "Laptop" at bounding box center [1013, 482] width 337 height 15
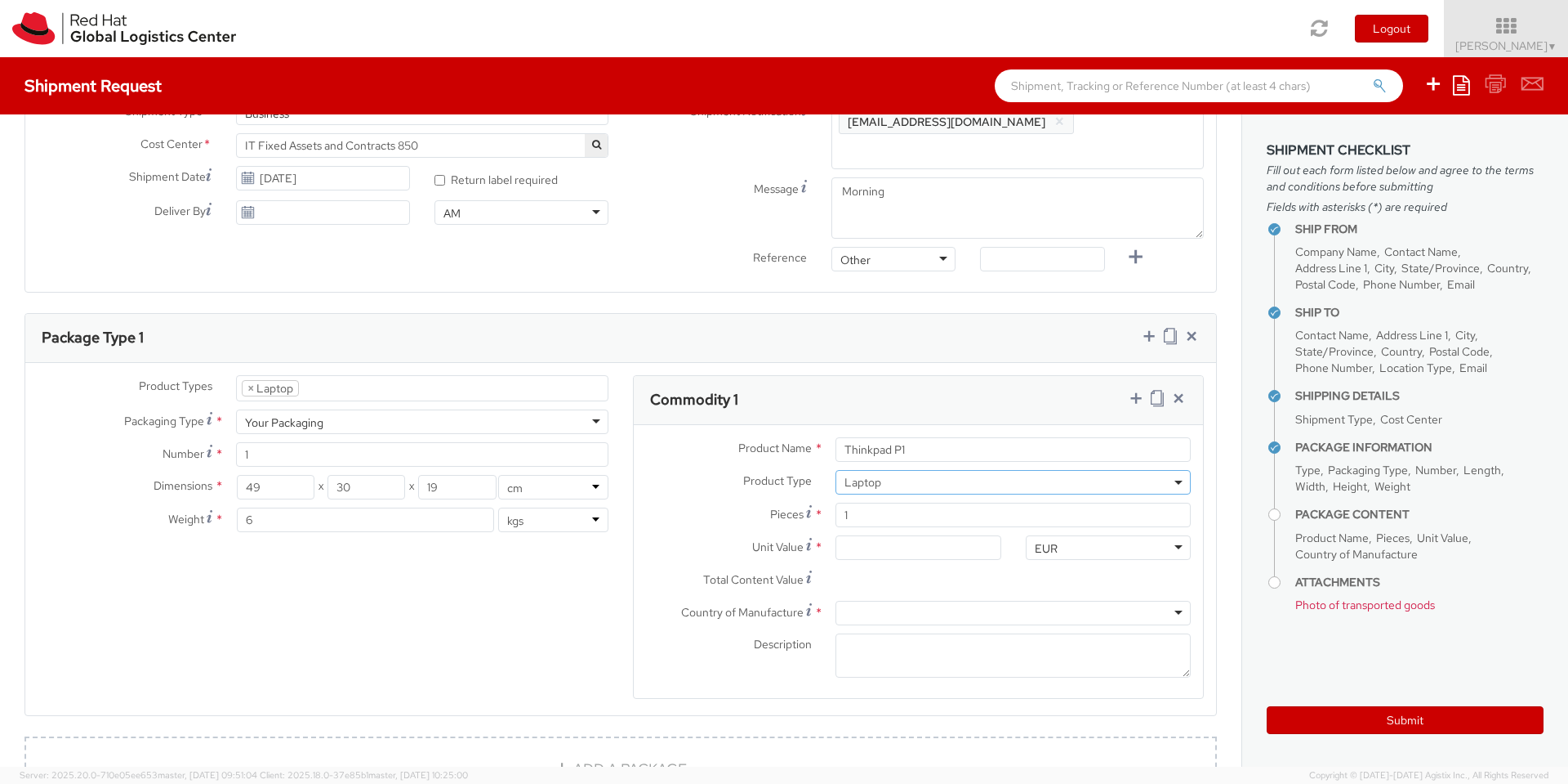
click at [922, 475] on span "Laptop" at bounding box center [1013, 482] width 337 height 15
click at [914, 535] on input "Unit Value *" at bounding box center [918, 547] width 165 height 24
type input "5.00"
type input "50.00"
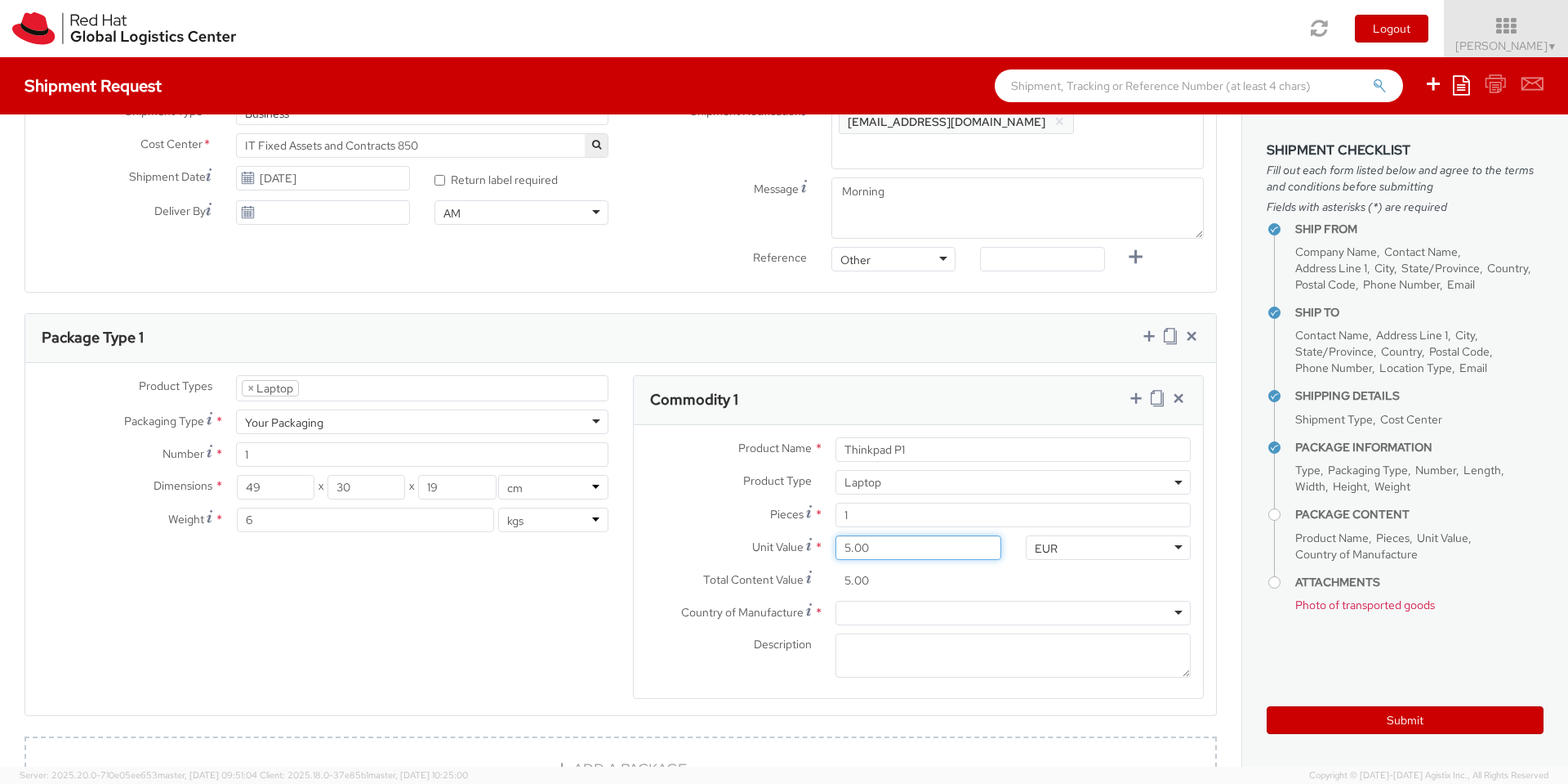
type input "50.00"
type input "500.00"
click at [938, 601] on div at bounding box center [1013, 612] width 356 height 24
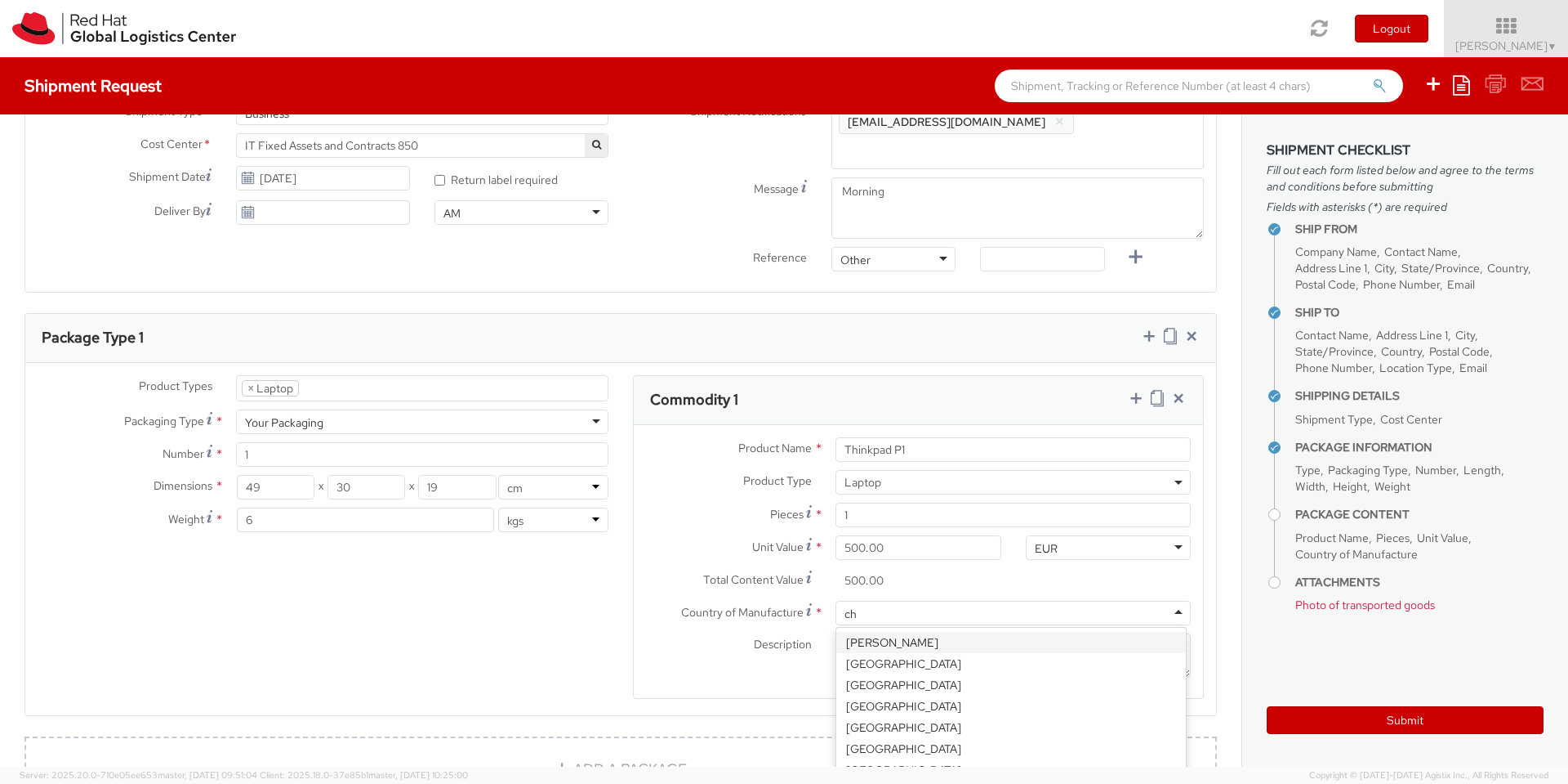
type input "chi"
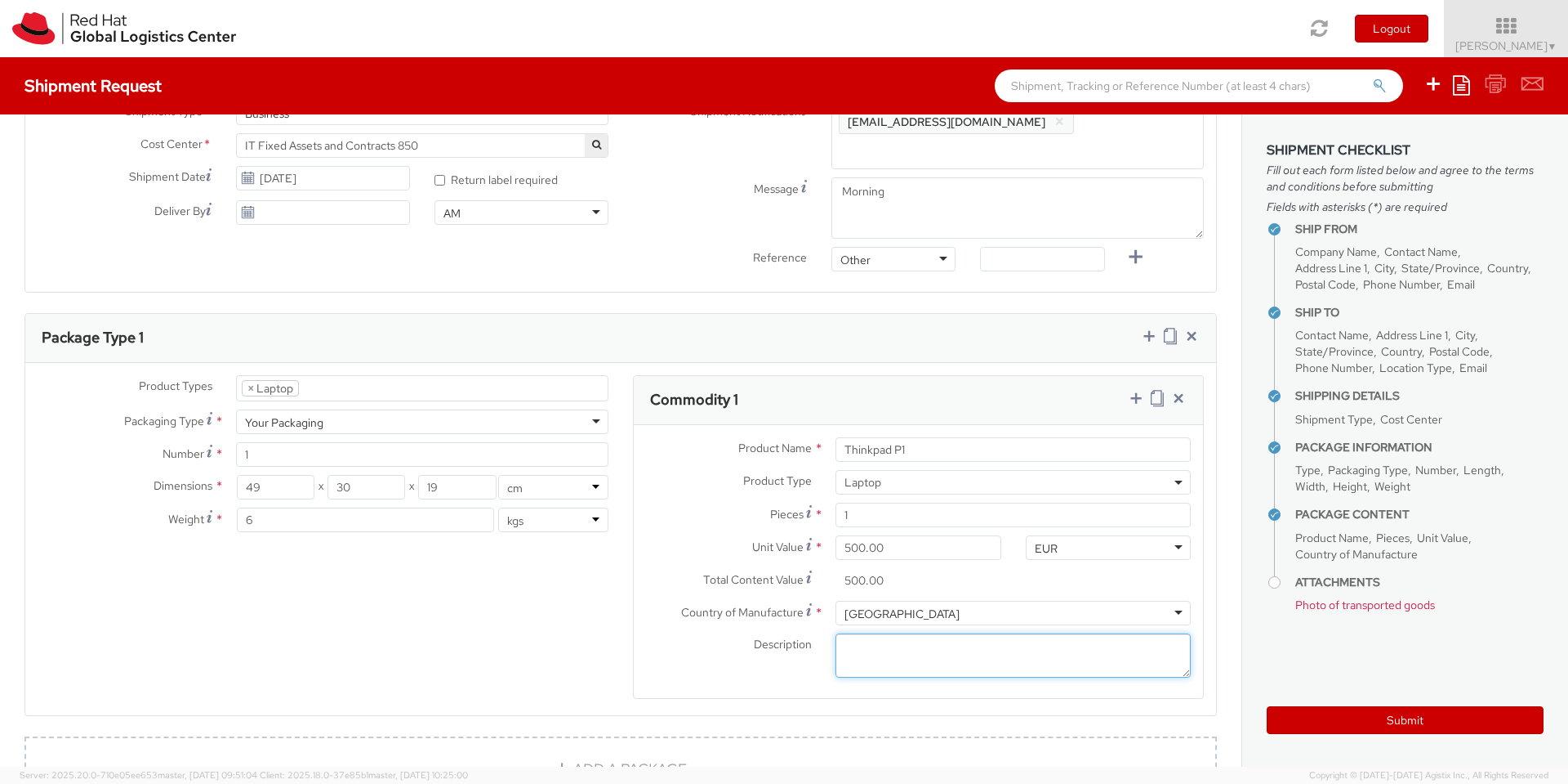
click at [910, 633] on textarea "Description *" at bounding box center [1013, 656] width 356 height 45
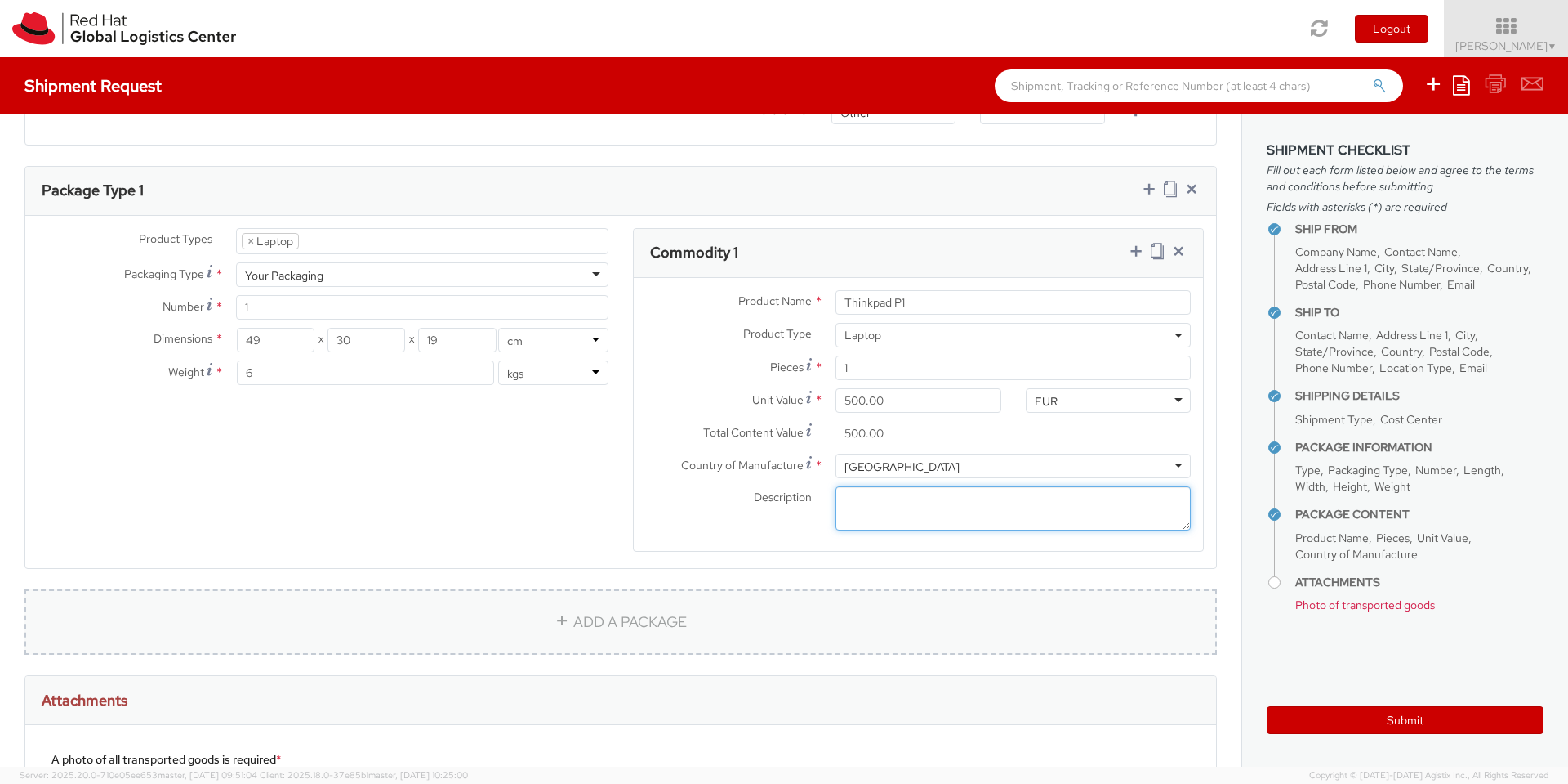
scroll to position [785, 0]
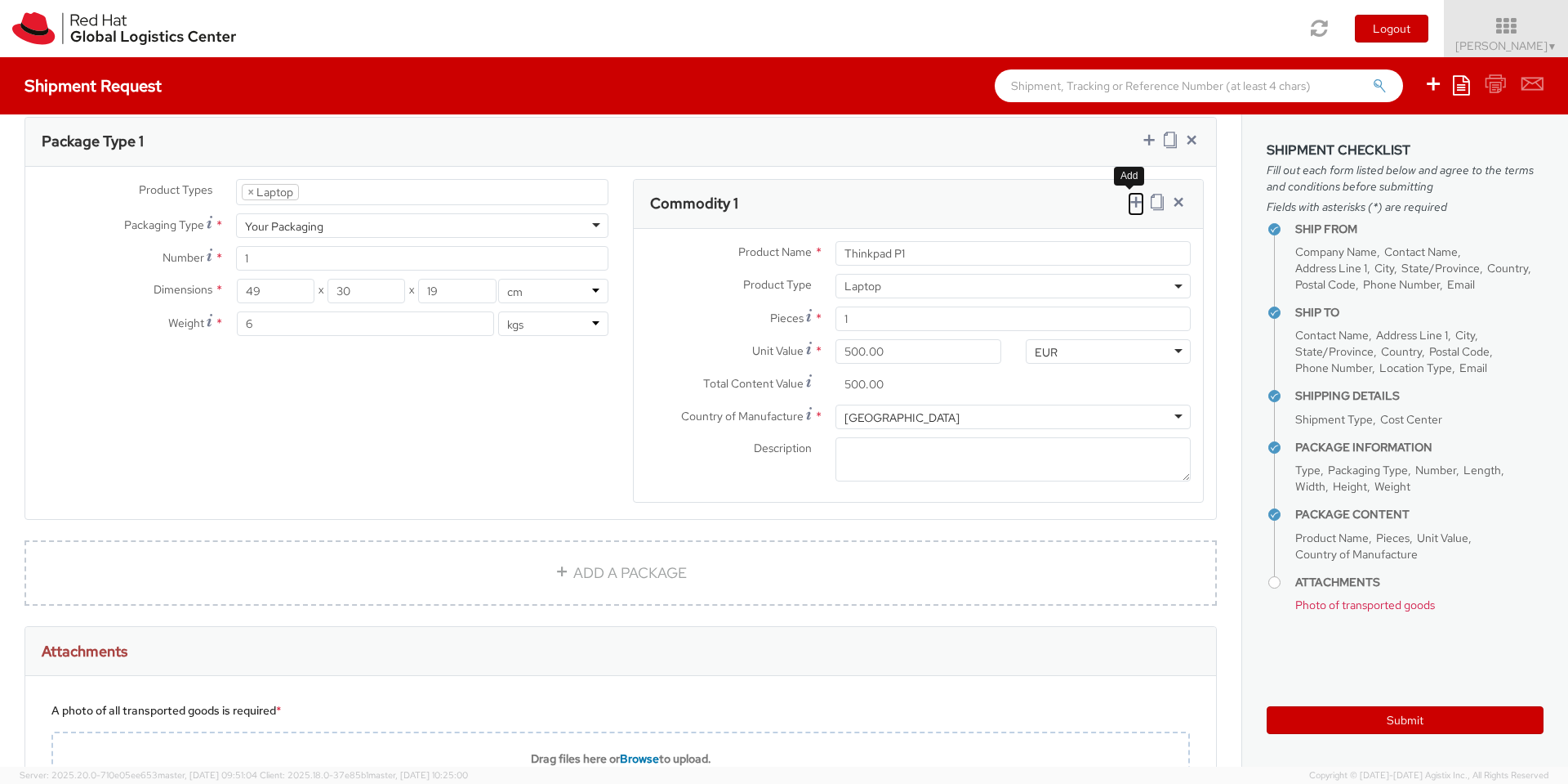
click at [1127, 193] on icon at bounding box center [1136, 202] width 17 height 17
select select
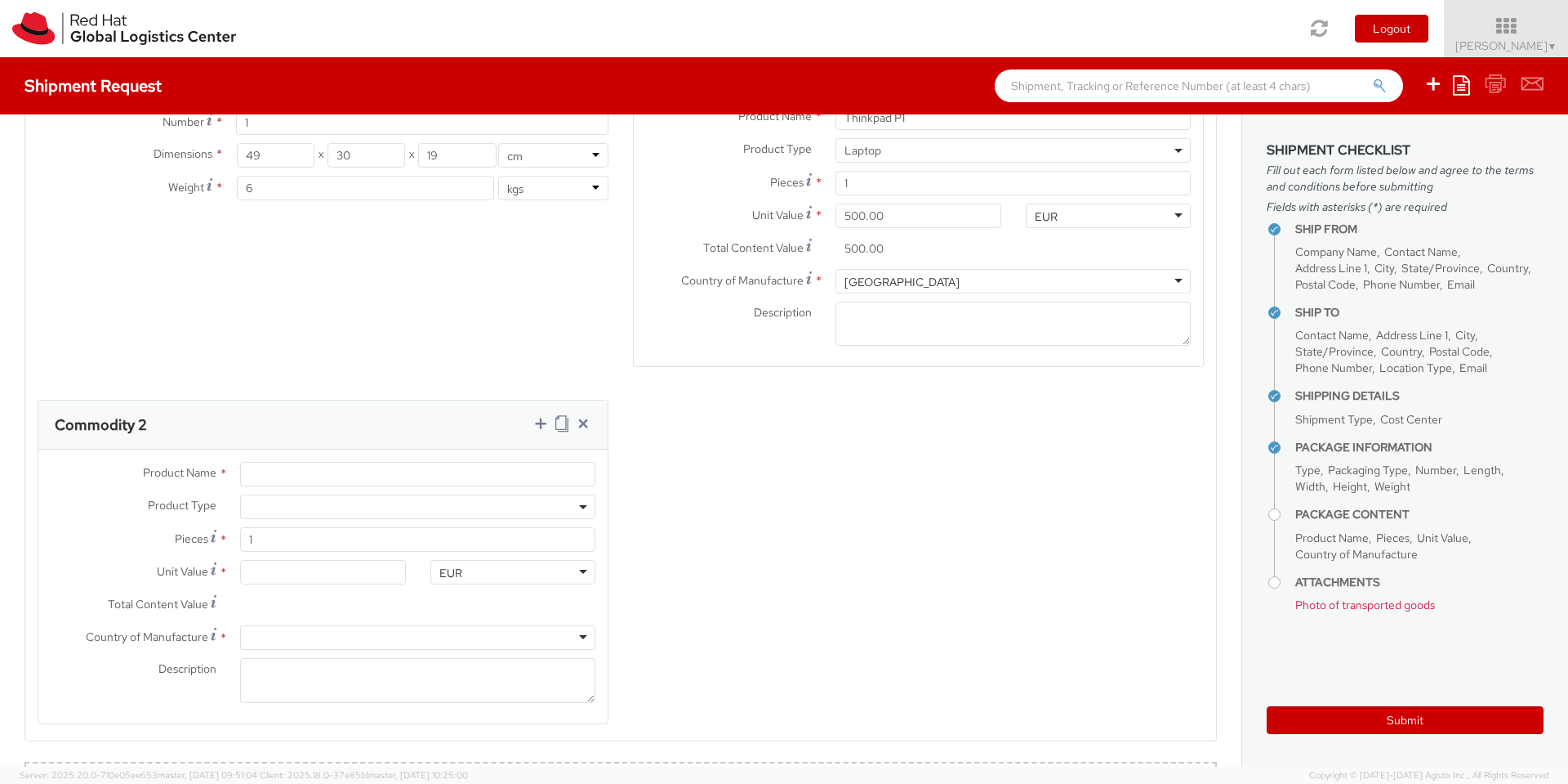
scroll to position [941, 0]
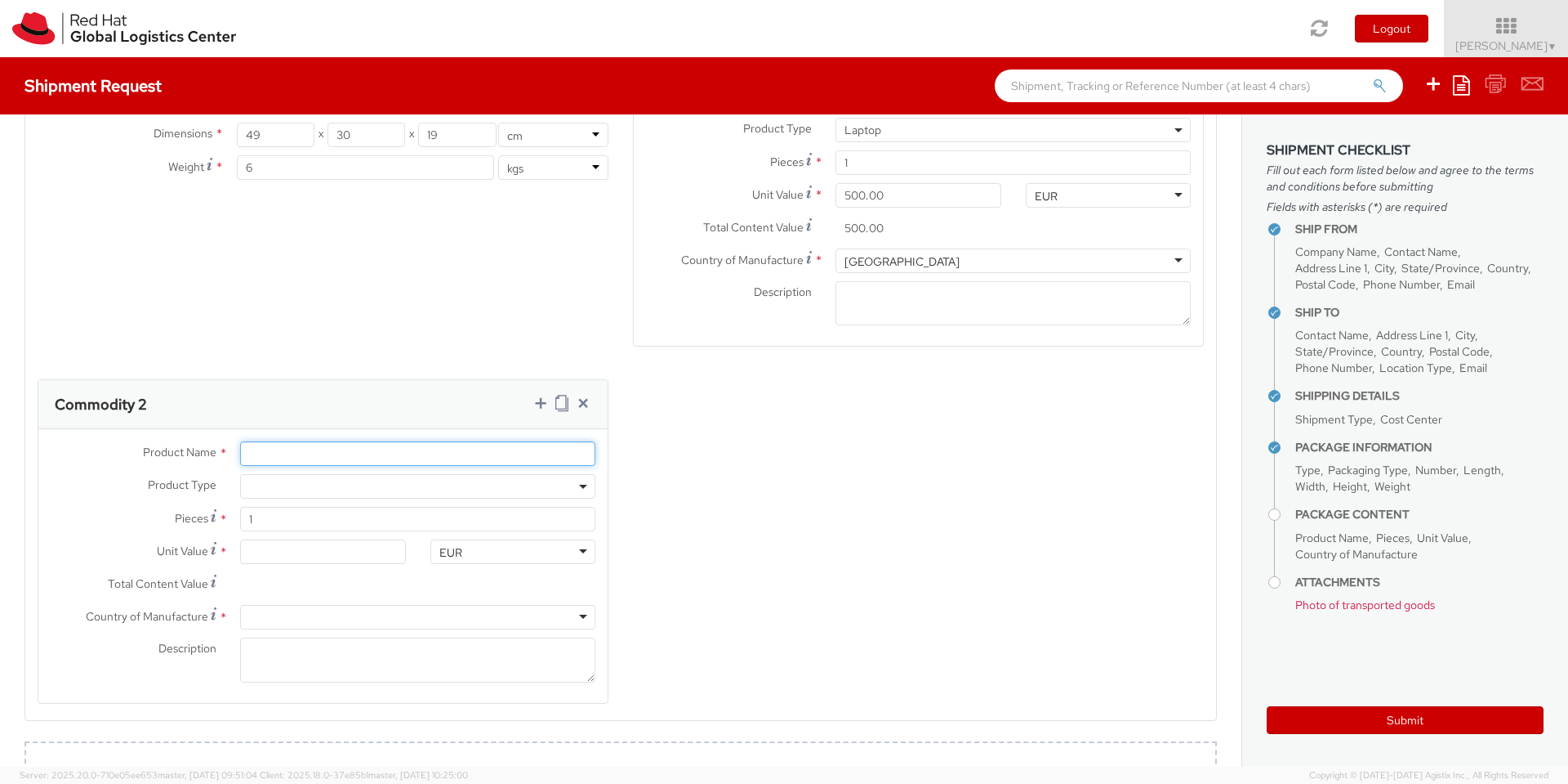
click at [395, 442] on input "Product Name *" at bounding box center [417, 453] width 356 height 24
type input "Thinkpad X1"
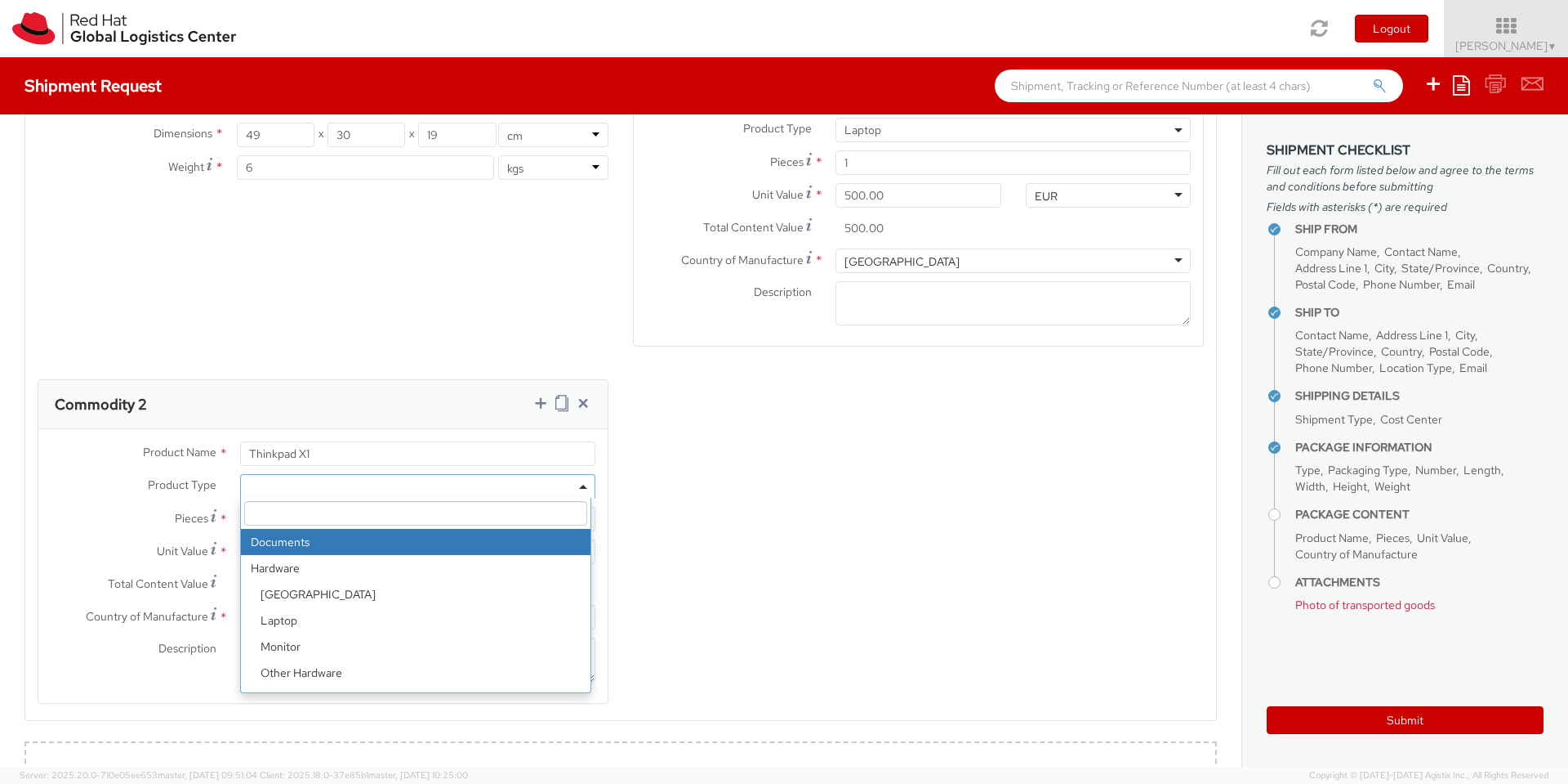
click at [319, 474] on span at bounding box center [417, 486] width 356 height 24
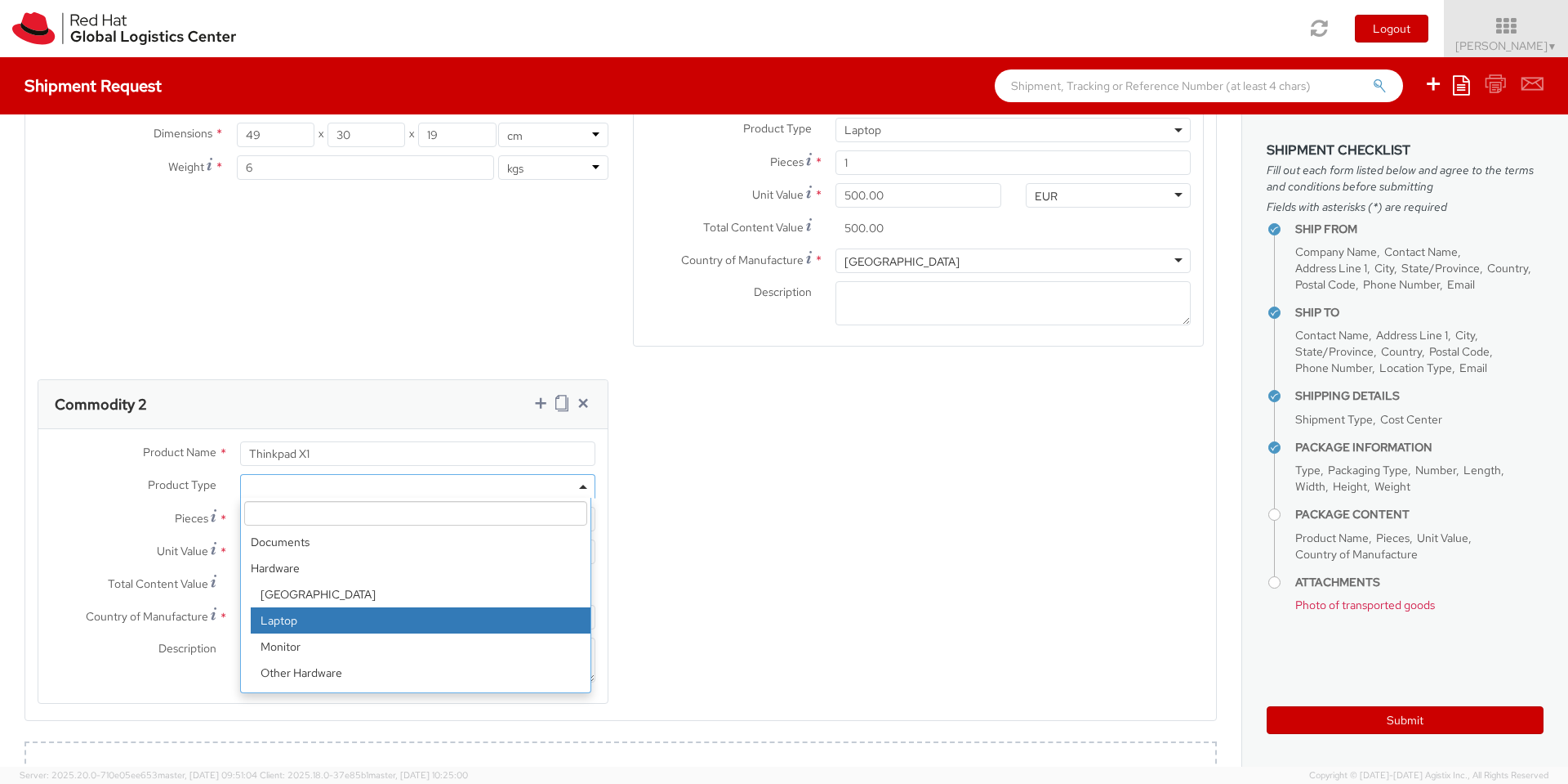
select select "LAPTOP"
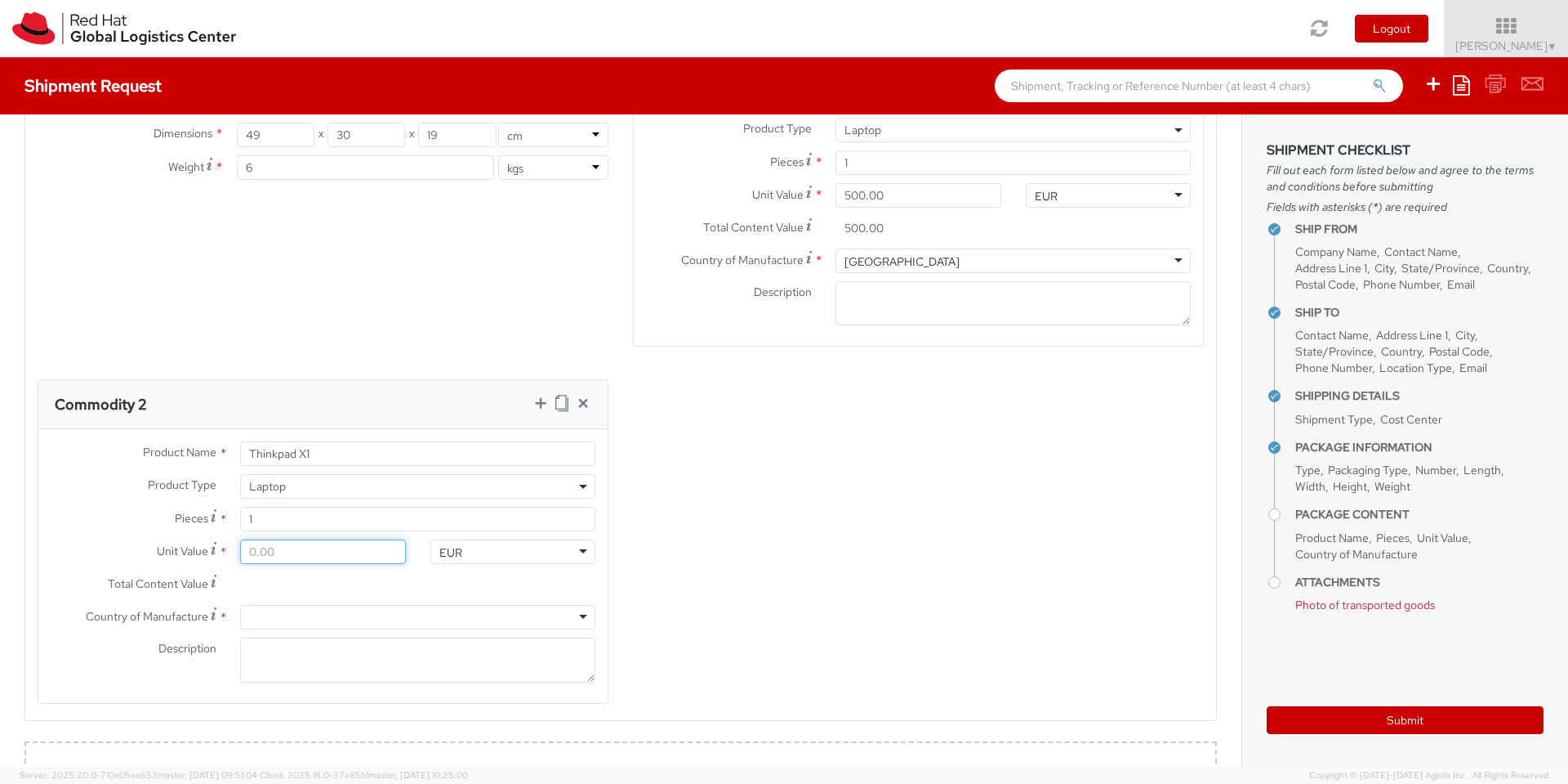
click at [333, 539] on input "Unit Value *" at bounding box center [322, 551] width 165 height 24
type input "5.00"
type input "50.00"
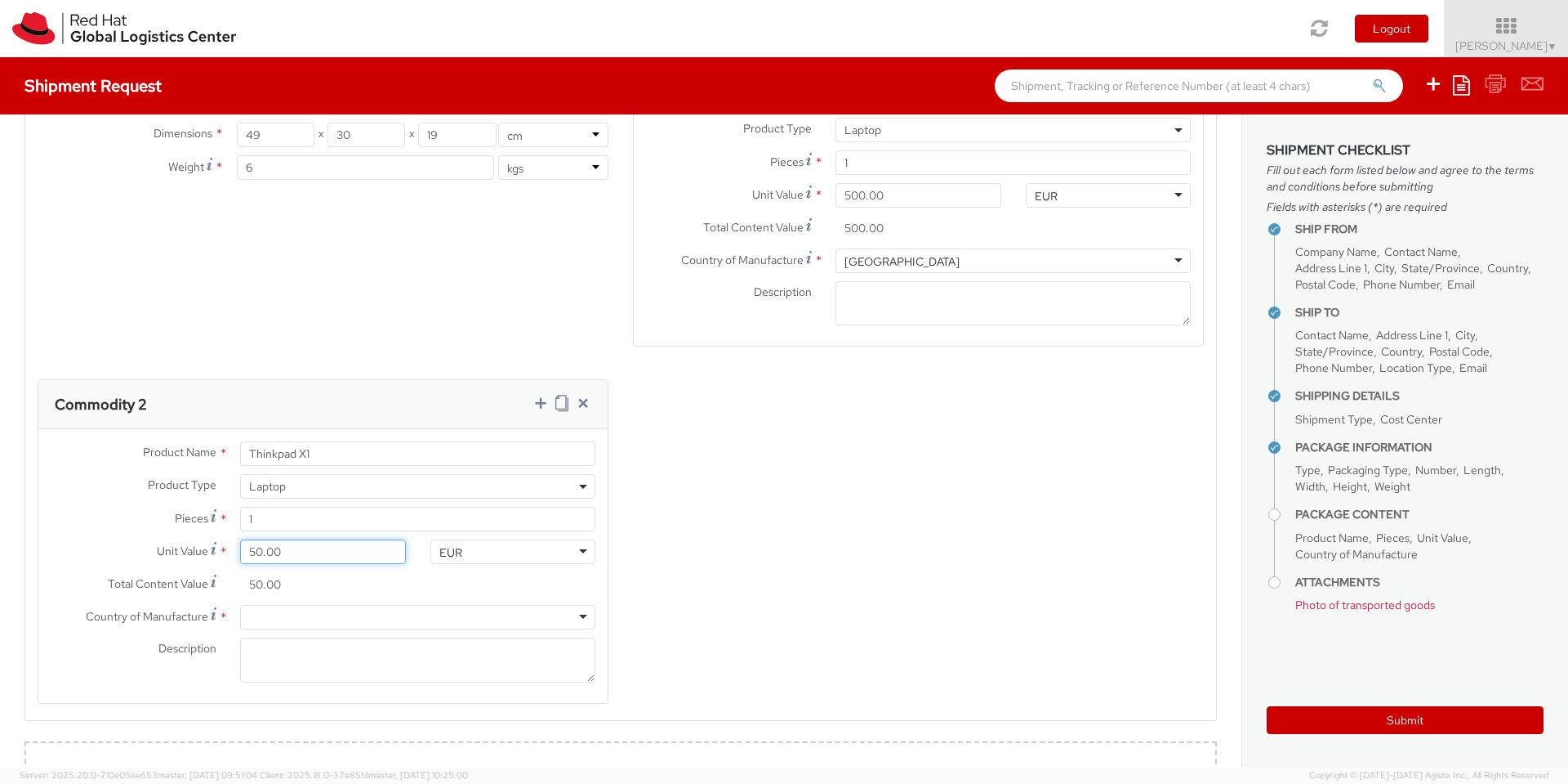
type input "500.00"
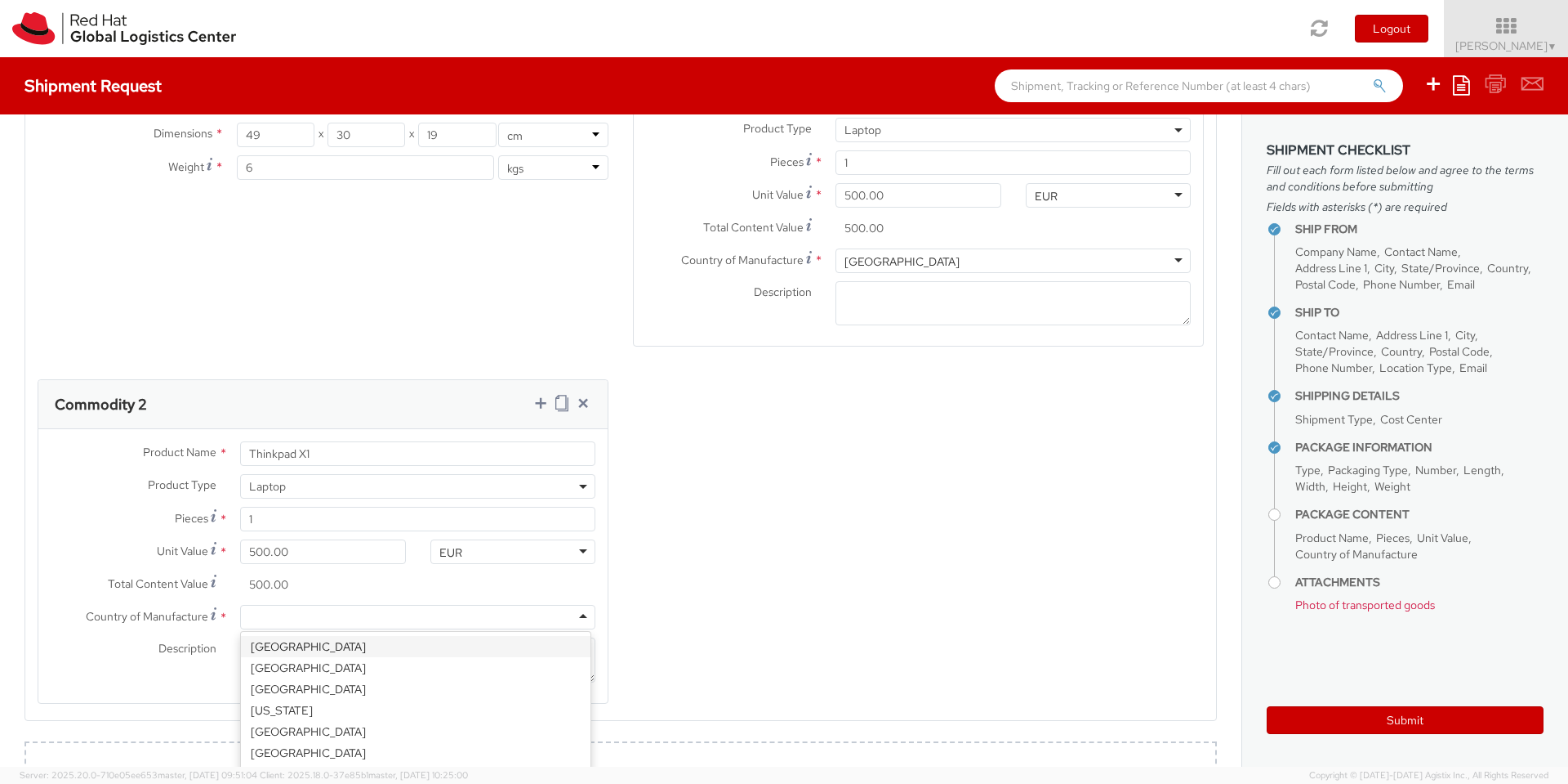
click at [393, 605] on div at bounding box center [417, 617] width 356 height 24
type input "chin"
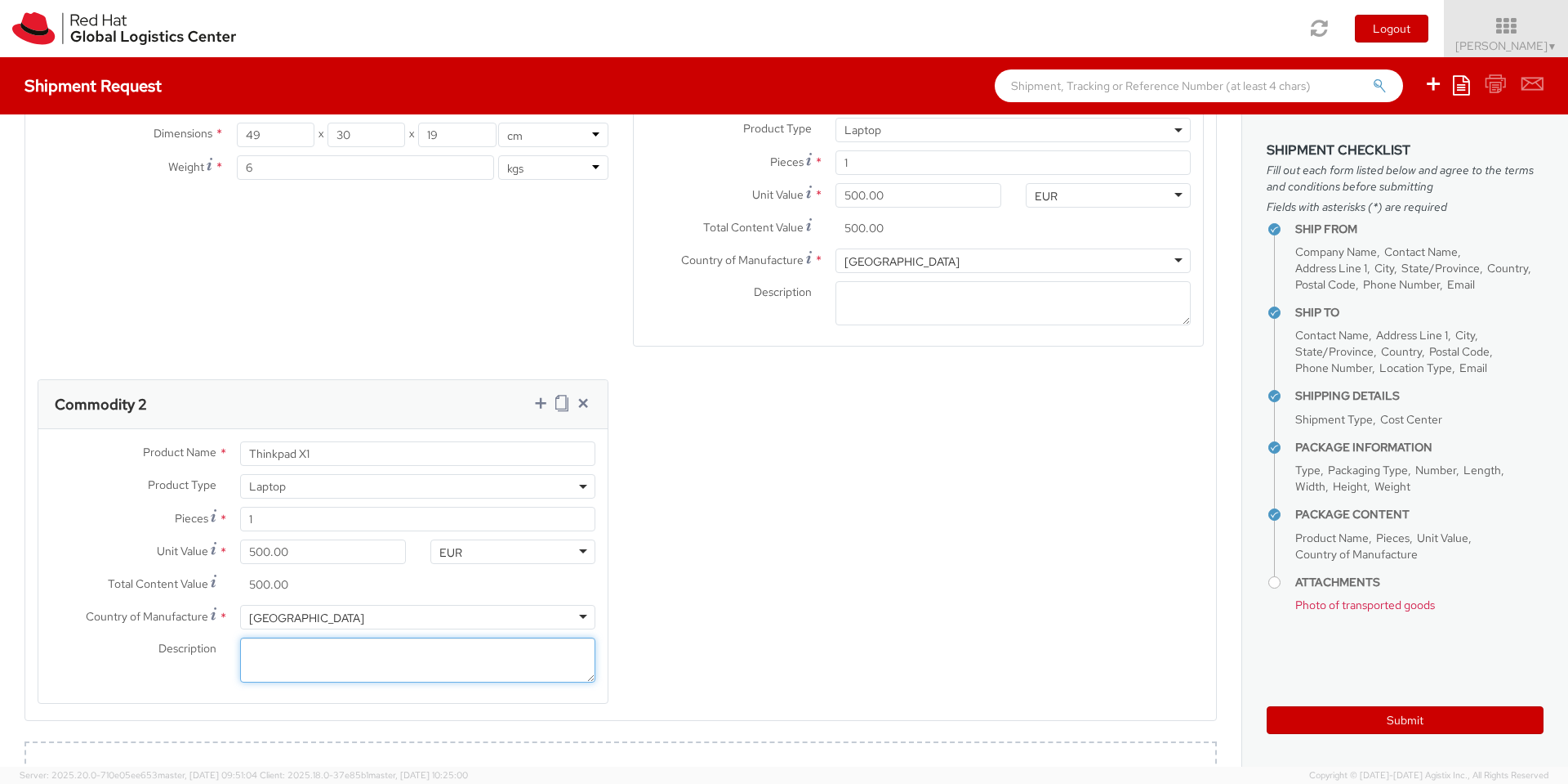
click at [418, 637] on textarea "Description *" at bounding box center [417, 660] width 356 height 45
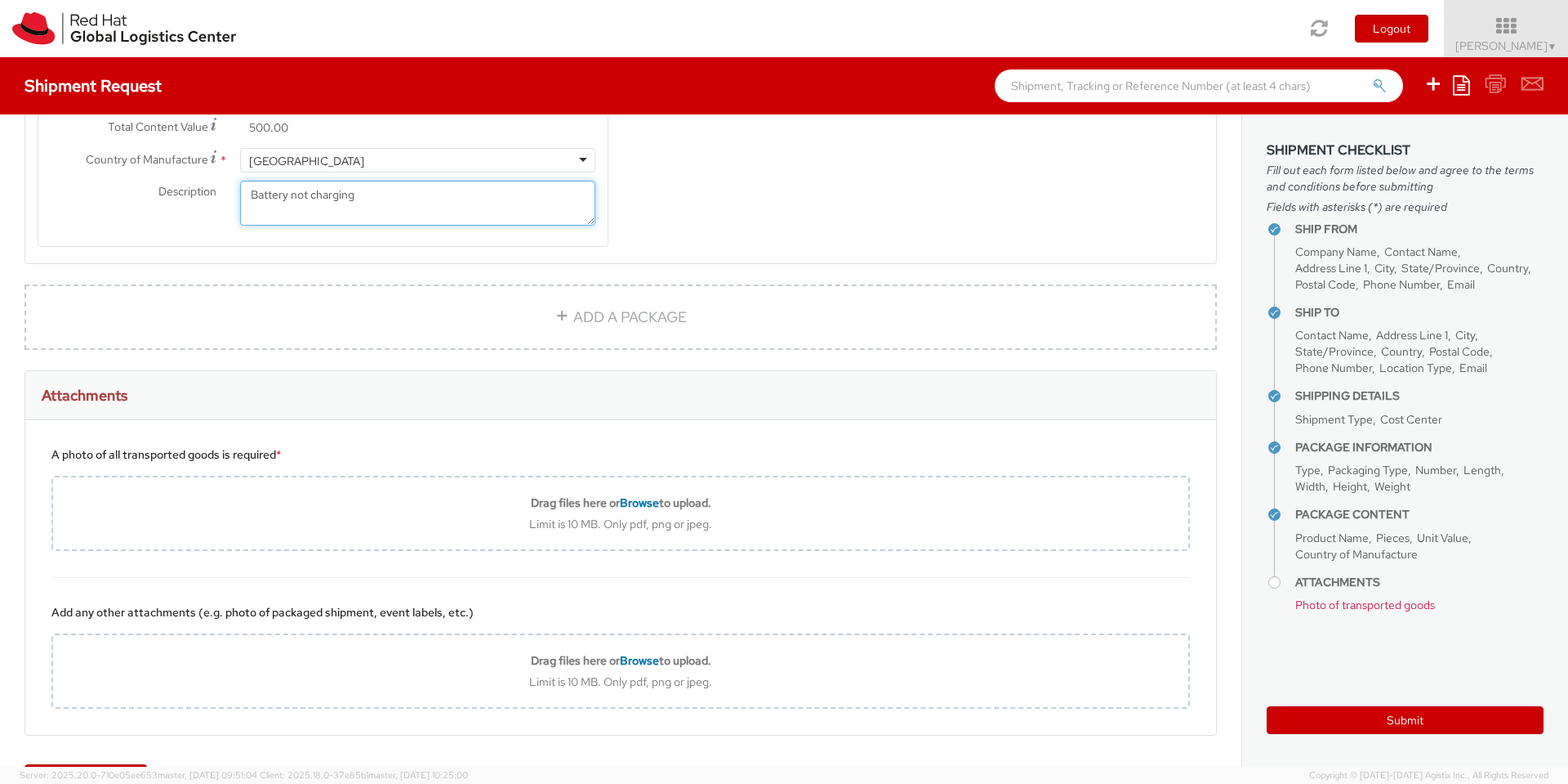
scroll to position [1431, 0]
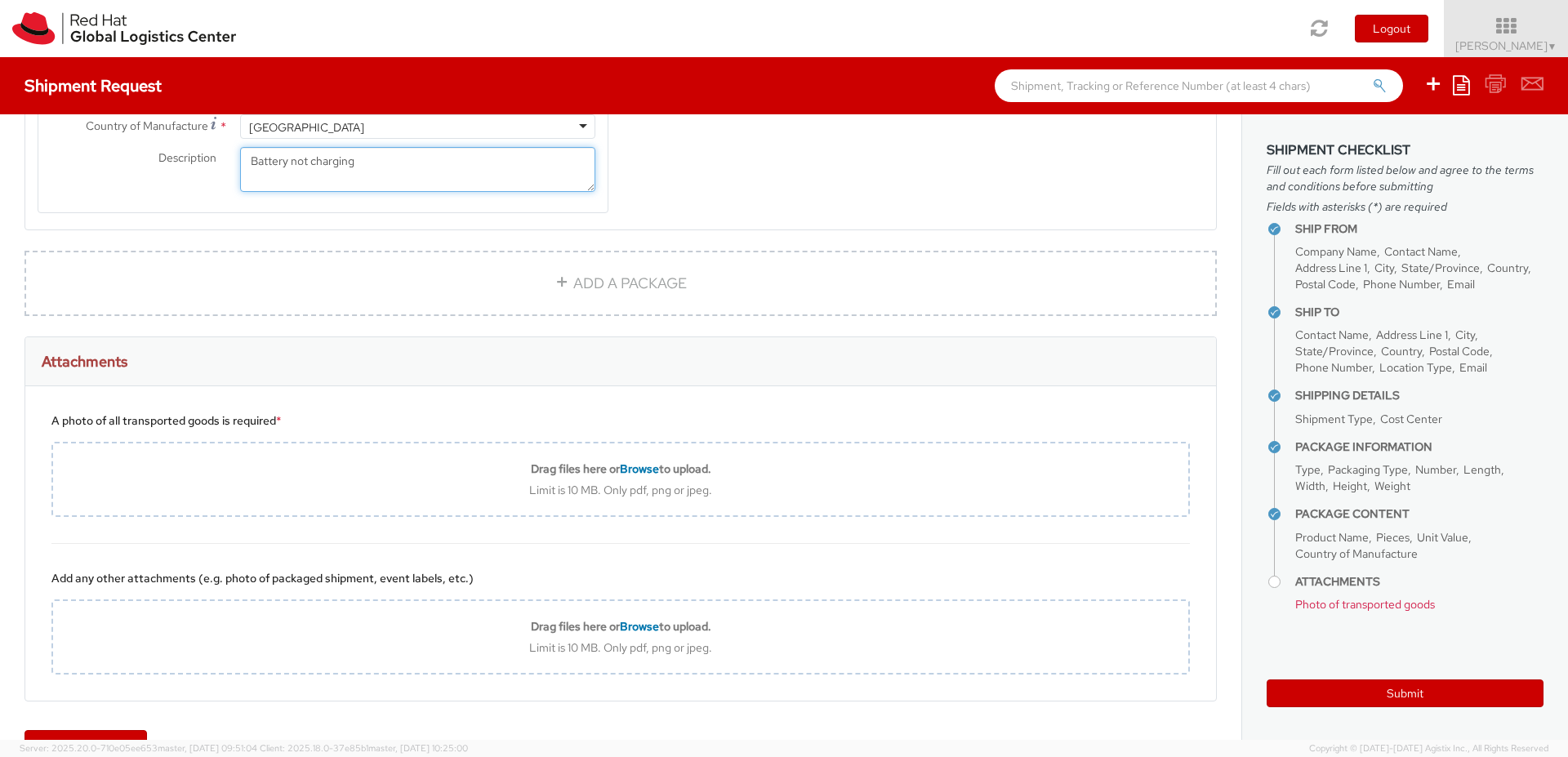
type textarea "Battery not charging"
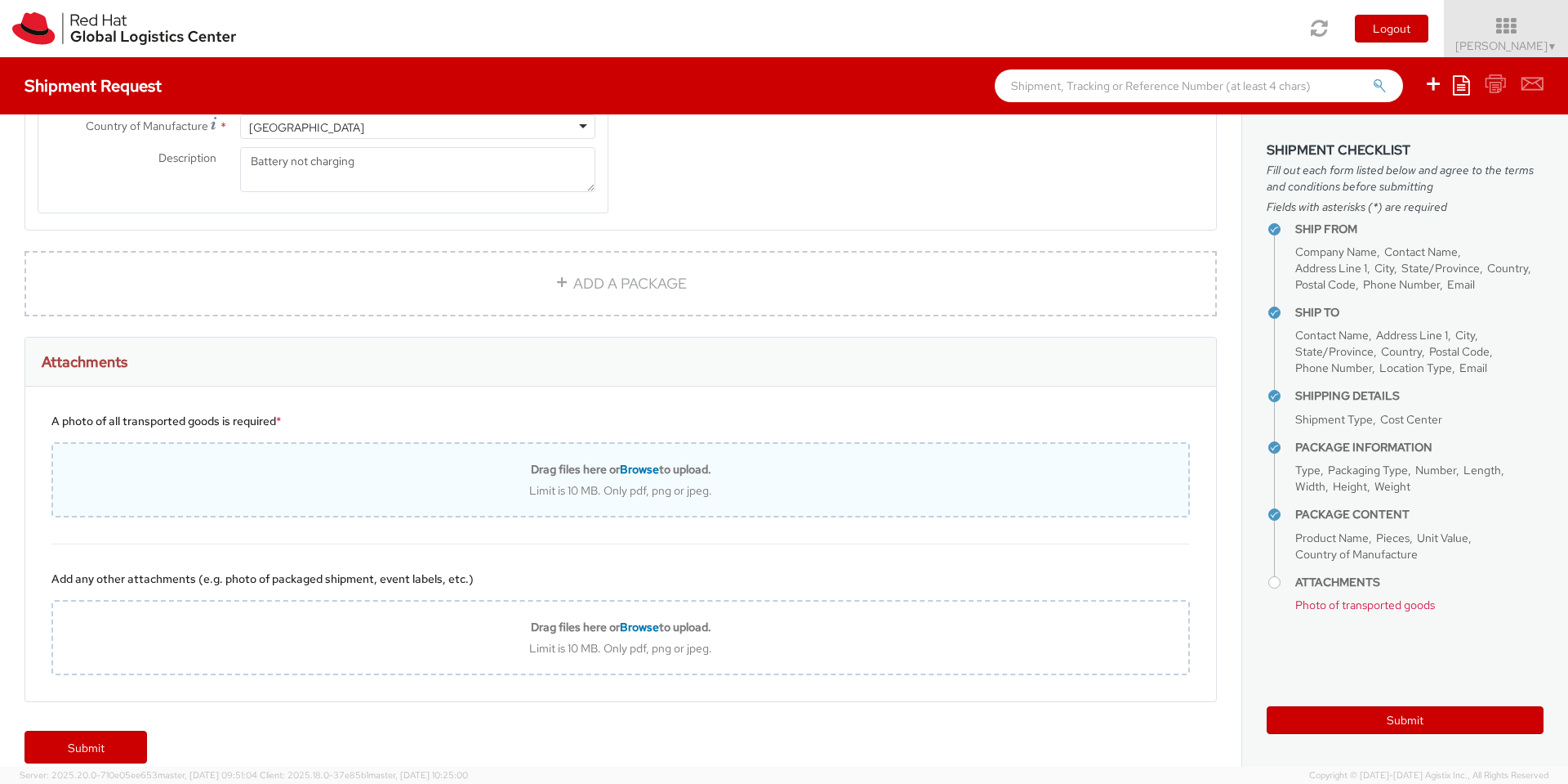
click at [622, 462] on span "Browse" at bounding box center [639, 469] width 39 height 15
type input "C:\fakepath\1000027120.jpg"
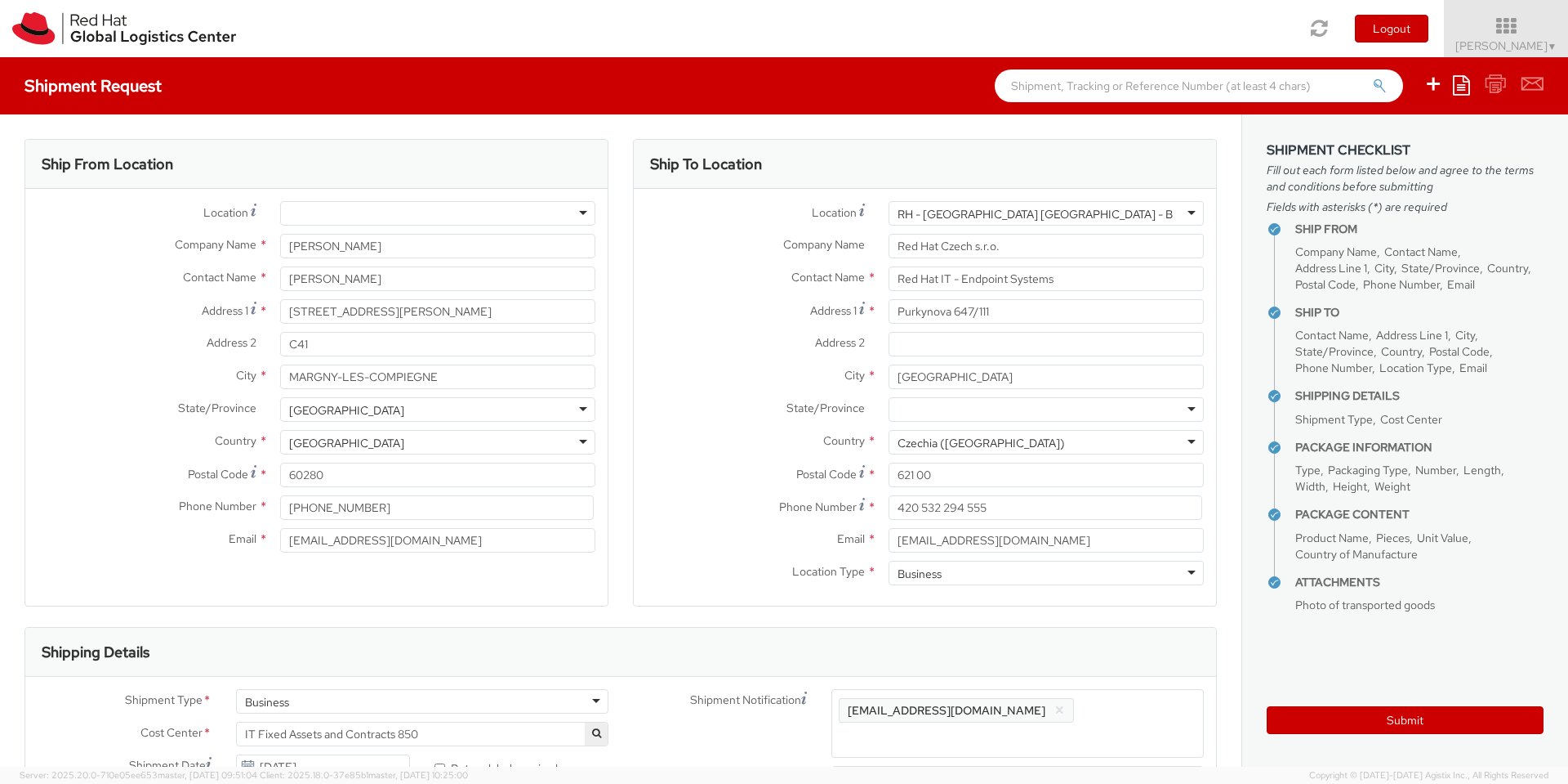
select select "LAPTOP"
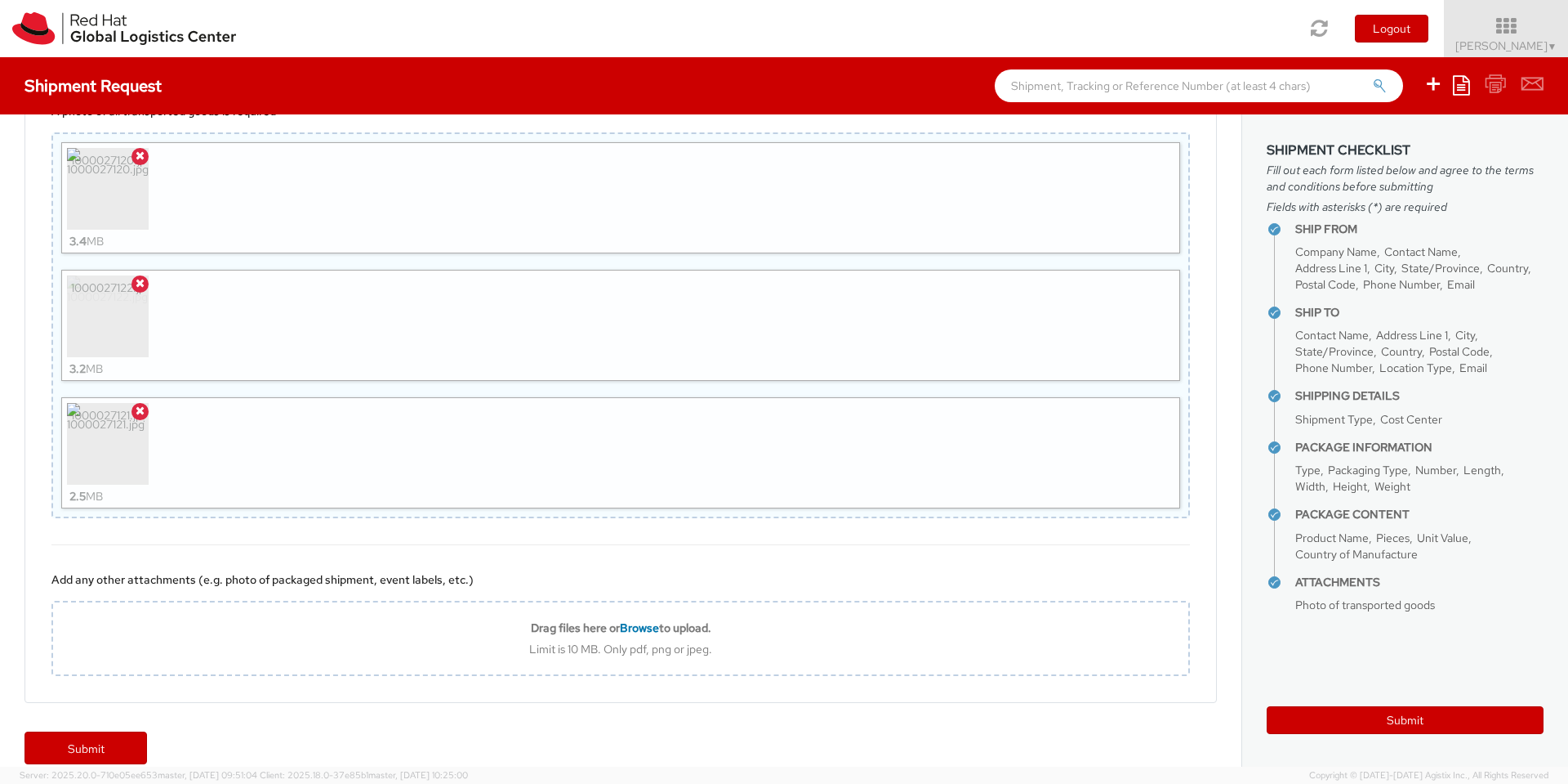
scroll to position [47, 0]
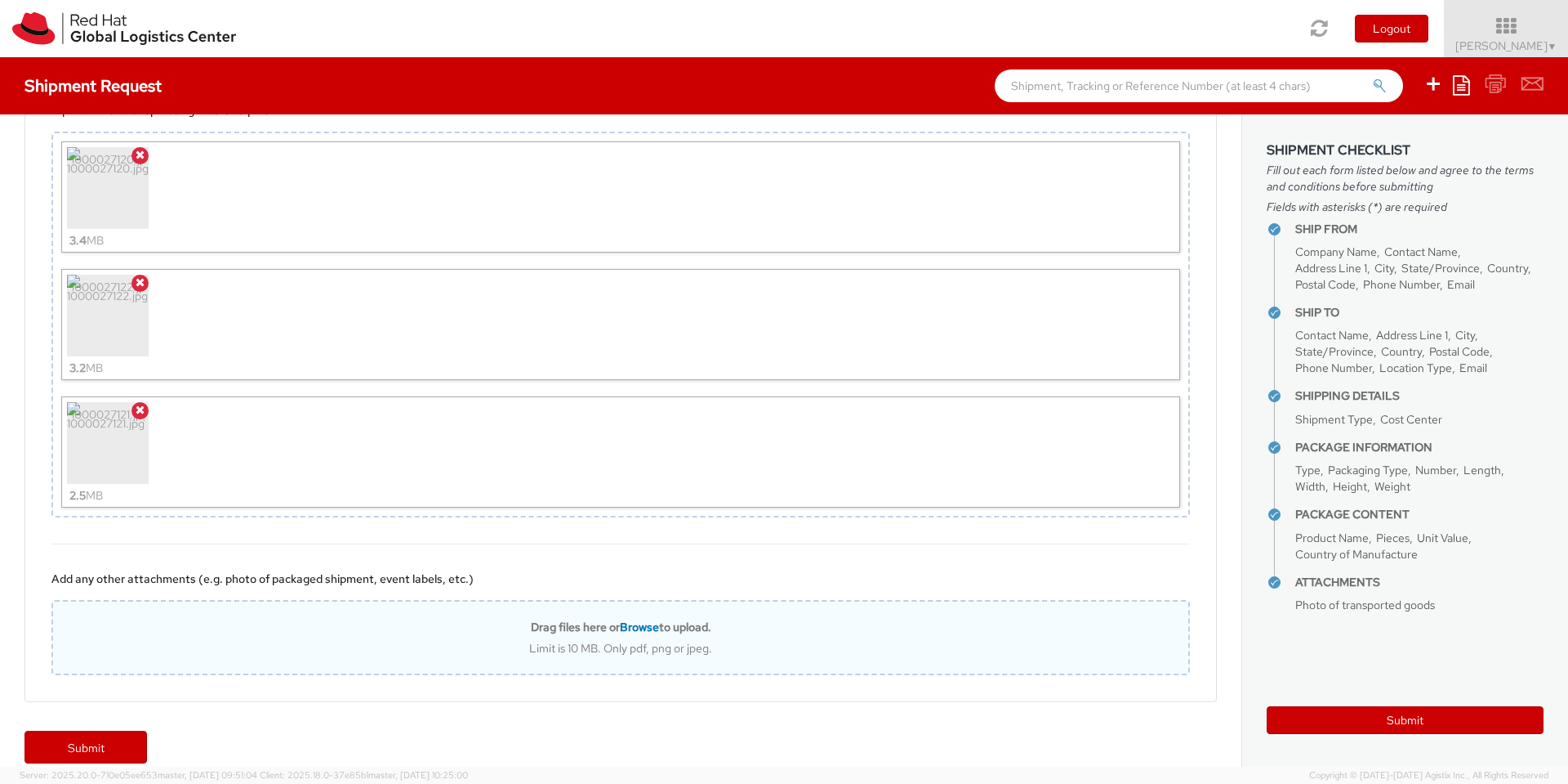
click at [632, 619] on span "Browse" at bounding box center [639, 627] width 39 height 15
click at [636, 619] on span "Browse" at bounding box center [639, 627] width 39 height 15
type input "C:\fakepath\20251001_174108.jpg"
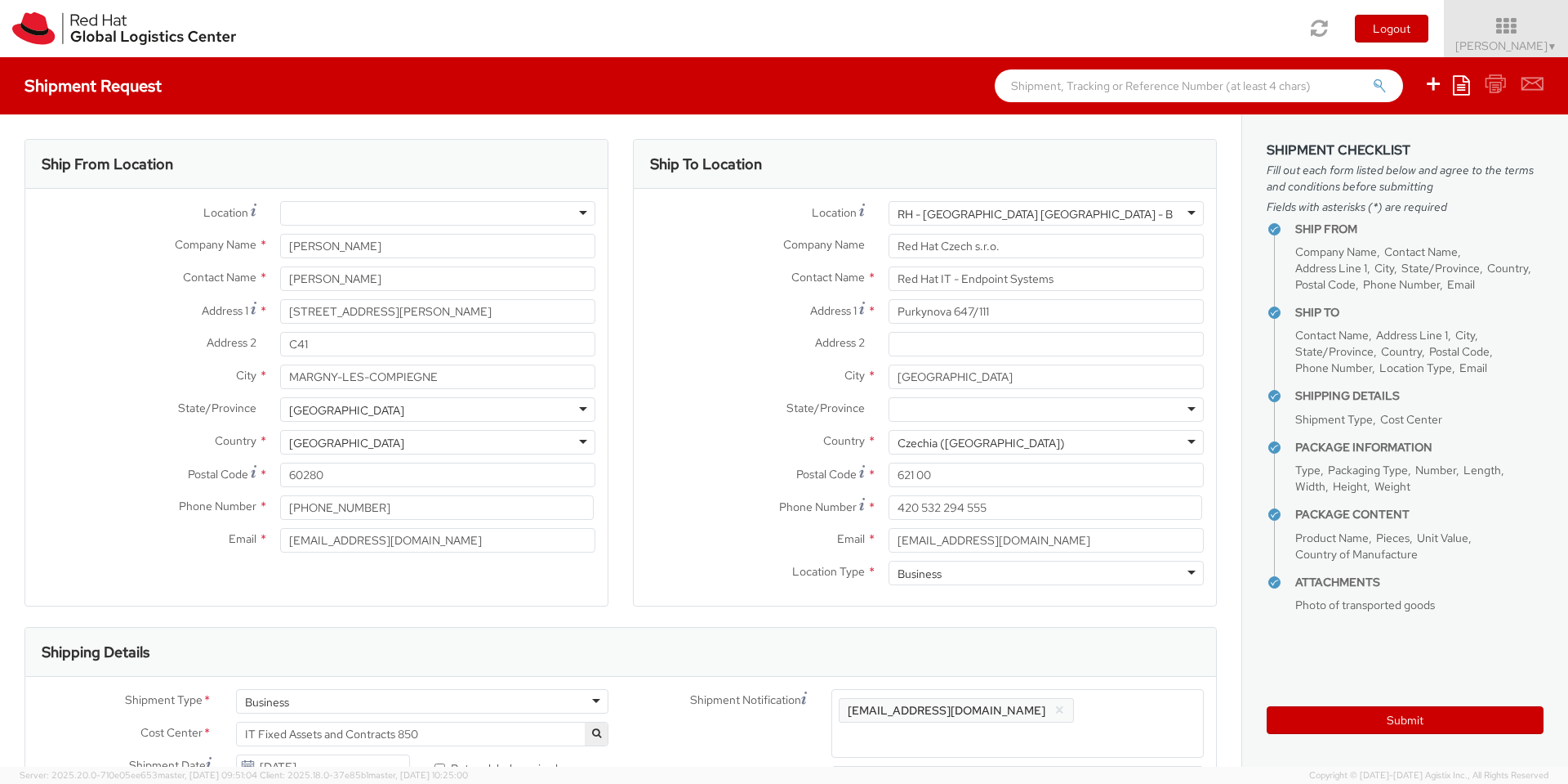
select select "LAPTOP"
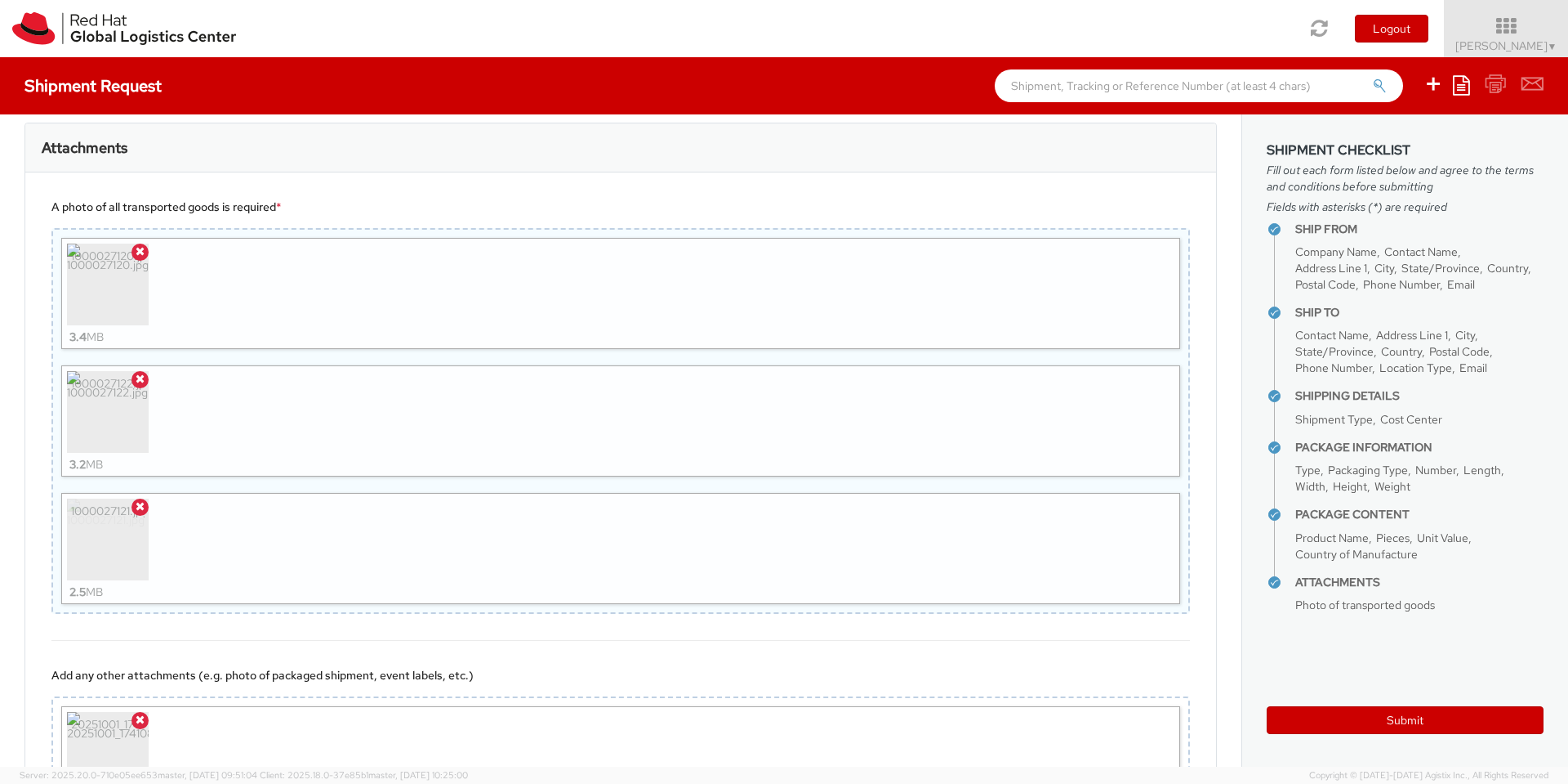
scroll to position [1797, 0]
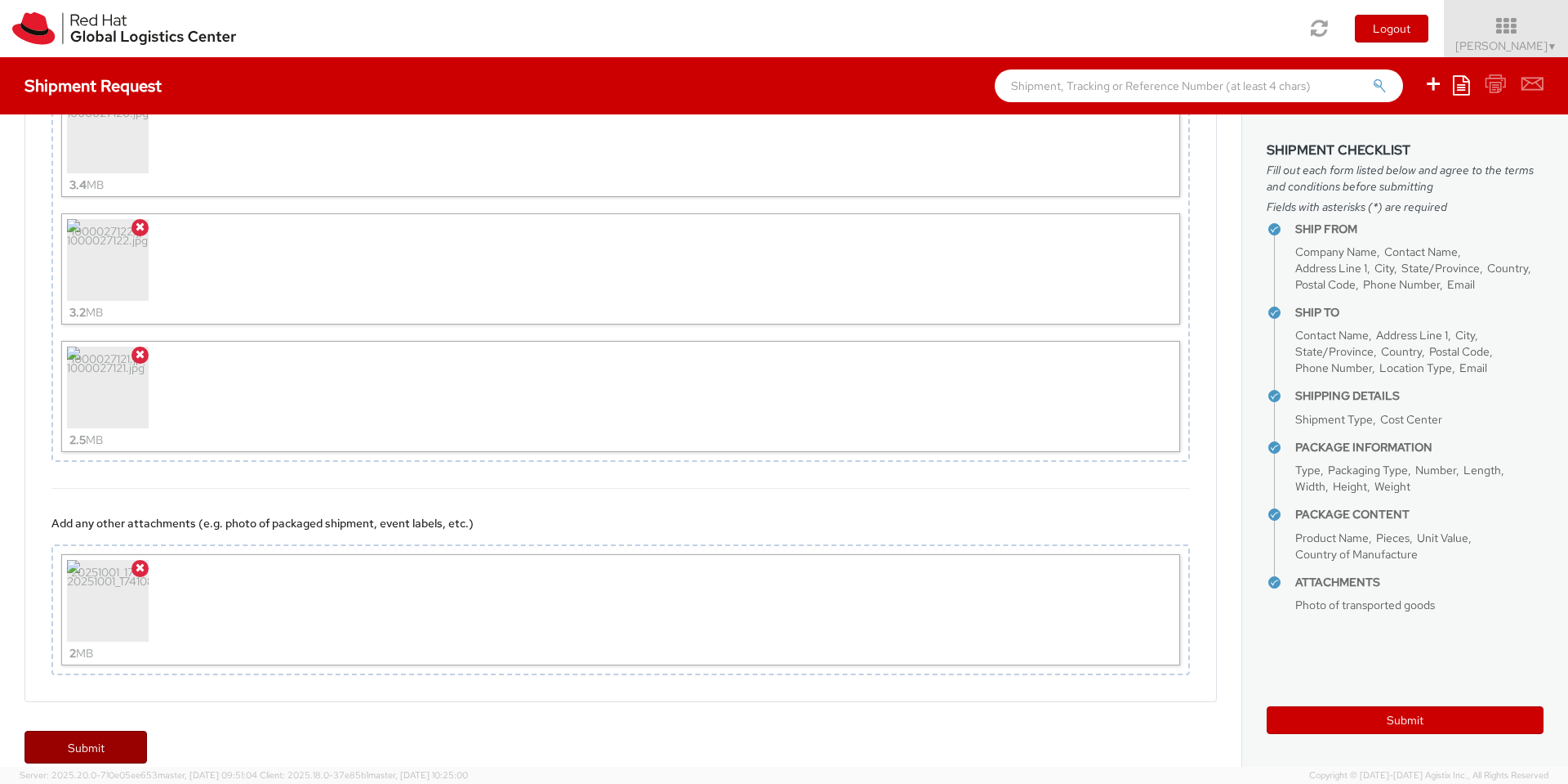
click at [123, 731] on link "Submit" at bounding box center [85, 747] width 122 height 32
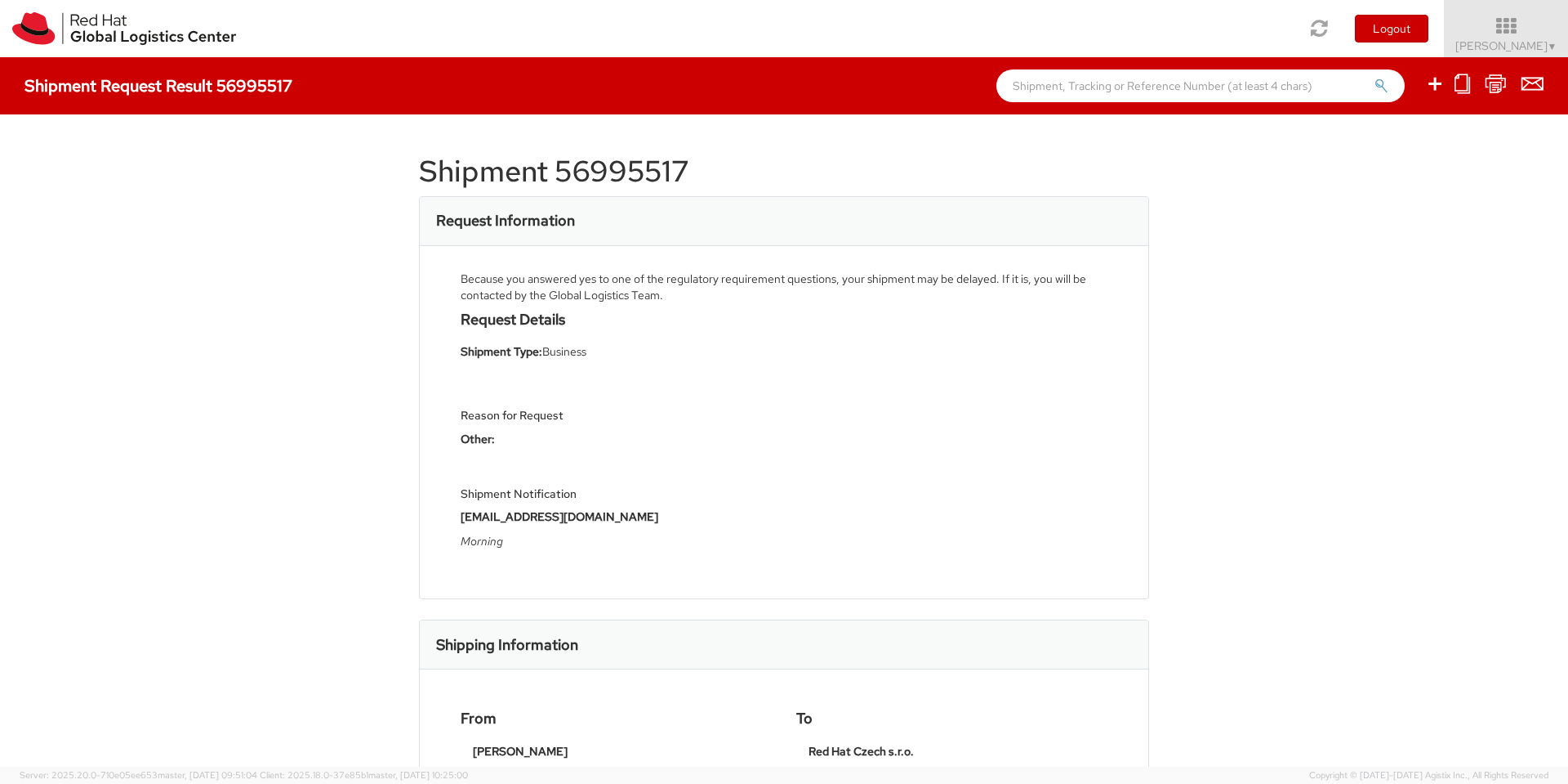
click at [635, 173] on h1 "Shipment 56995517" at bounding box center [784, 171] width 730 height 32
copy h1 "56995517"
